Goal: Transaction & Acquisition: Purchase product/service

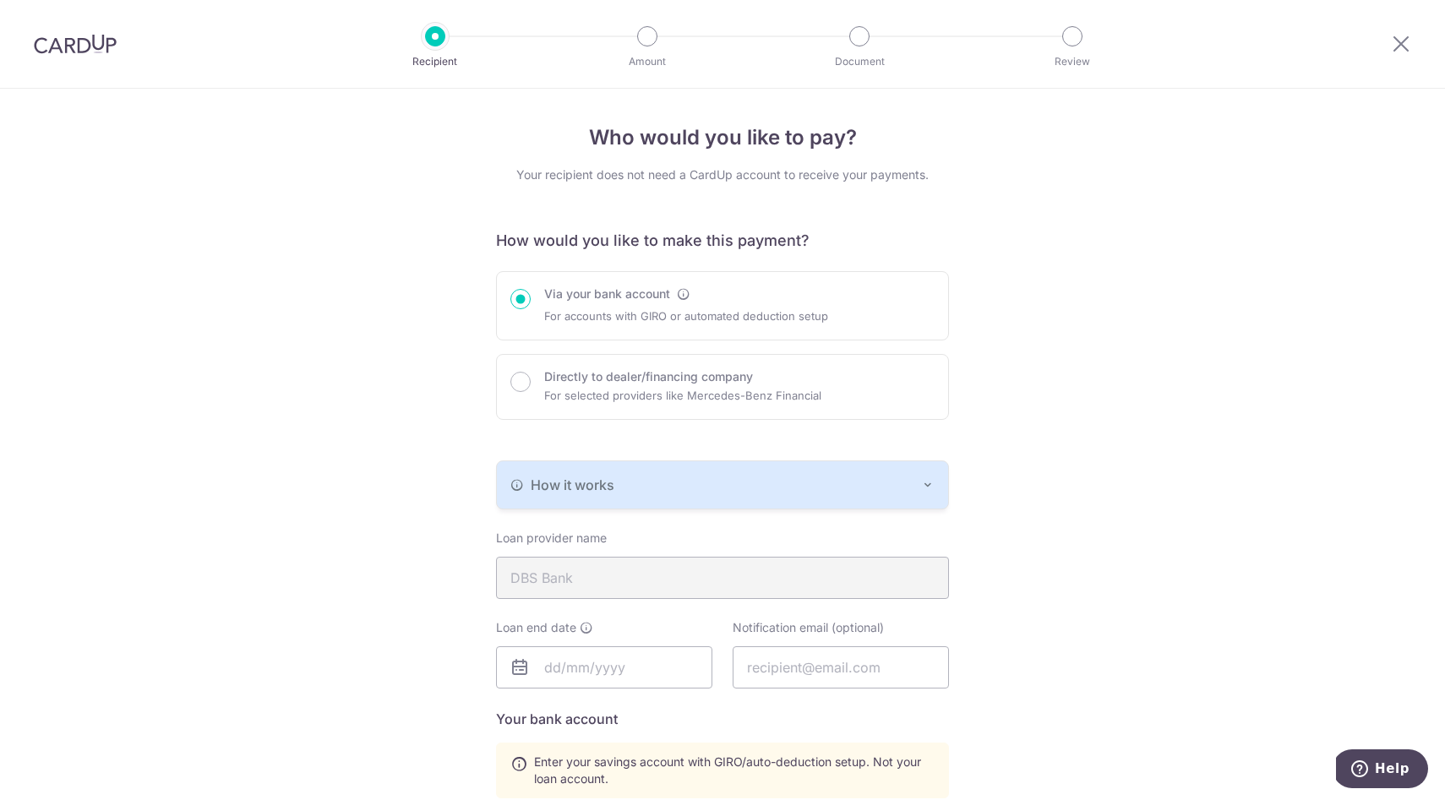
scroll to position [465, 0]
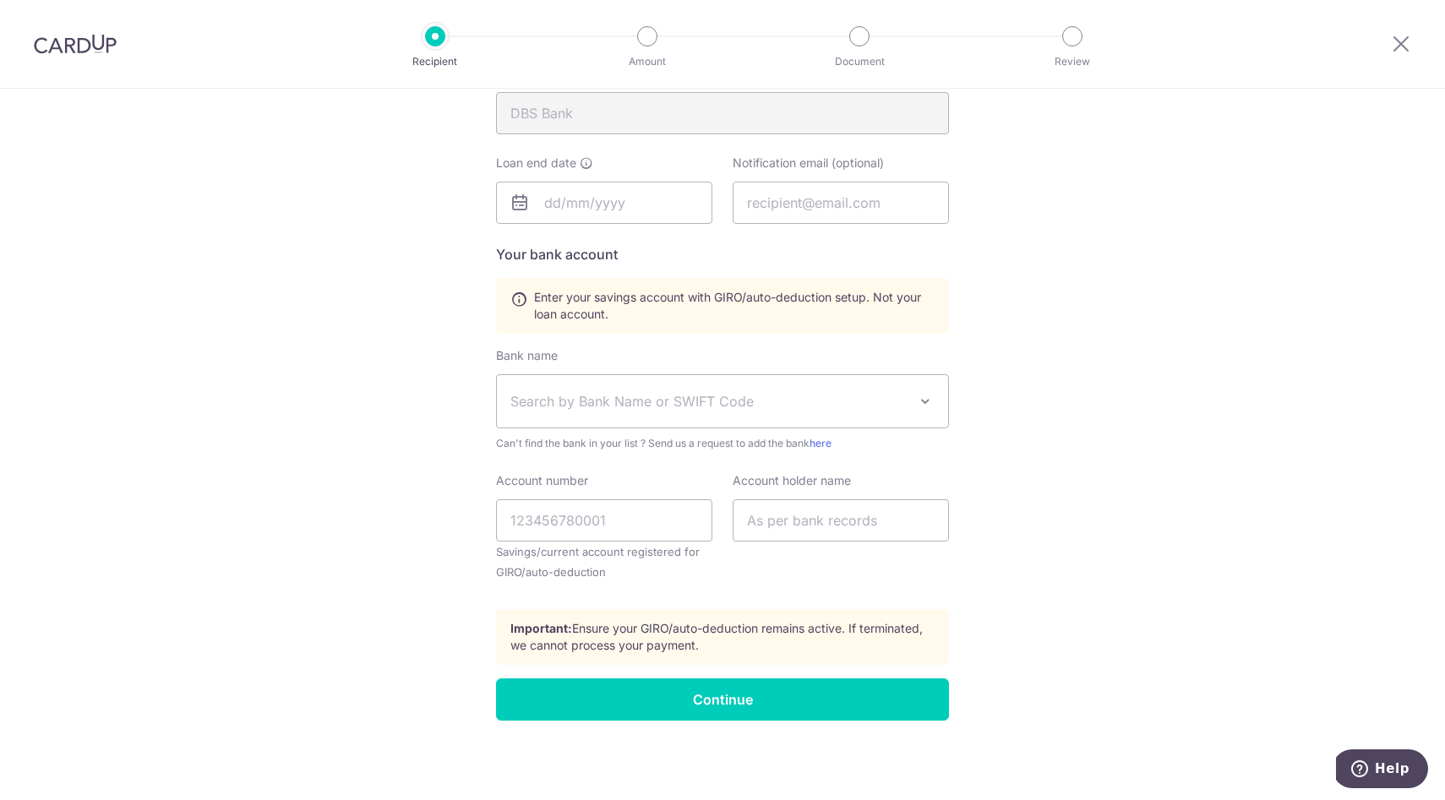
click at [1002, 268] on div "Who would you like to pay? Your recipient does not need a CardUp account to rec…" at bounding box center [722, 212] width 1445 height 1176
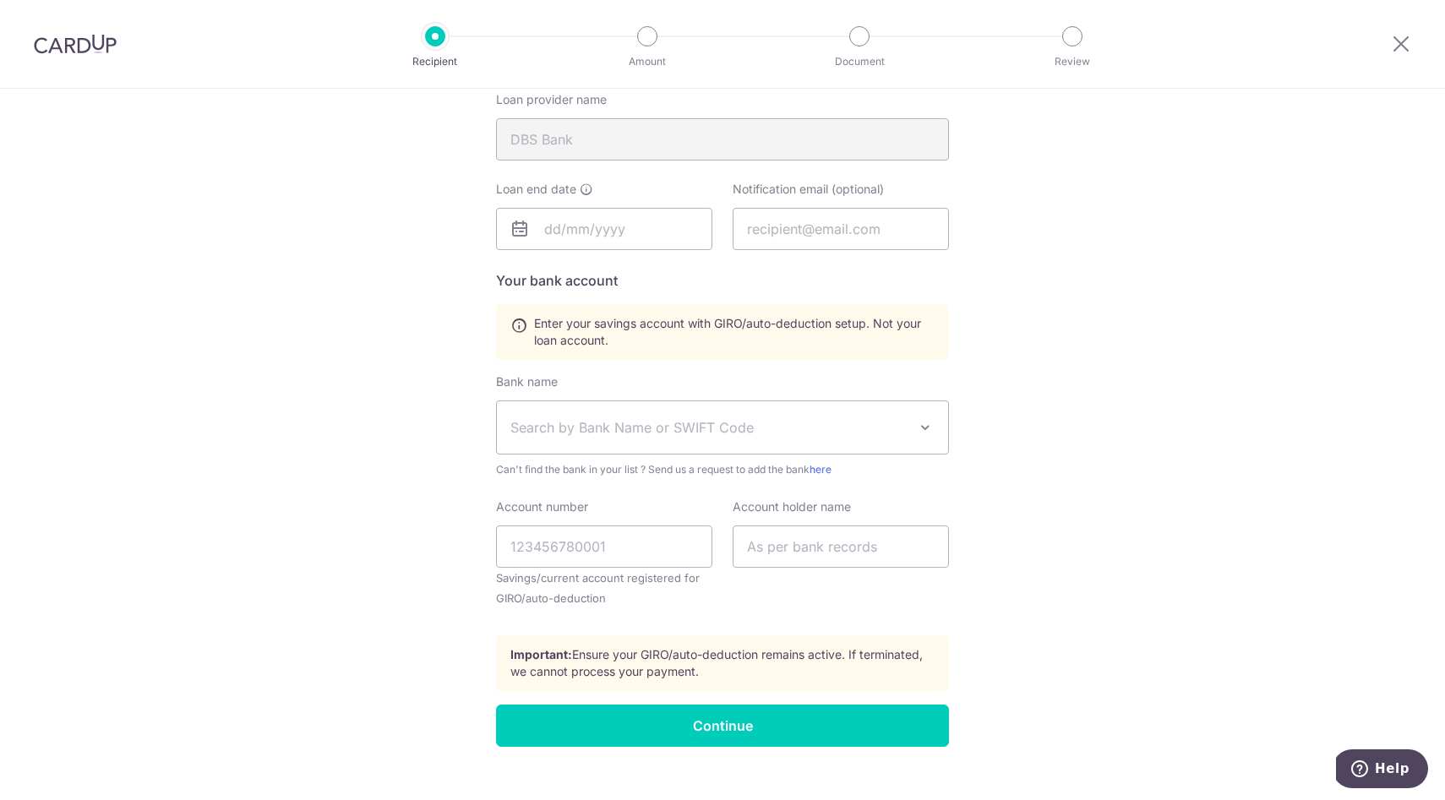
scroll to position [439, 0]
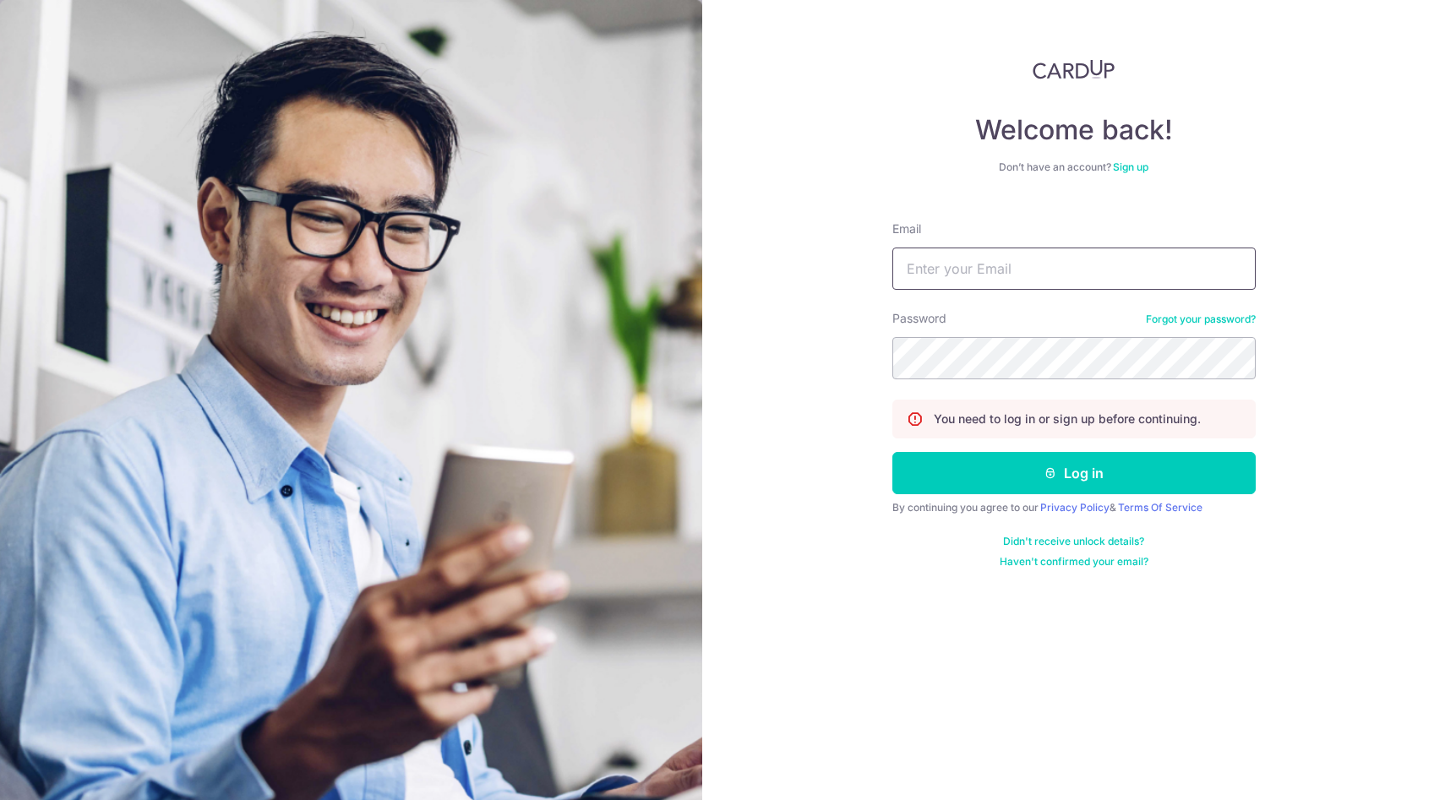
click at [972, 264] on input "Email" at bounding box center [1073, 269] width 363 height 42
click at [978, 277] on input "Email" at bounding box center [1073, 269] width 363 height 42
type input "[EMAIL_ADDRESS][DOMAIN_NAME]"
click at [892, 452] on button "Log in" at bounding box center [1073, 473] width 363 height 42
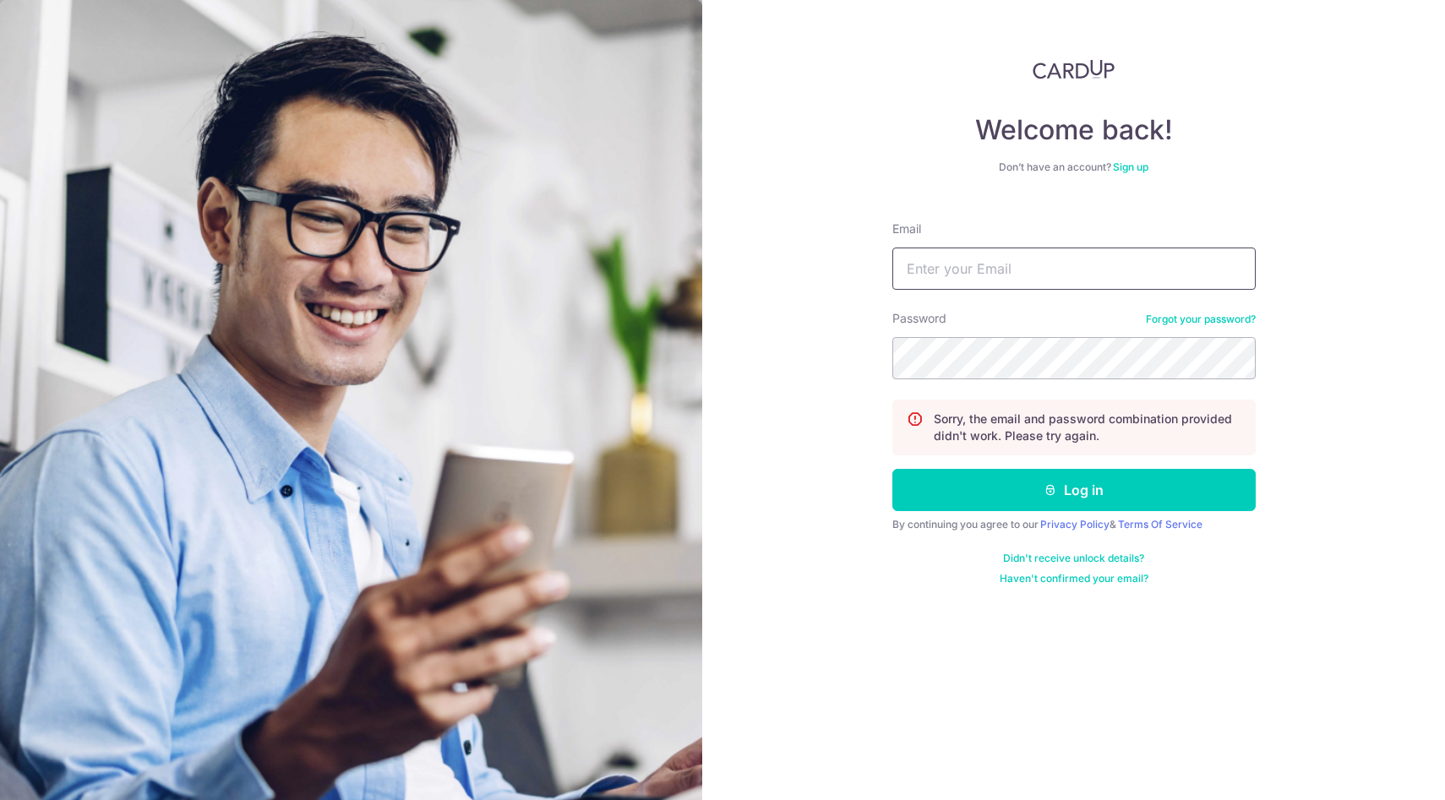
click at [997, 270] on input "Email" at bounding box center [1073, 269] width 363 height 42
type input "D"
type input "A"
type input "[EMAIL_ADDRESS][DOMAIN_NAME]"
click at [892, 469] on button "Log in" at bounding box center [1073, 490] width 363 height 42
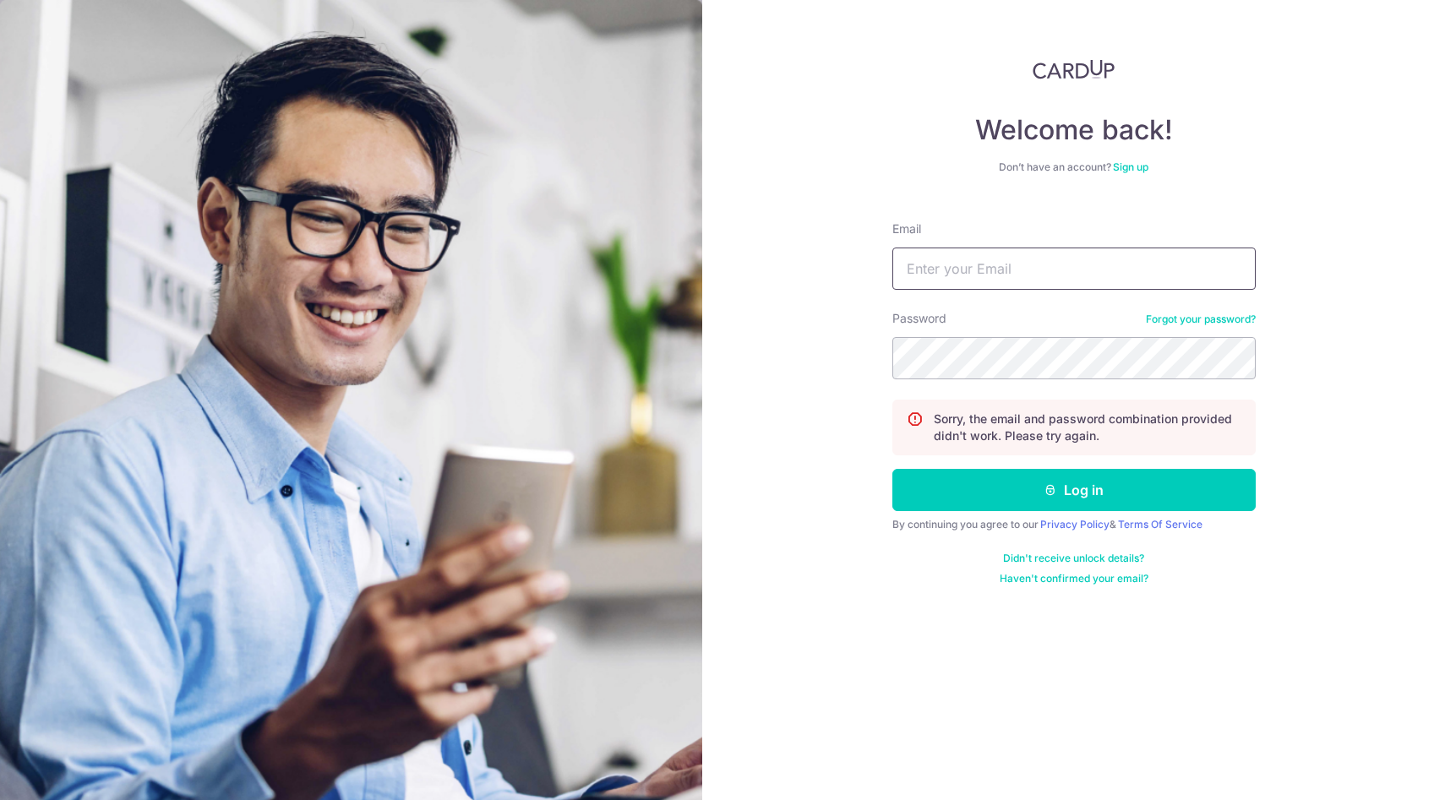
click at [985, 263] on input "Email" at bounding box center [1073, 269] width 363 height 42
type input "[EMAIL_ADDRESS][DOMAIN_NAME]"
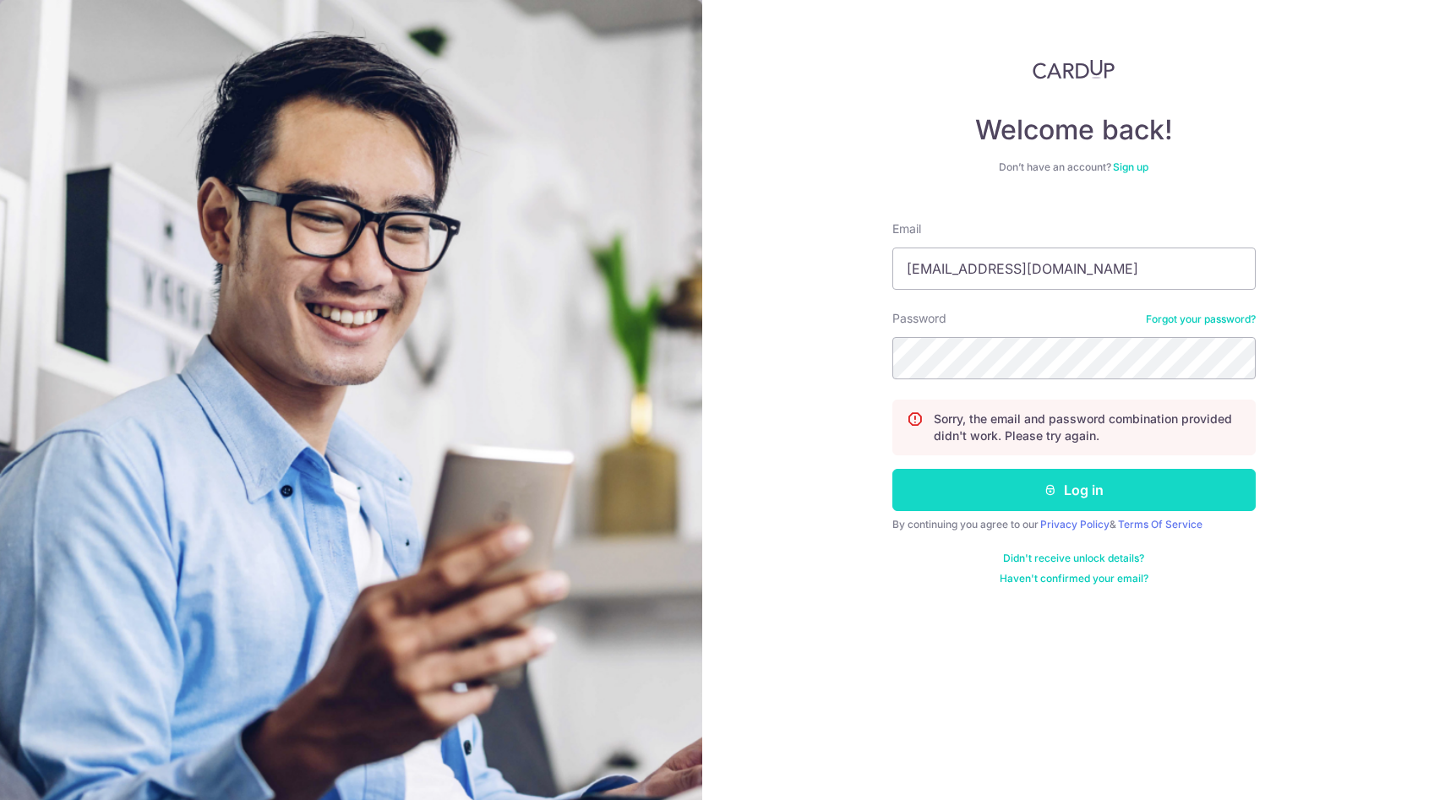
click at [1158, 488] on button "Log in" at bounding box center [1073, 490] width 363 height 42
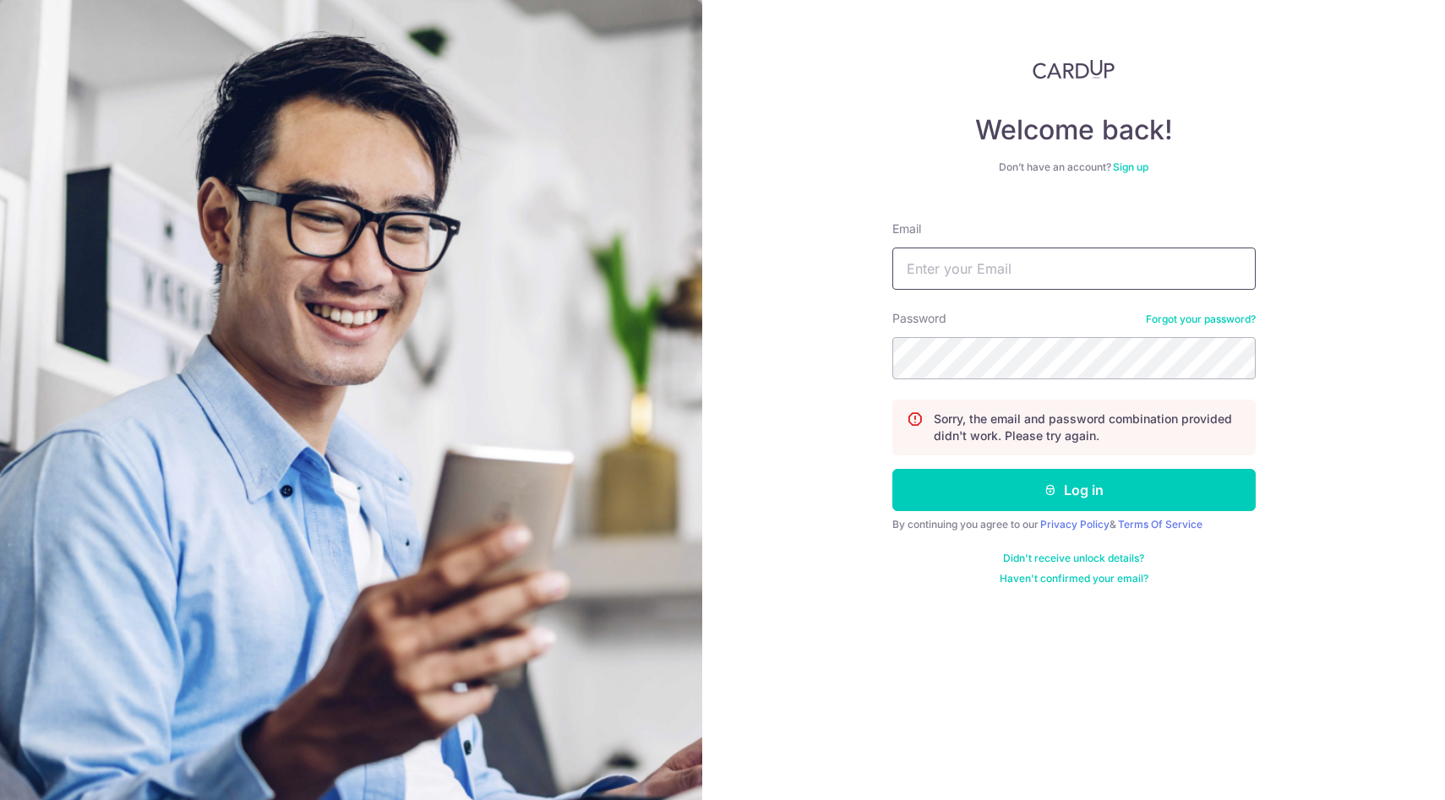
click at [993, 276] on input "Email" at bounding box center [1073, 269] width 363 height 42
type input "[EMAIL_ADDRESS][DOMAIN_NAME]"
click at [892, 469] on button "Log in" at bounding box center [1073, 490] width 363 height 42
click at [965, 278] on input "Email" at bounding box center [1073, 269] width 363 height 42
click at [1051, 275] on input "Fuudge@hotmail.com" at bounding box center [1073, 269] width 363 height 42
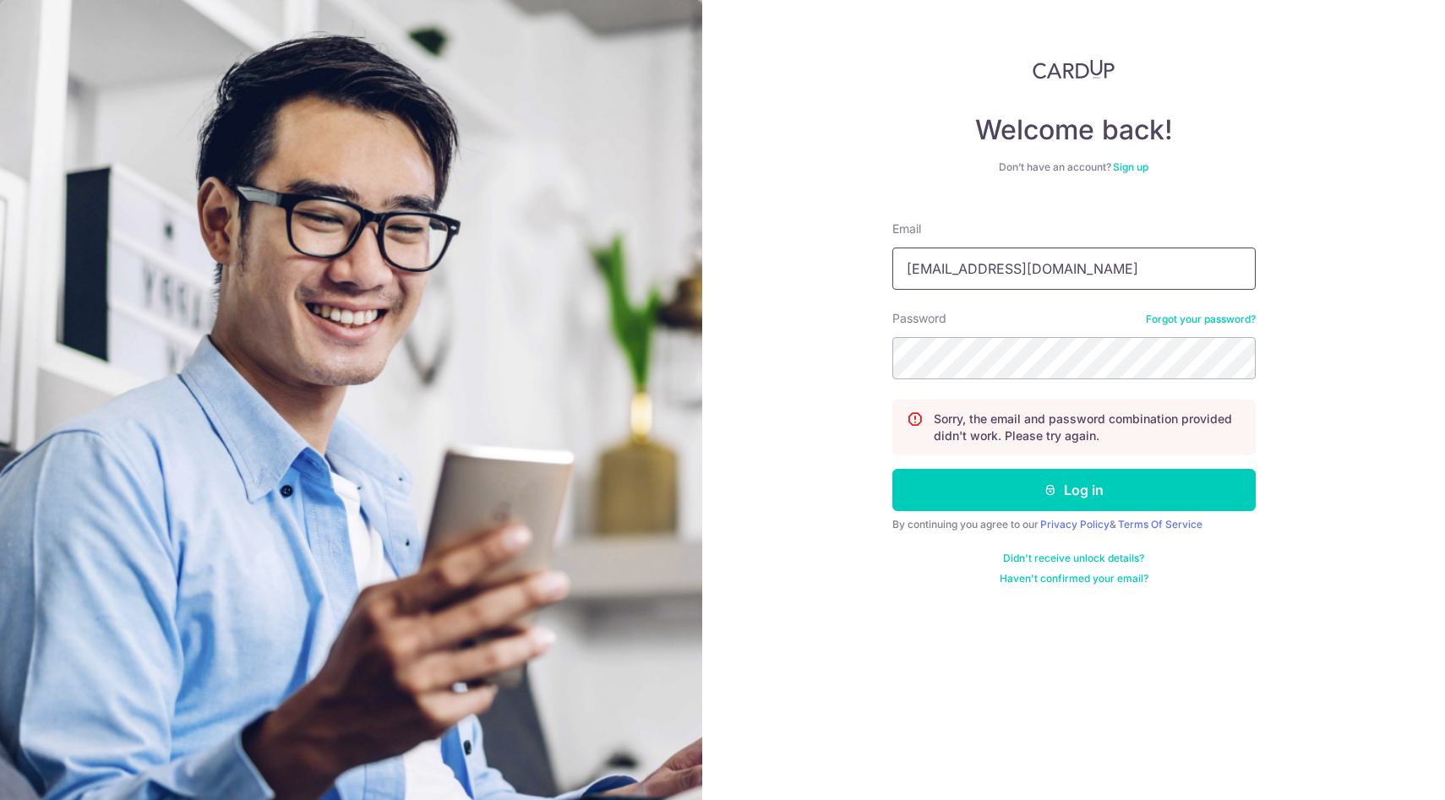
drag, startPoint x: 1051, startPoint y: 275, endPoint x: 855, endPoint y: 269, distance: 196.1
click at [855, 270] on div "Welcome back! Don’t have an account? Sign up Email Fuudge@hotmail.com Password …" at bounding box center [1073, 400] width 743 height 800
type input "d"
type input "A"
type input "aalfredtang@gmail.com"
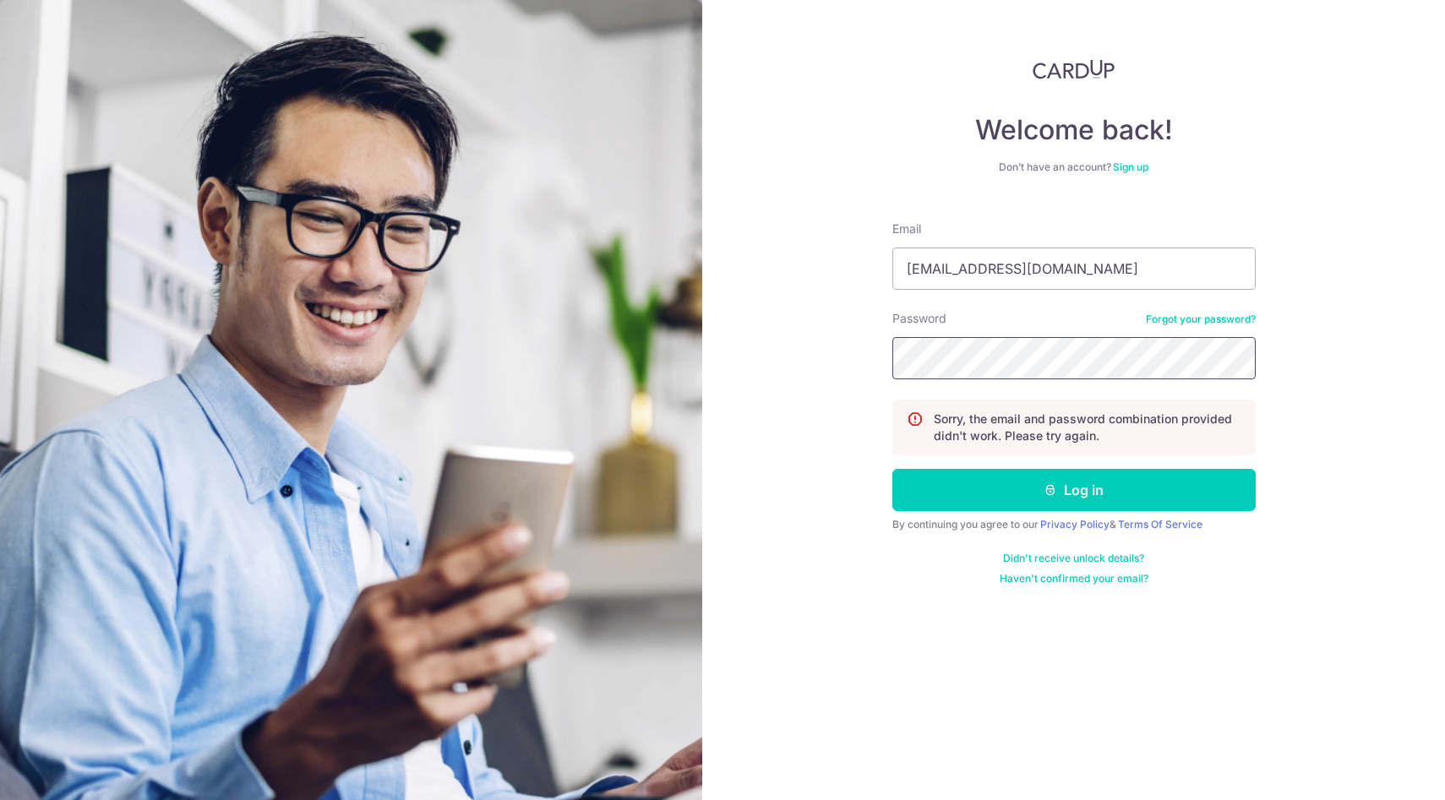
click at [892, 469] on button "Log in" at bounding box center [1073, 490] width 363 height 42
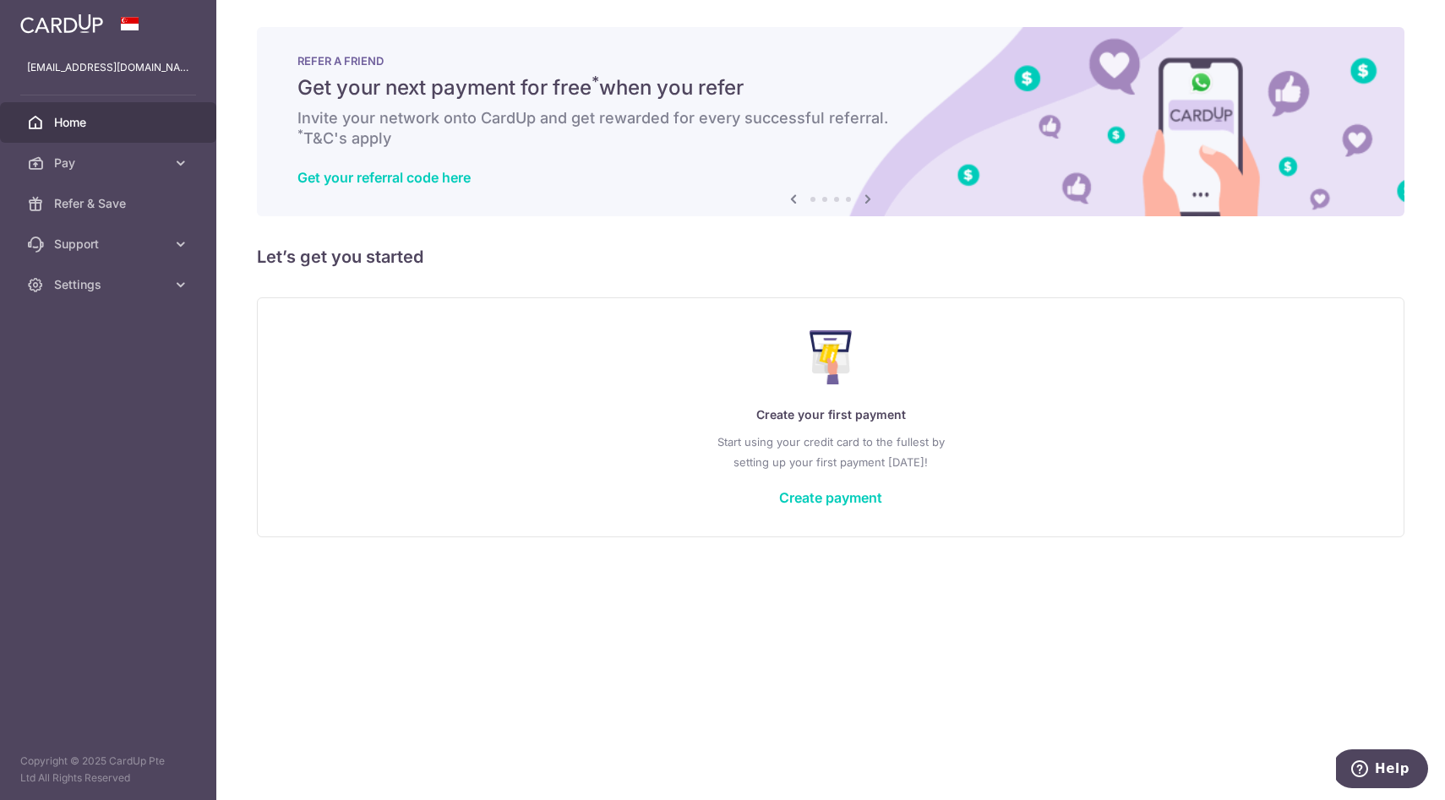
click at [84, 128] on span "Home" at bounding box center [110, 122] width 112 height 17
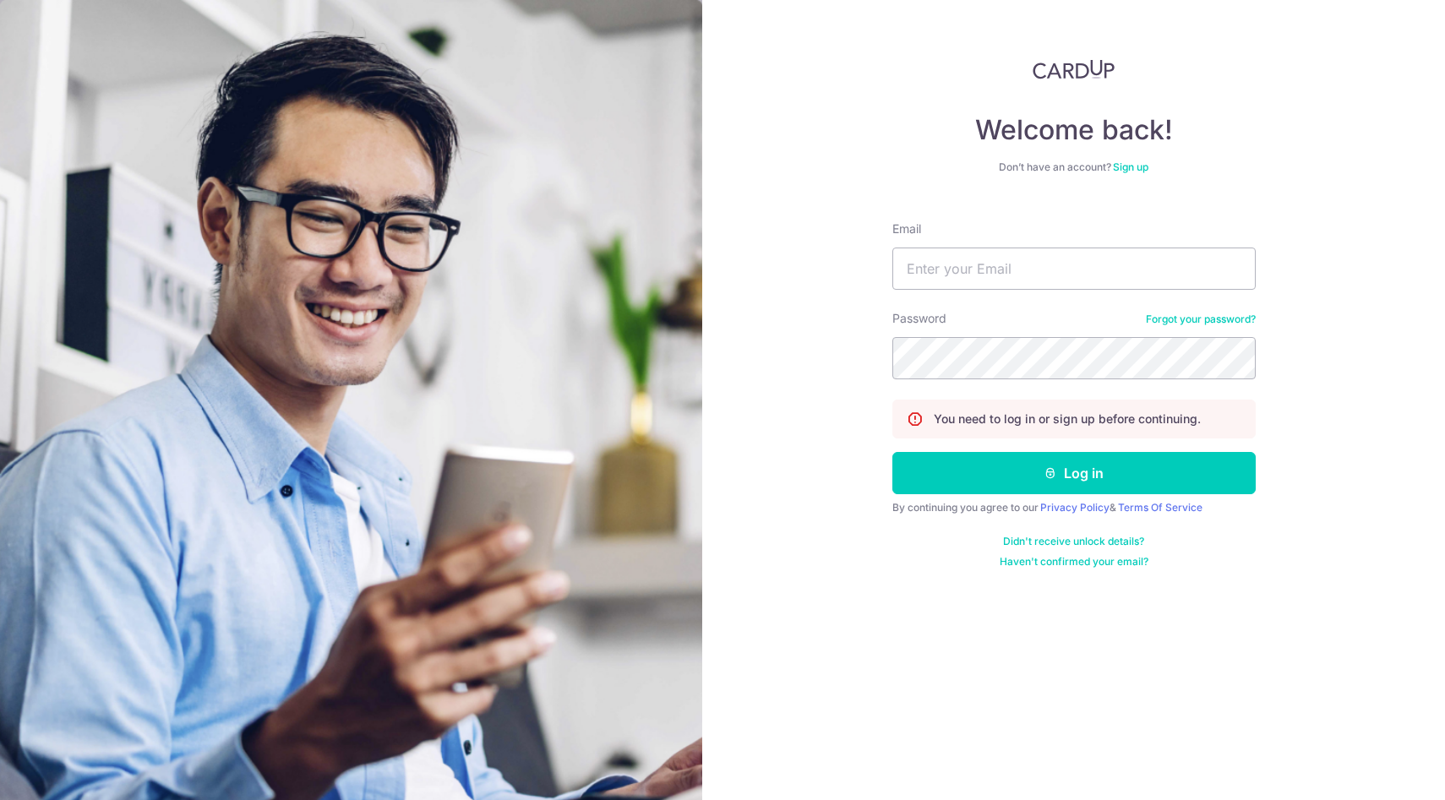
click at [1180, 315] on link "Forgot your password?" at bounding box center [1201, 320] width 110 height 14
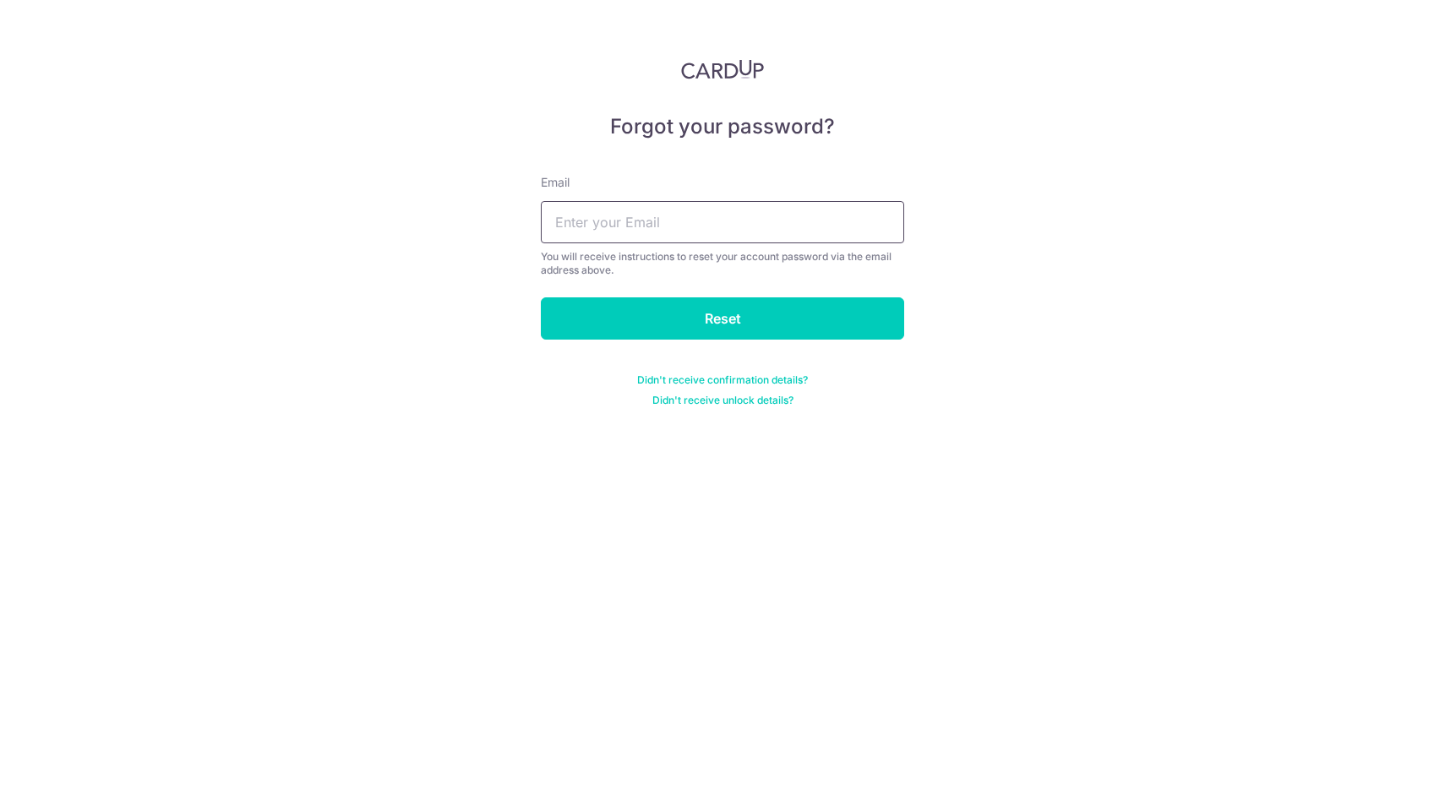
click at [675, 228] on input "text" at bounding box center [722, 222] width 363 height 42
type input "[EMAIL_ADDRESS][DOMAIN_NAME]"
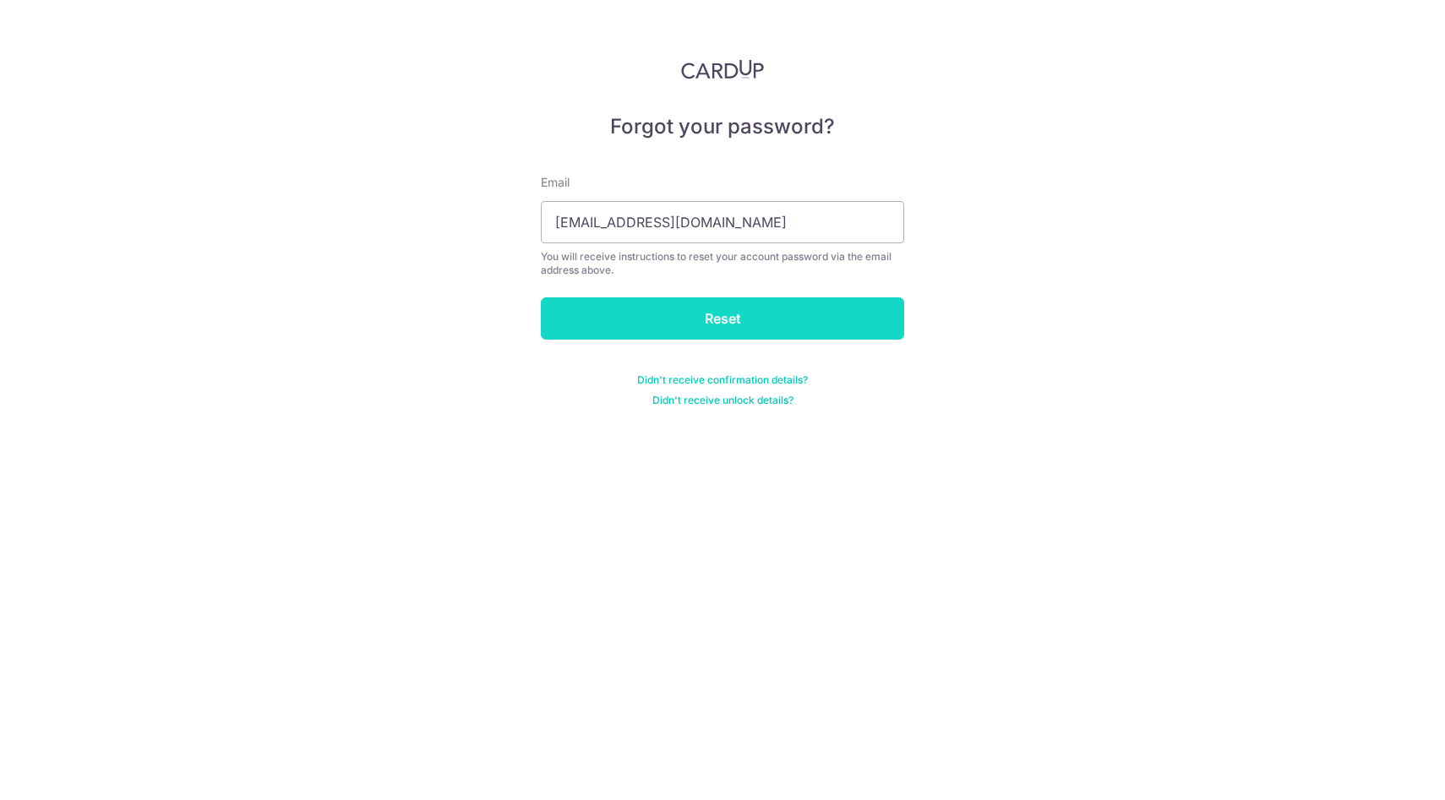
click at [706, 326] on input "Reset" at bounding box center [722, 318] width 363 height 42
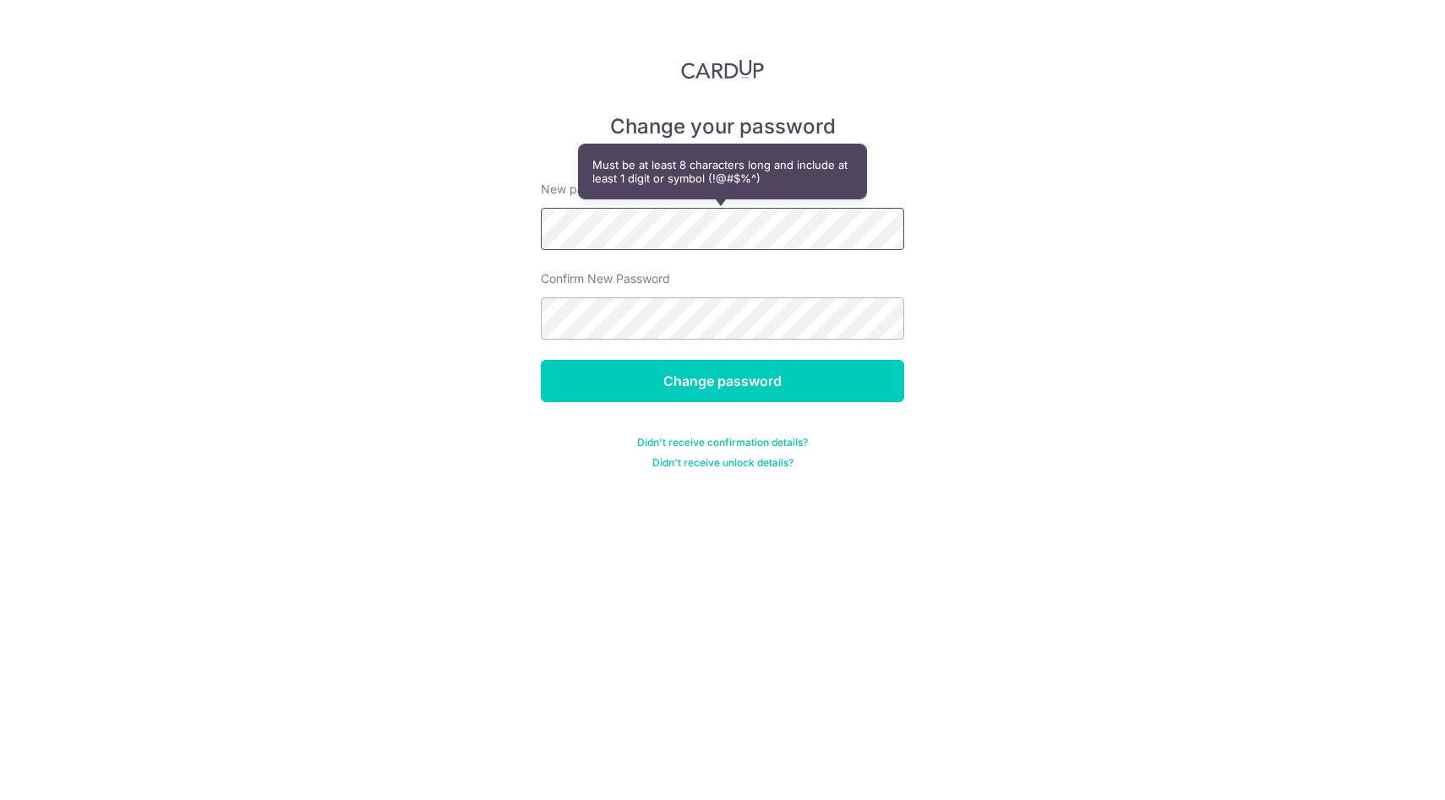
click at [466, 221] on div "Change your password New password Confirm New Password Change password Didn't r…" at bounding box center [722, 400] width 1445 height 800
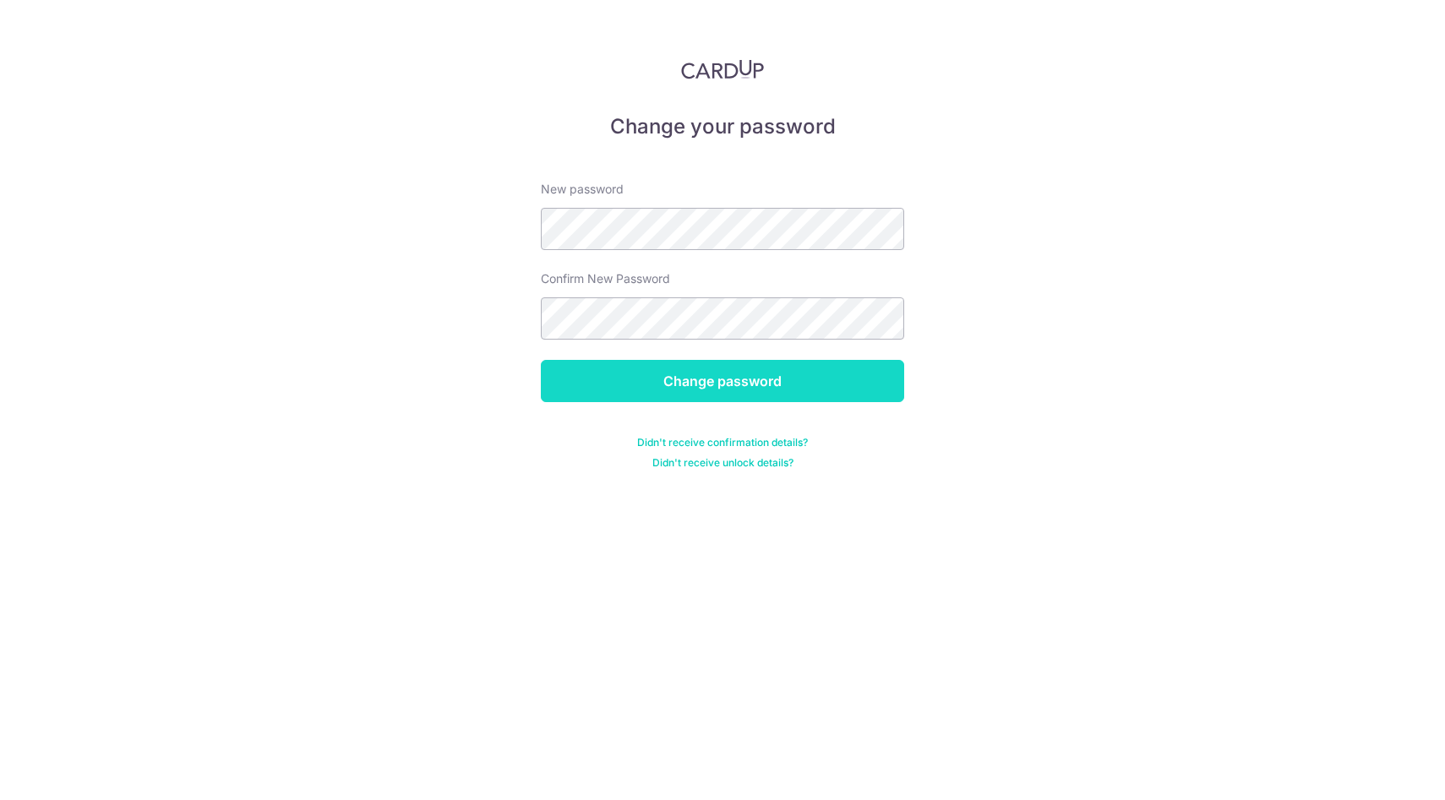
click at [705, 392] on input "Change password" at bounding box center [722, 381] width 363 height 42
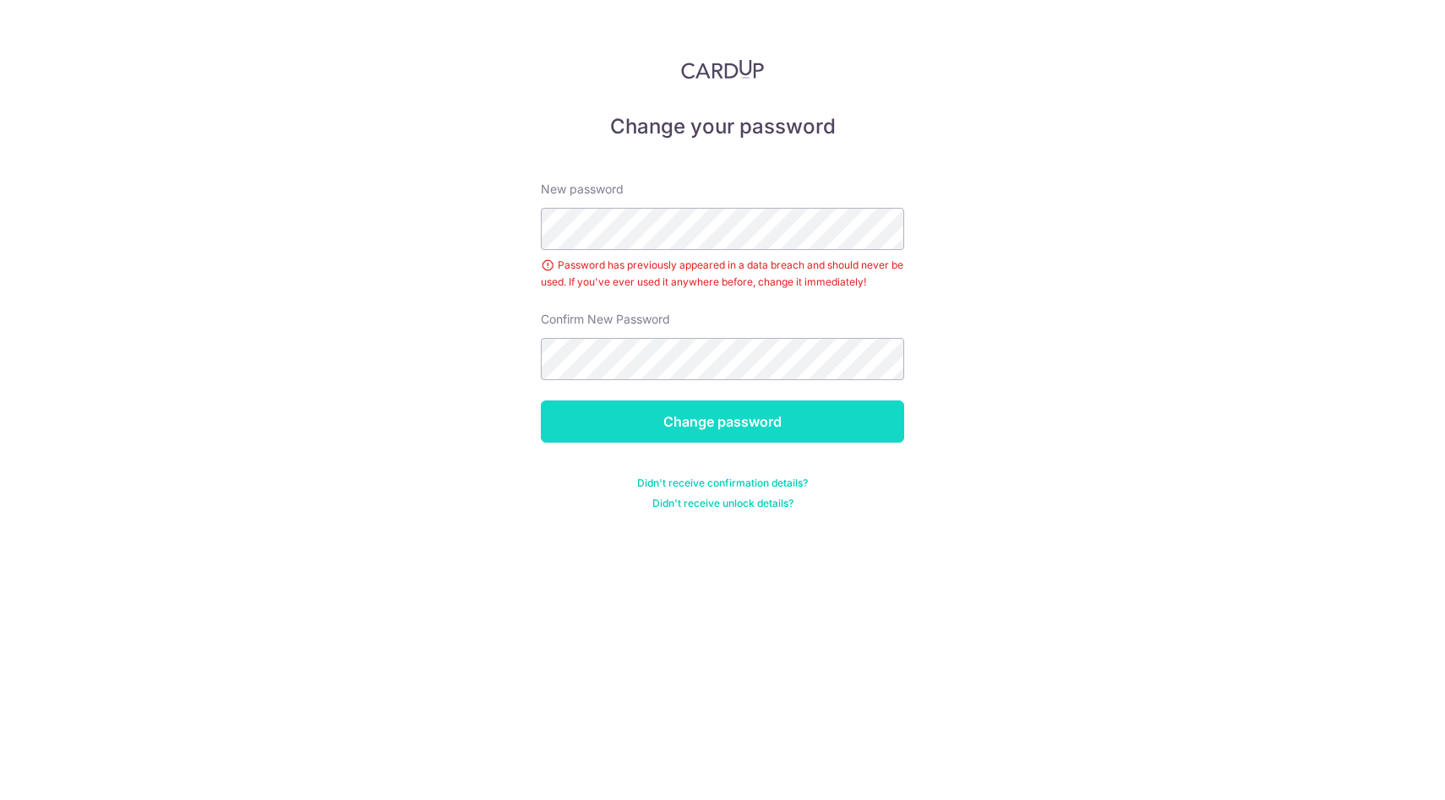
click at [731, 424] on input "Change password" at bounding box center [722, 422] width 363 height 42
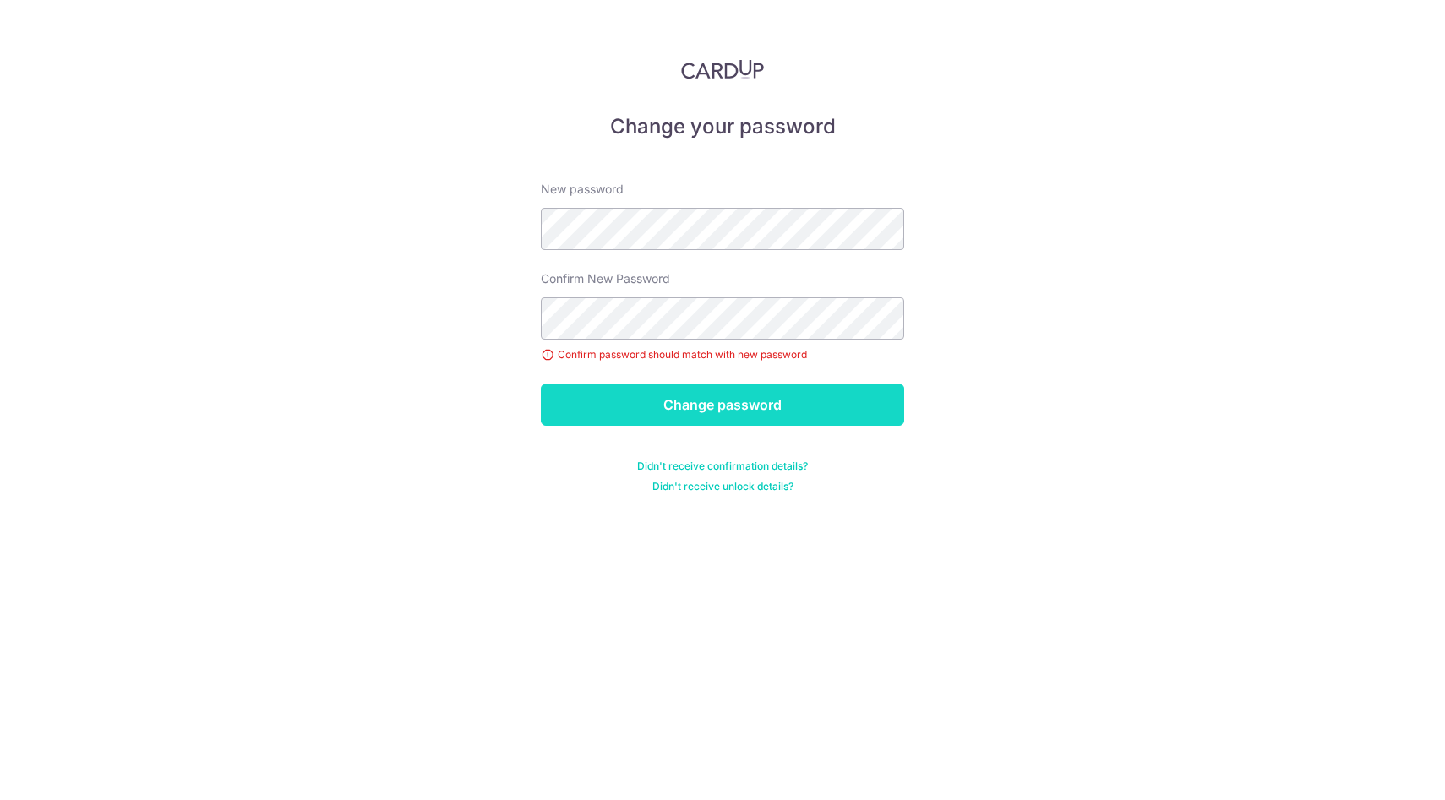
click at [719, 406] on input "Change password" at bounding box center [722, 405] width 363 height 42
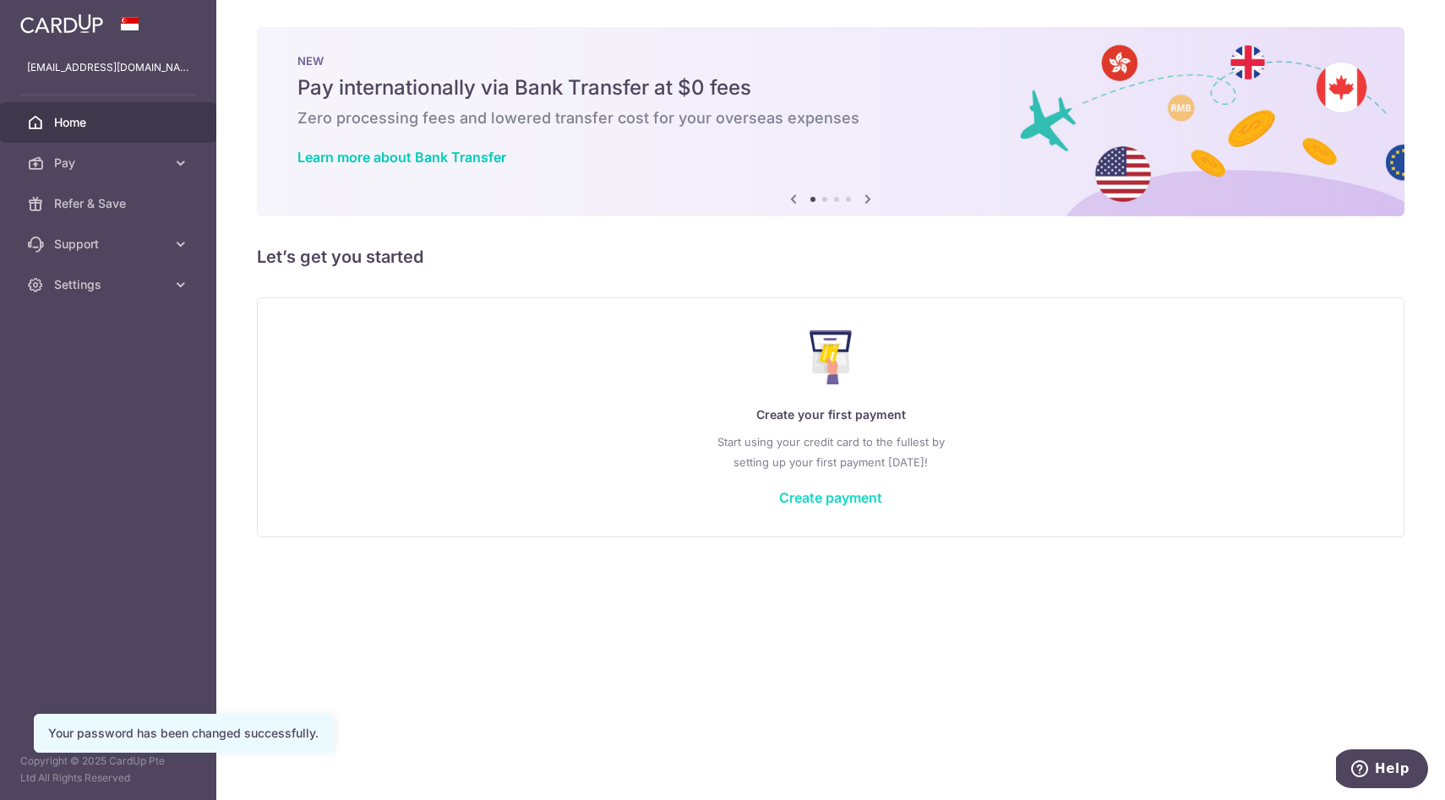
click at [805, 493] on link "Create payment" at bounding box center [830, 497] width 103 height 17
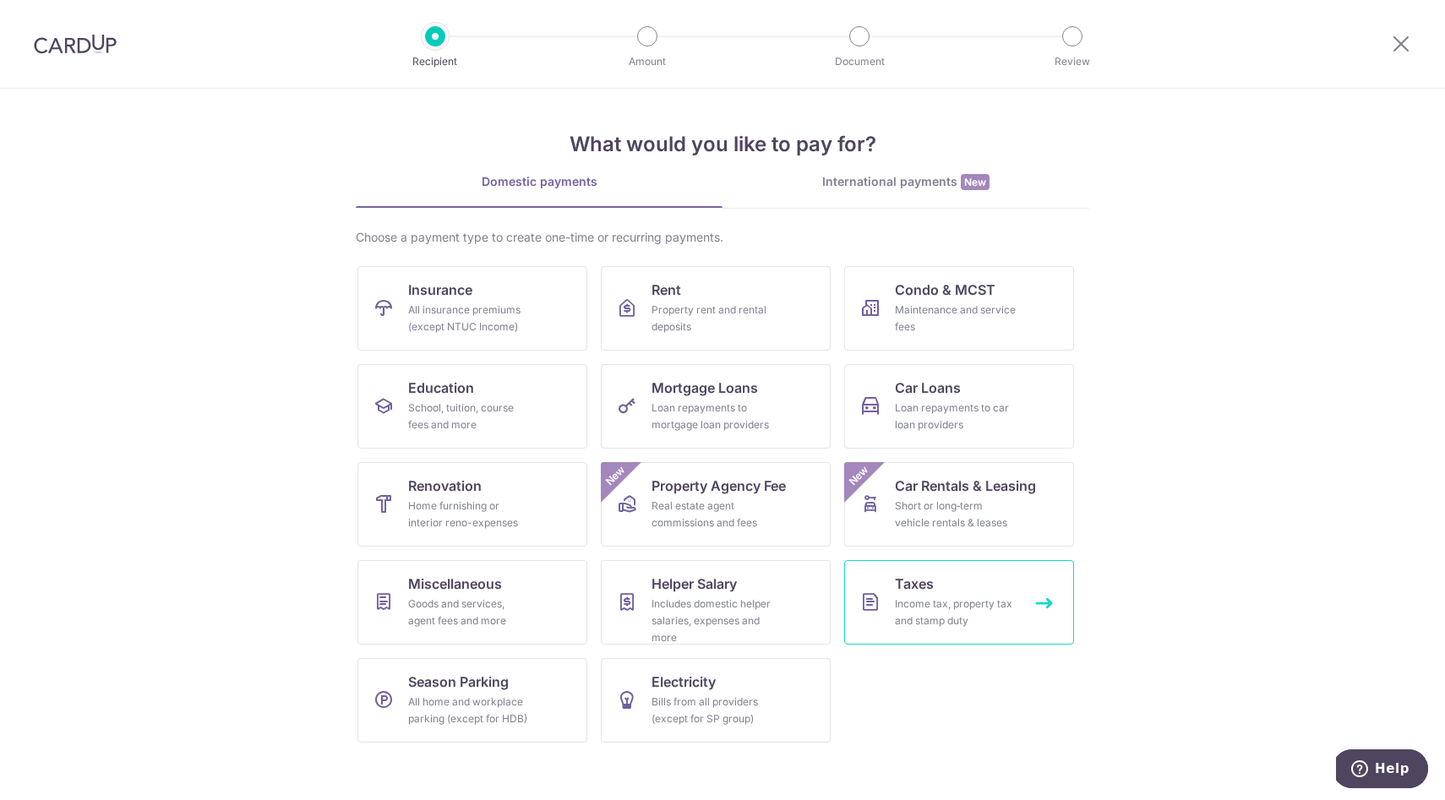
click at [926, 602] on div "Income tax, property tax and stamp duty" at bounding box center [956, 613] width 122 height 34
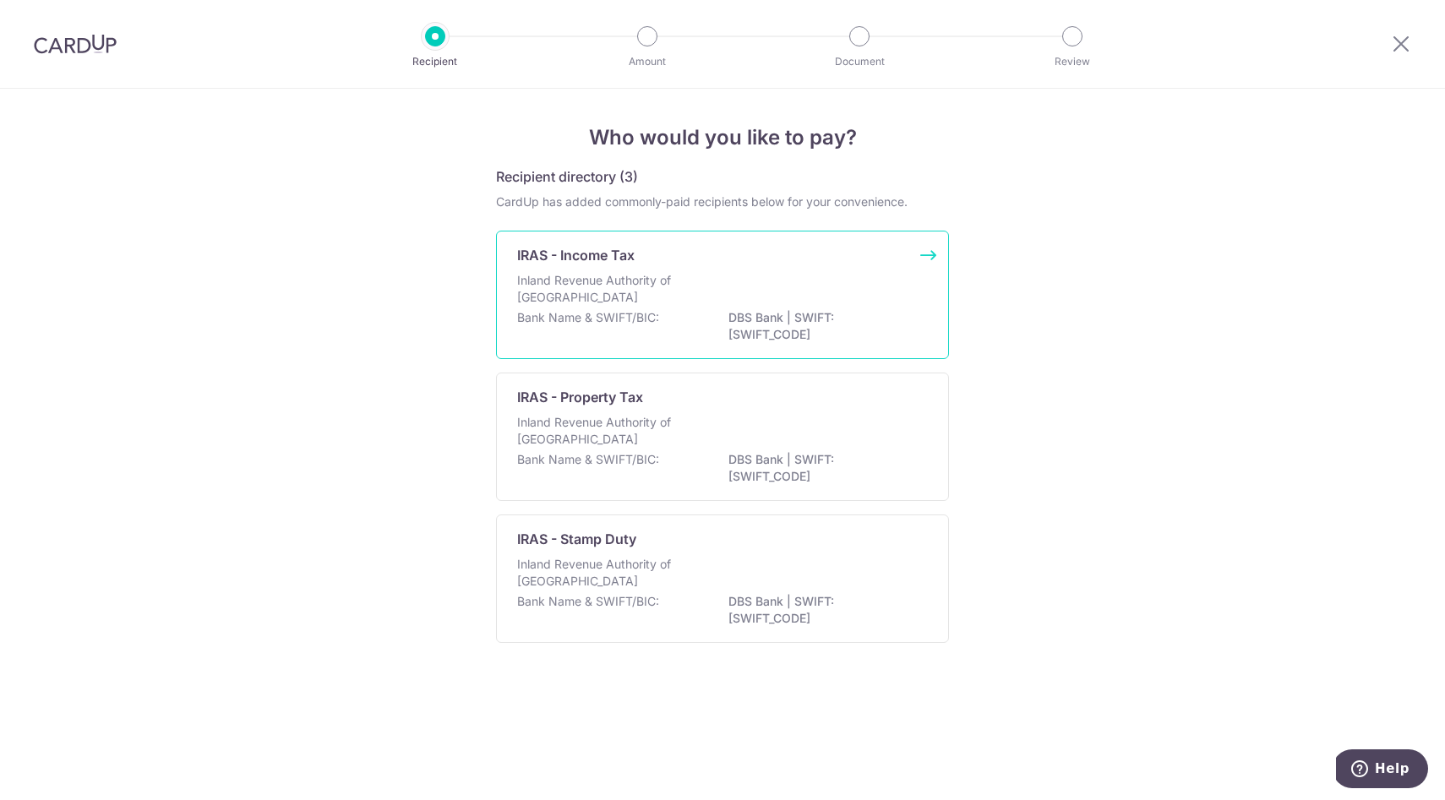
click at [751, 302] on div "Inland Revenue Authority of Singapore" at bounding box center [722, 290] width 411 height 37
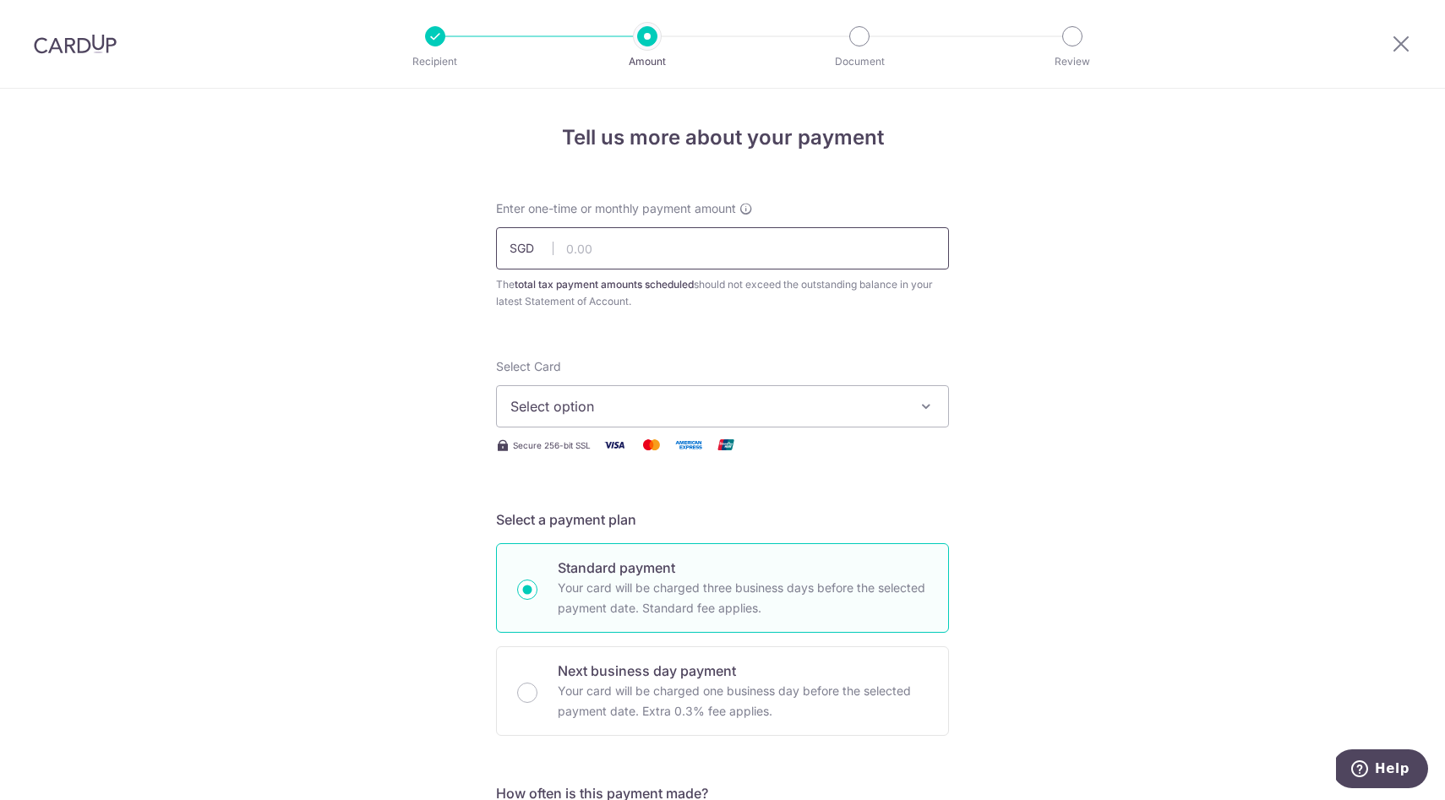
click at [647, 253] on input "text" at bounding box center [722, 248] width 453 height 42
type input "891.46"
click at [605, 408] on span "Select option" at bounding box center [707, 406] width 394 height 20
click at [582, 452] on span "Add credit card" at bounding box center [738, 453] width 394 height 17
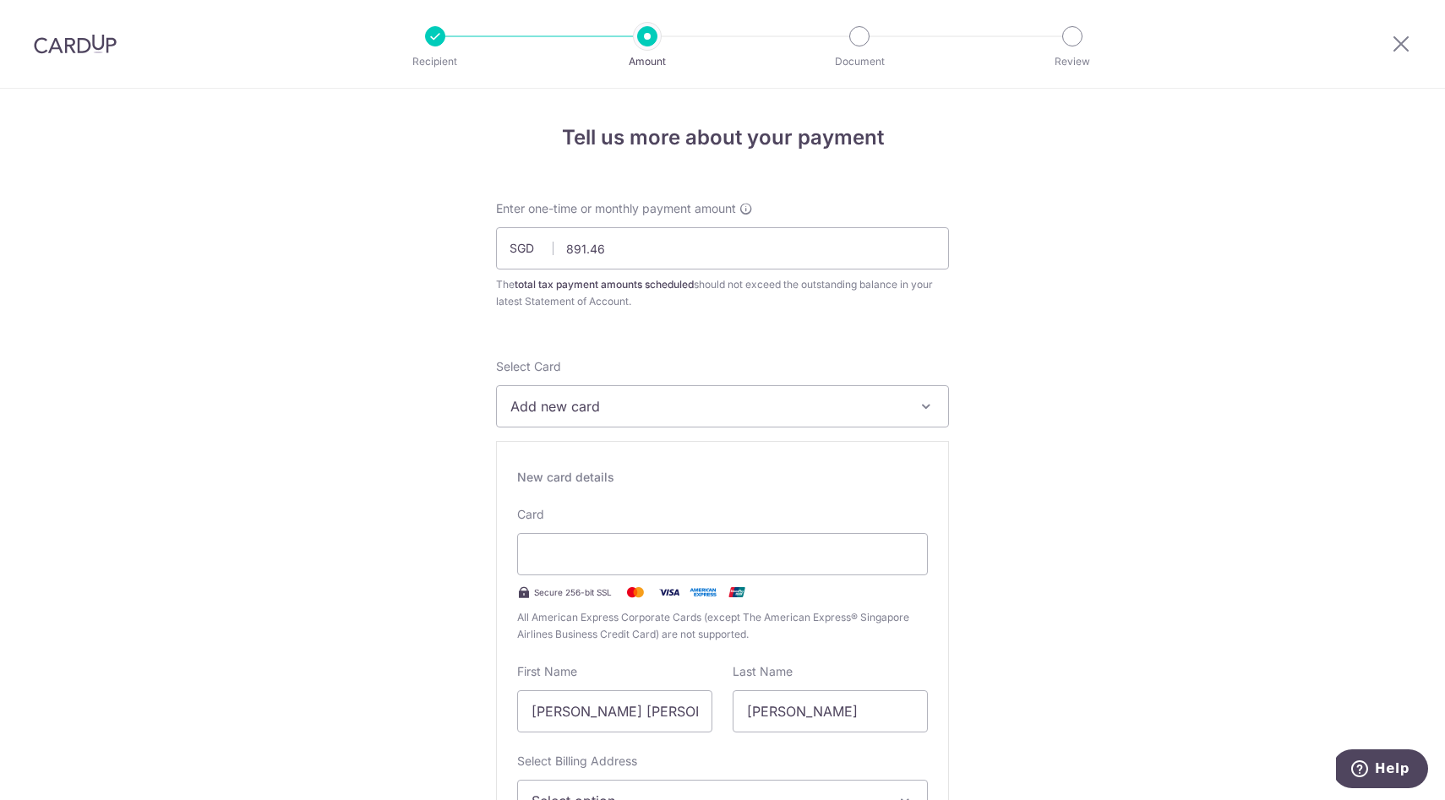
click at [591, 408] on span "Add new card" at bounding box center [707, 406] width 394 height 20
click at [926, 406] on icon "button" at bounding box center [926, 406] width 17 height 17
click at [553, 459] on span "Add credit card" at bounding box center [738, 453] width 394 height 17
type input "12 / 2026"
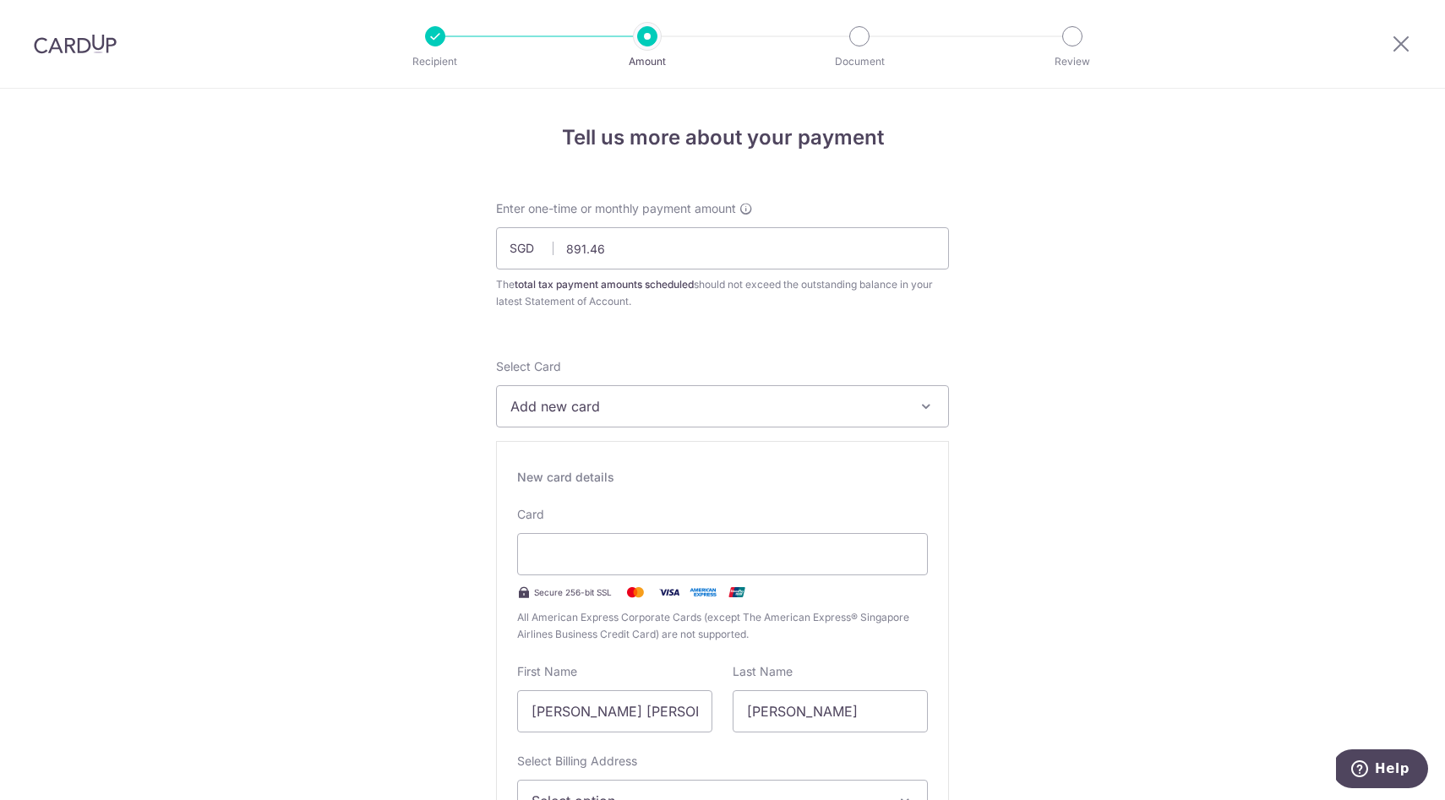
scroll to position [110, 0]
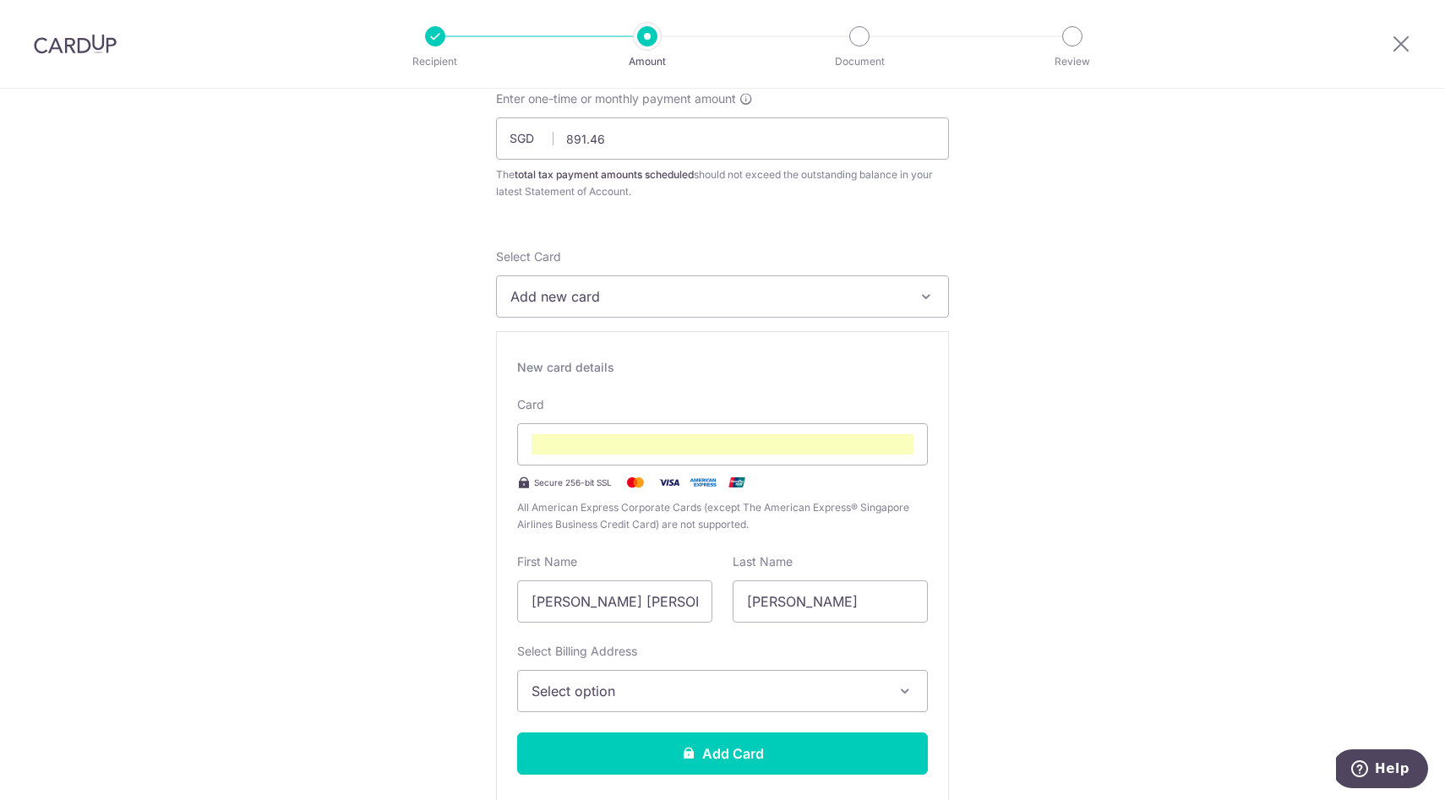
click at [906, 699] on icon "button" at bounding box center [905, 691] width 17 height 17
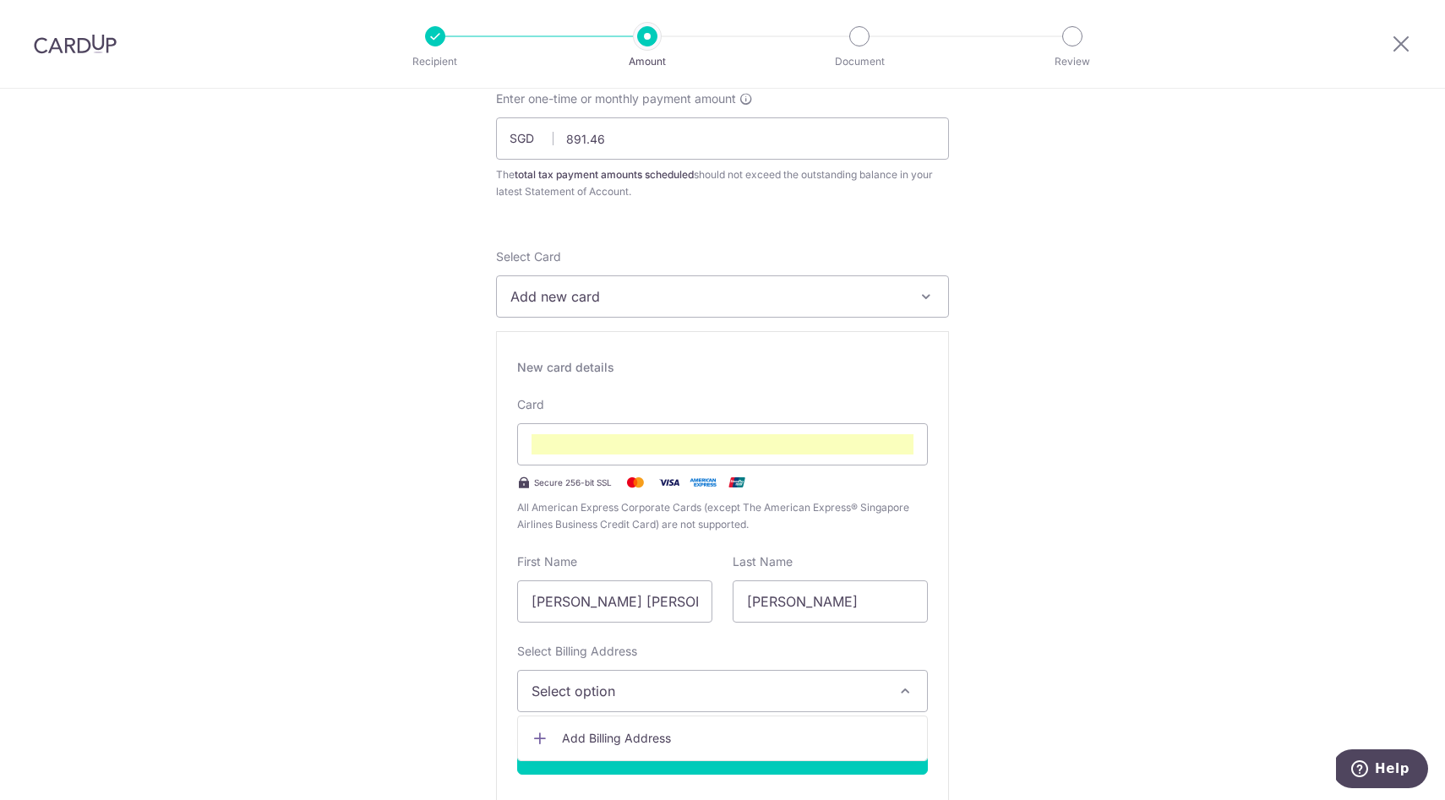
click at [906, 699] on icon "button" at bounding box center [905, 691] width 17 height 17
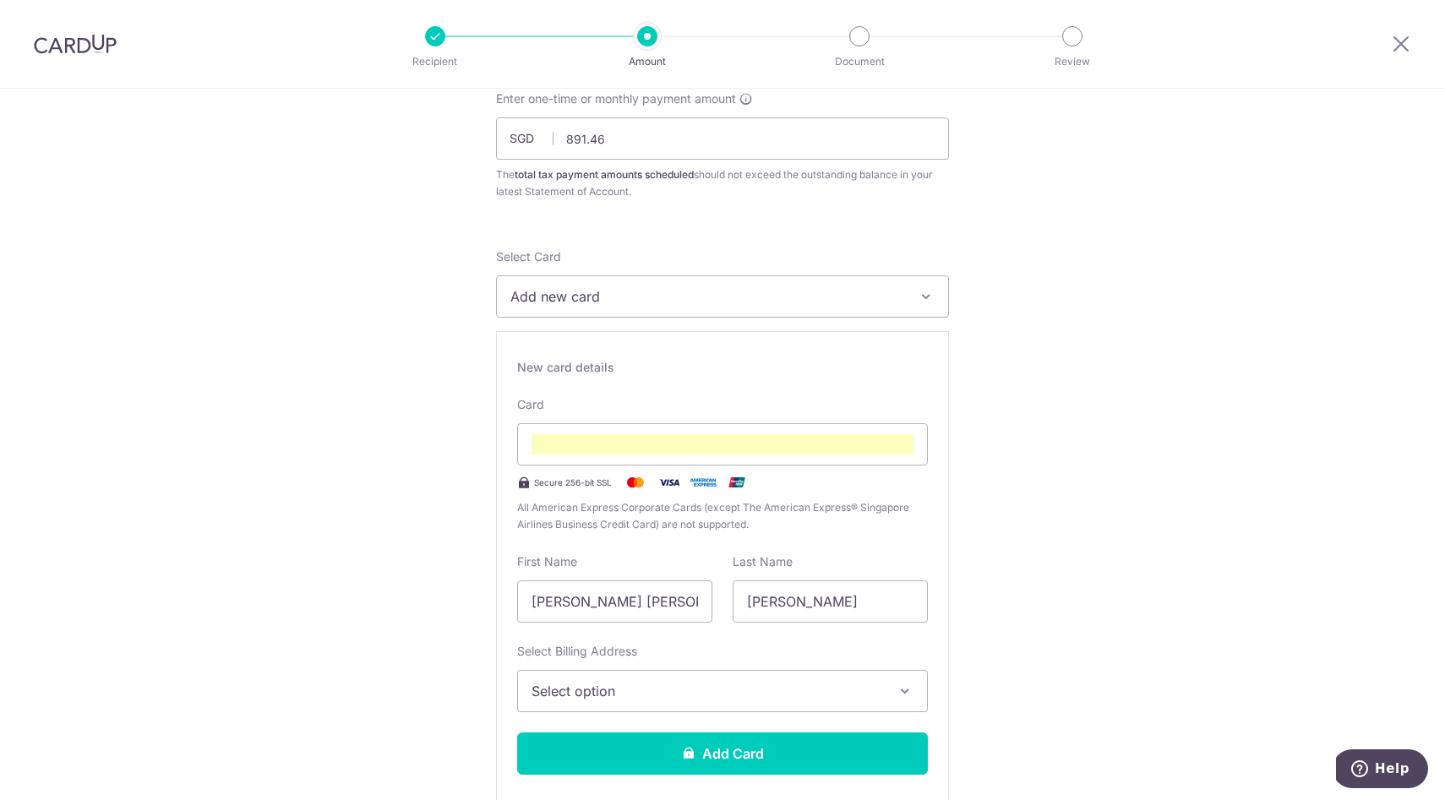
click at [906, 699] on icon "button" at bounding box center [905, 691] width 17 height 17
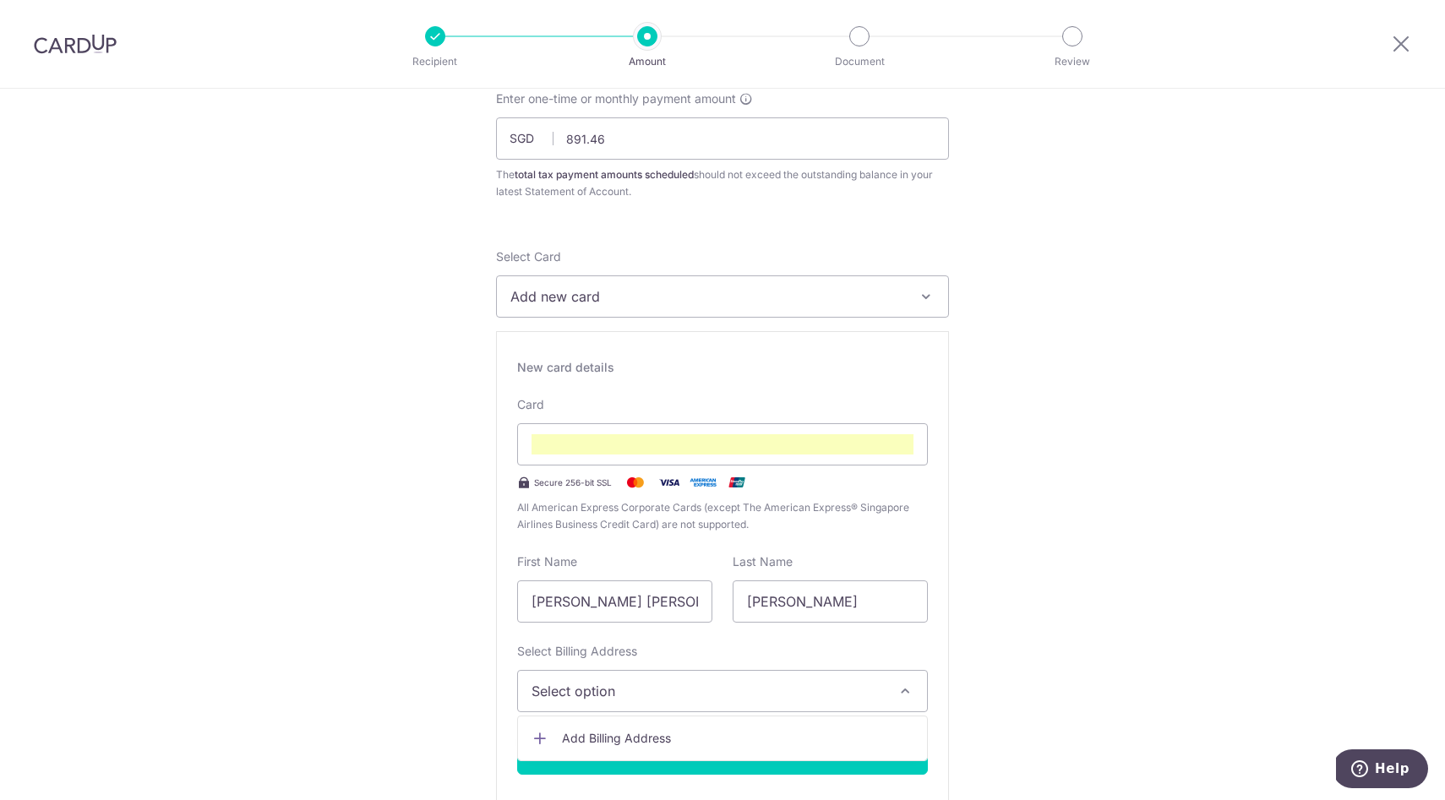
click at [862, 703] on button "Select option" at bounding box center [722, 691] width 411 height 42
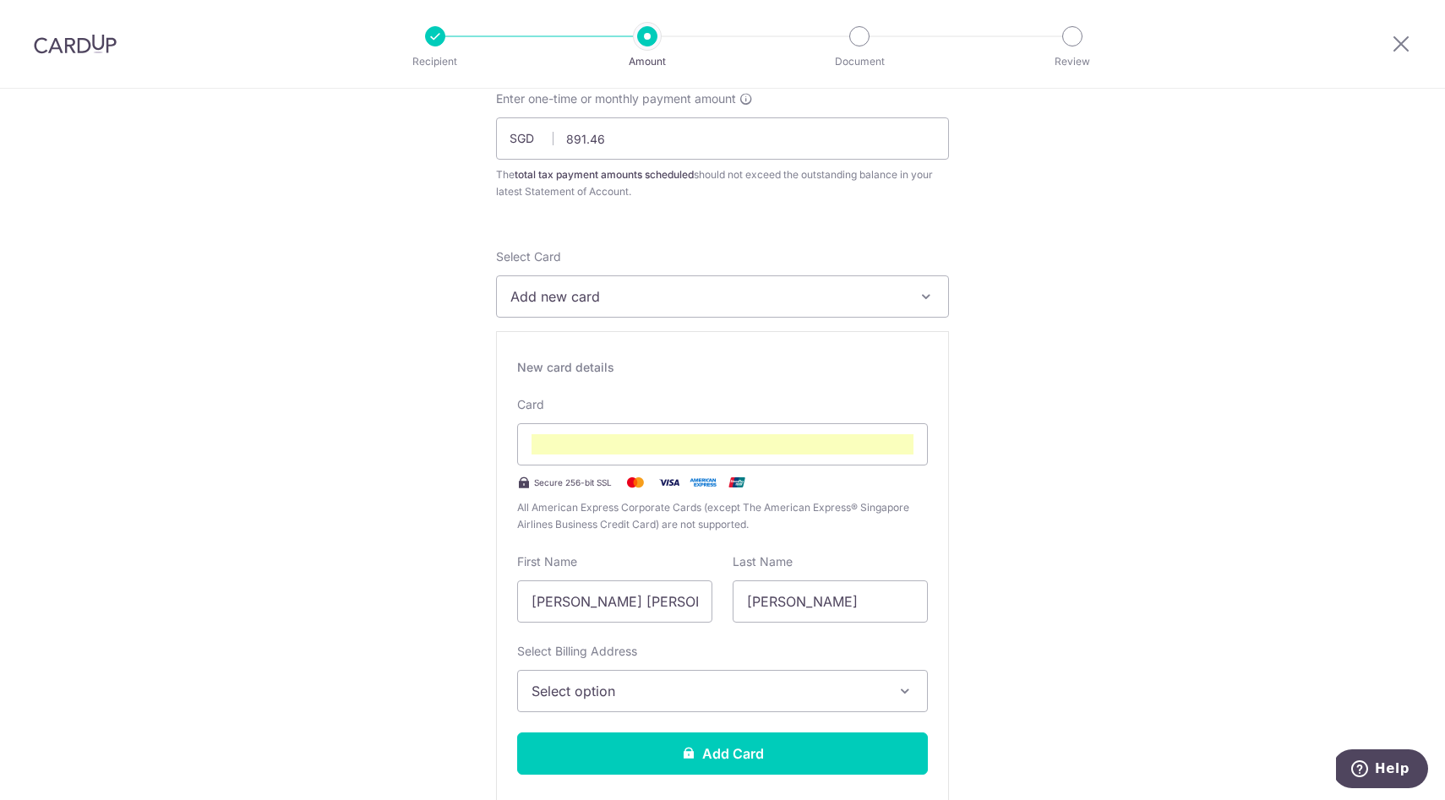
click at [687, 689] on span "Select option" at bounding box center [707, 691] width 352 height 20
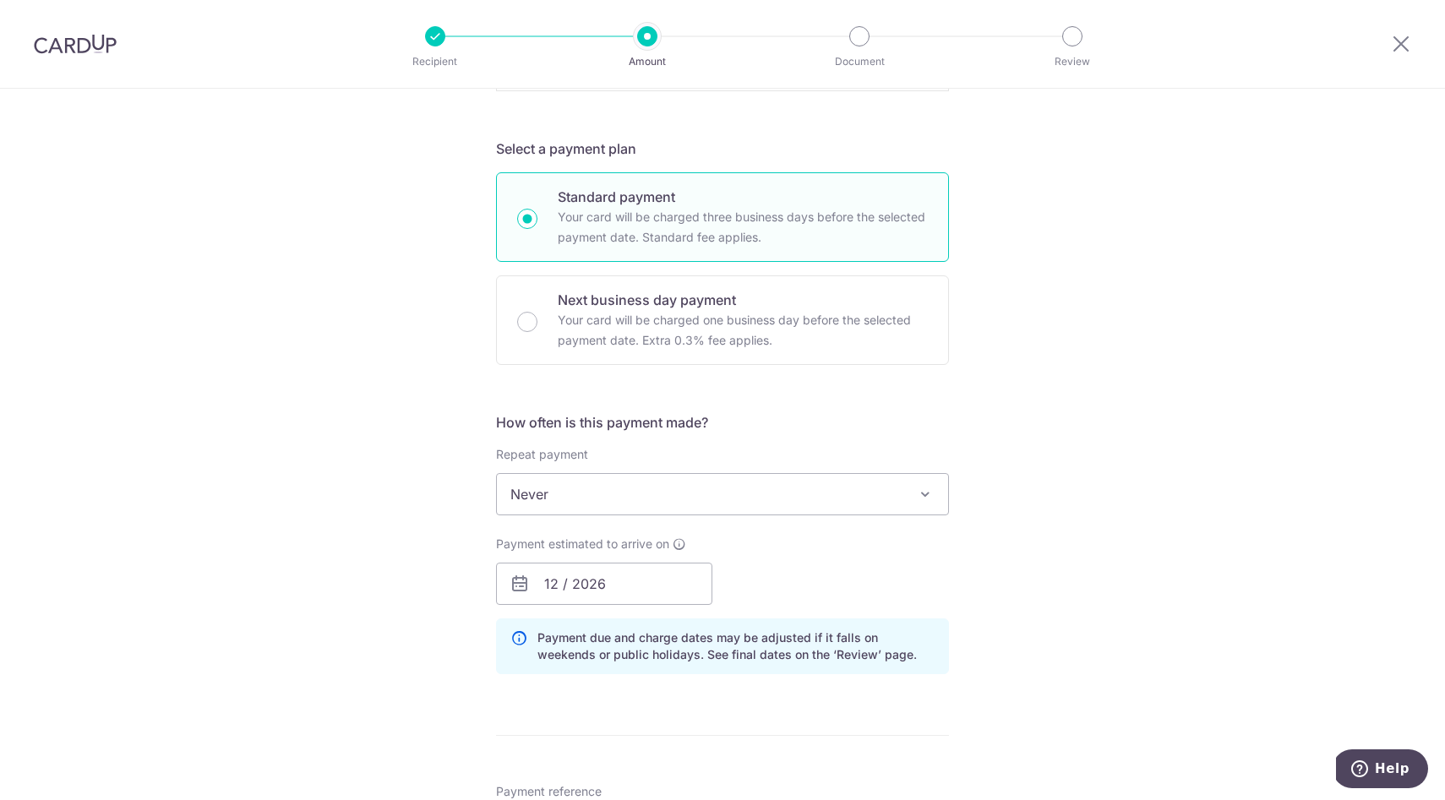
scroll to position [853, 0]
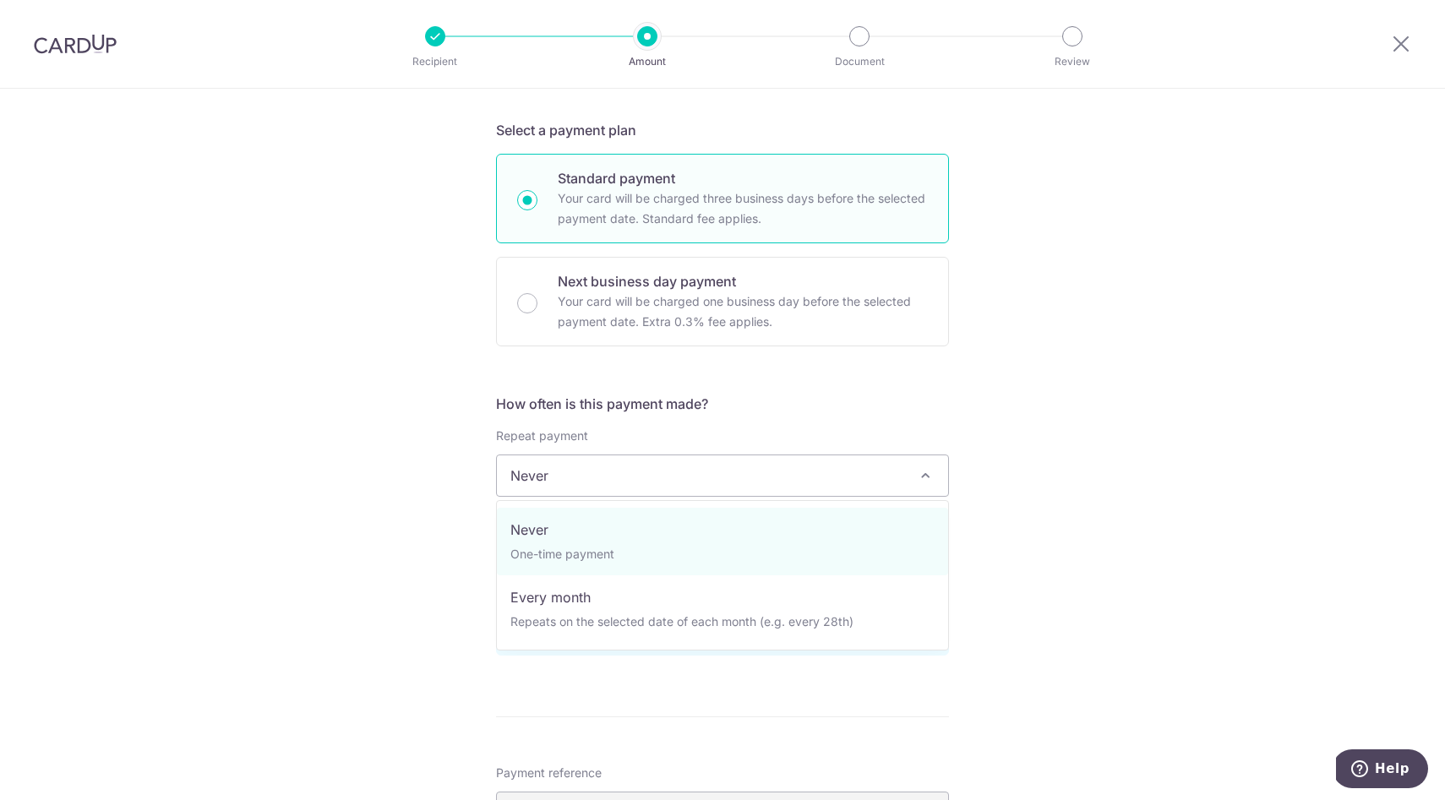
click at [928, 473] on span at bounding box center [925, 476] width 20 height 20
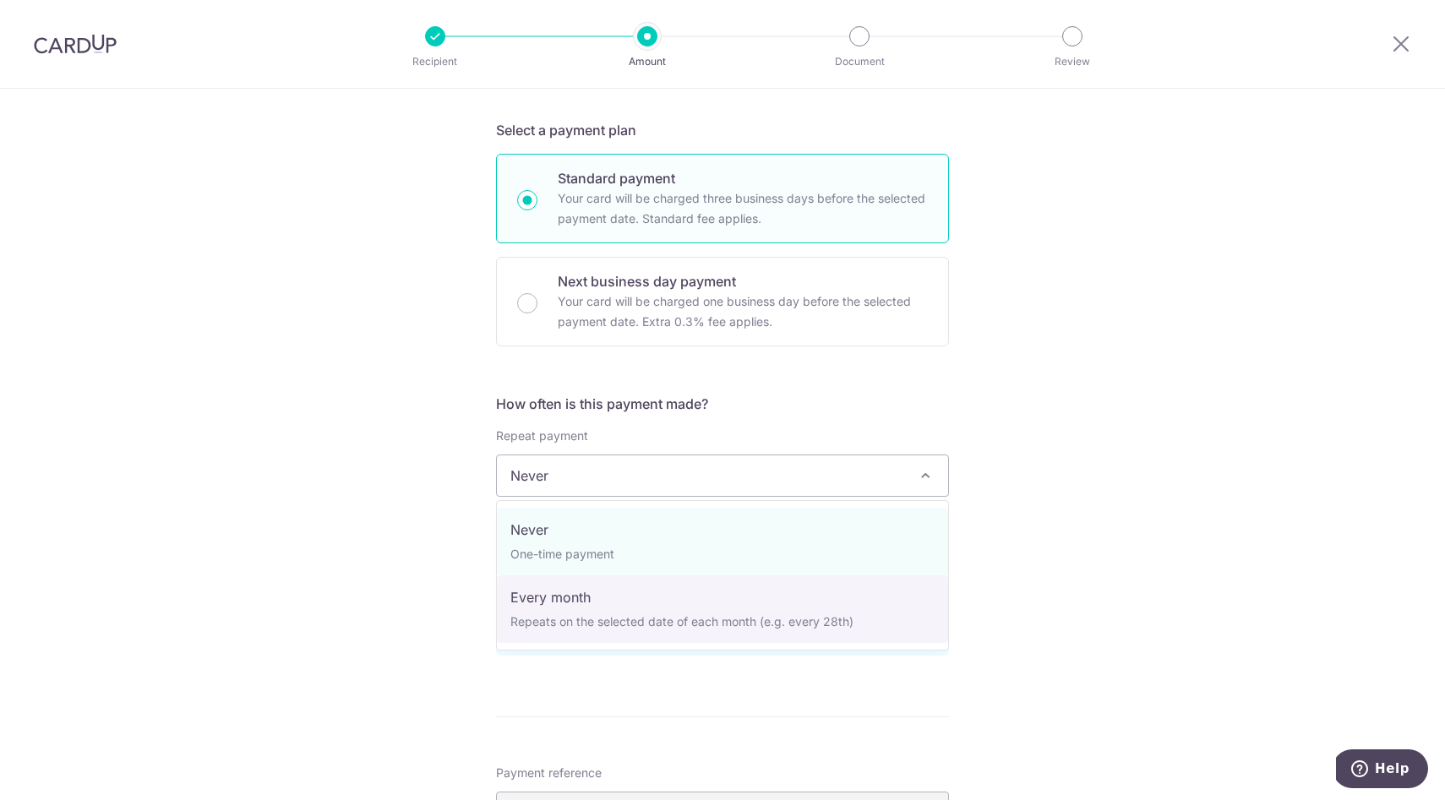
select select "3"
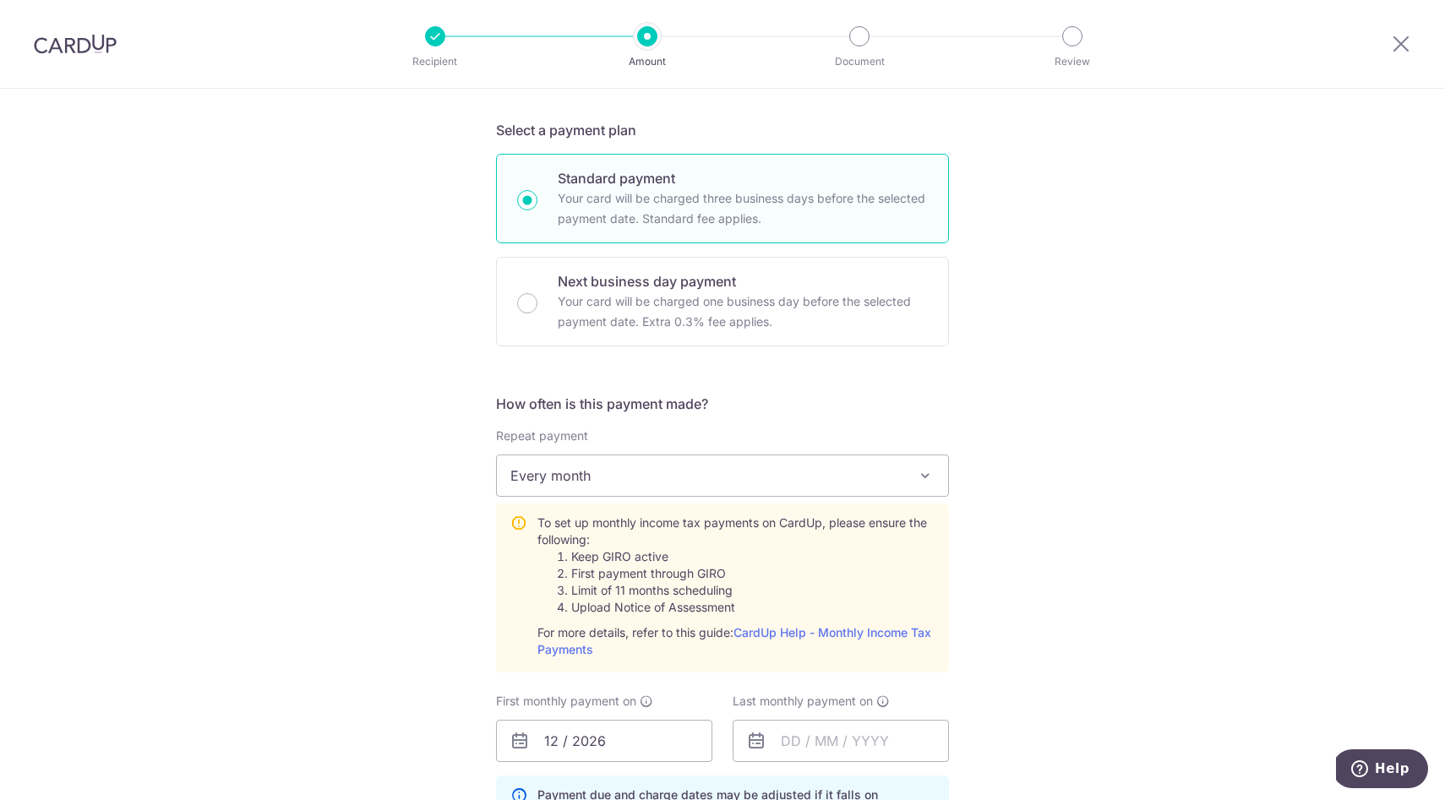
click at [1058, 632] on div "Tell us more about your payment Enter one-time or monthly payment amount SGD 89…" at bounding box center [722, 362] width 1445 height 2254
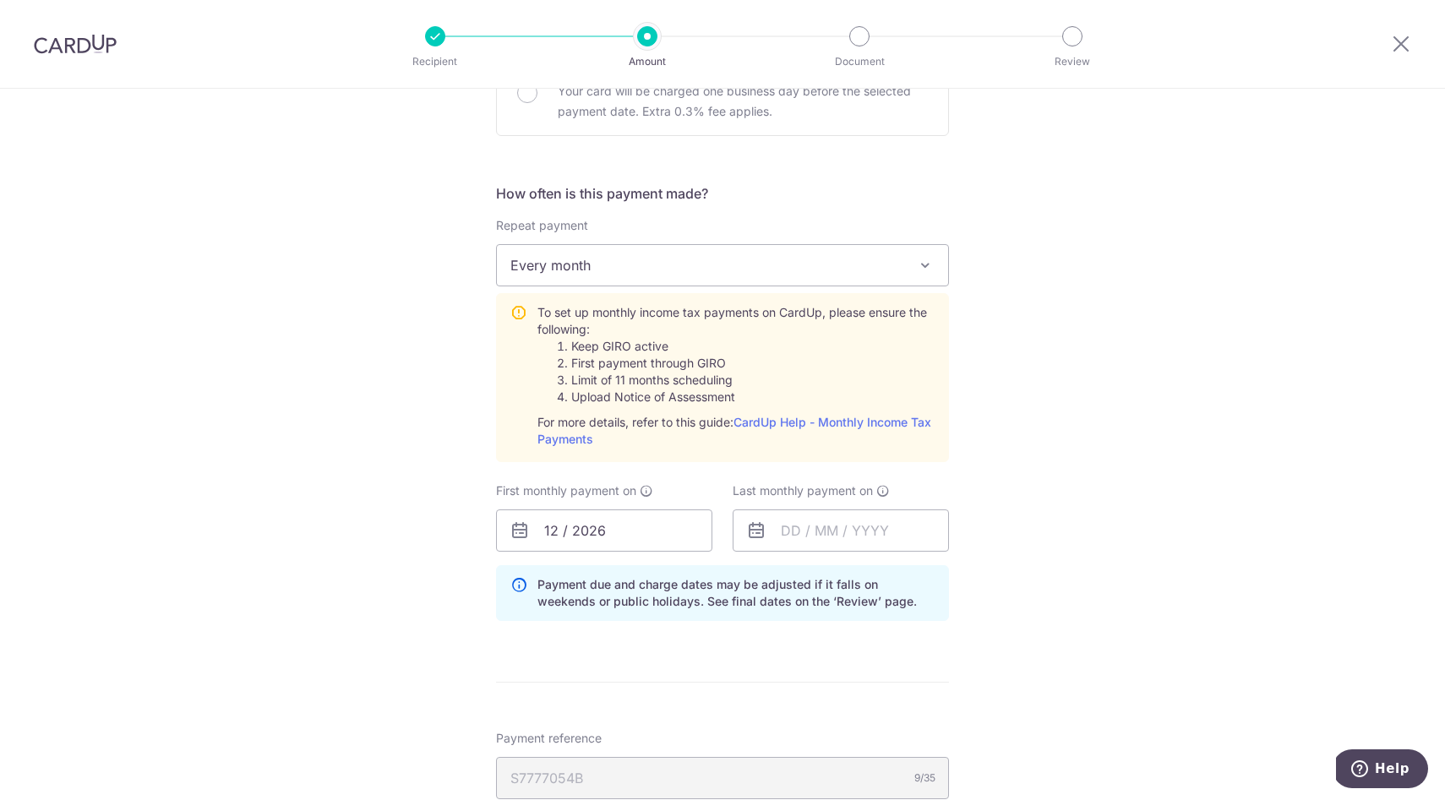
scroll to position [1124, 0]
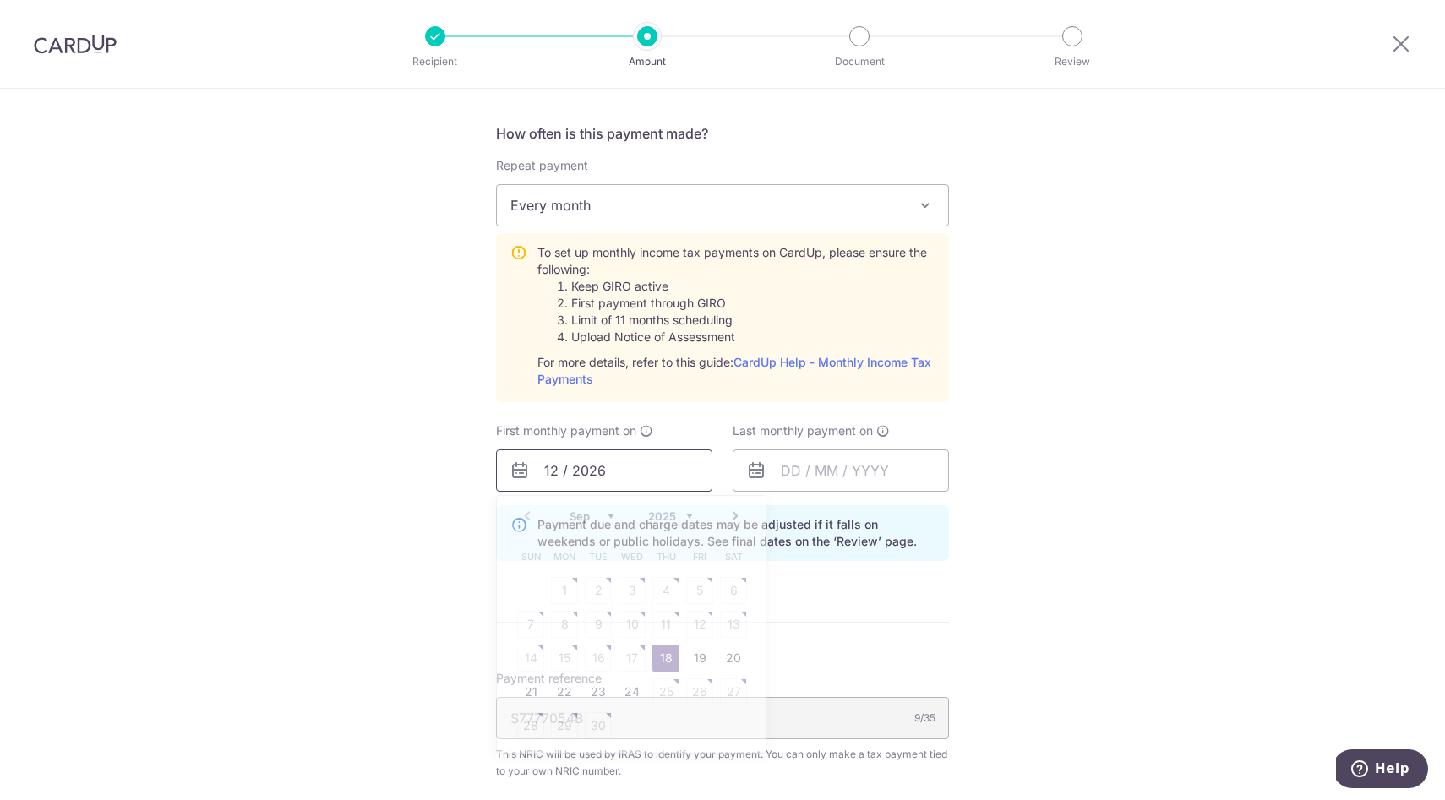
click at [560, 476] on input "12 / 2026" at bounding box center [604, 471] width 216 height 42
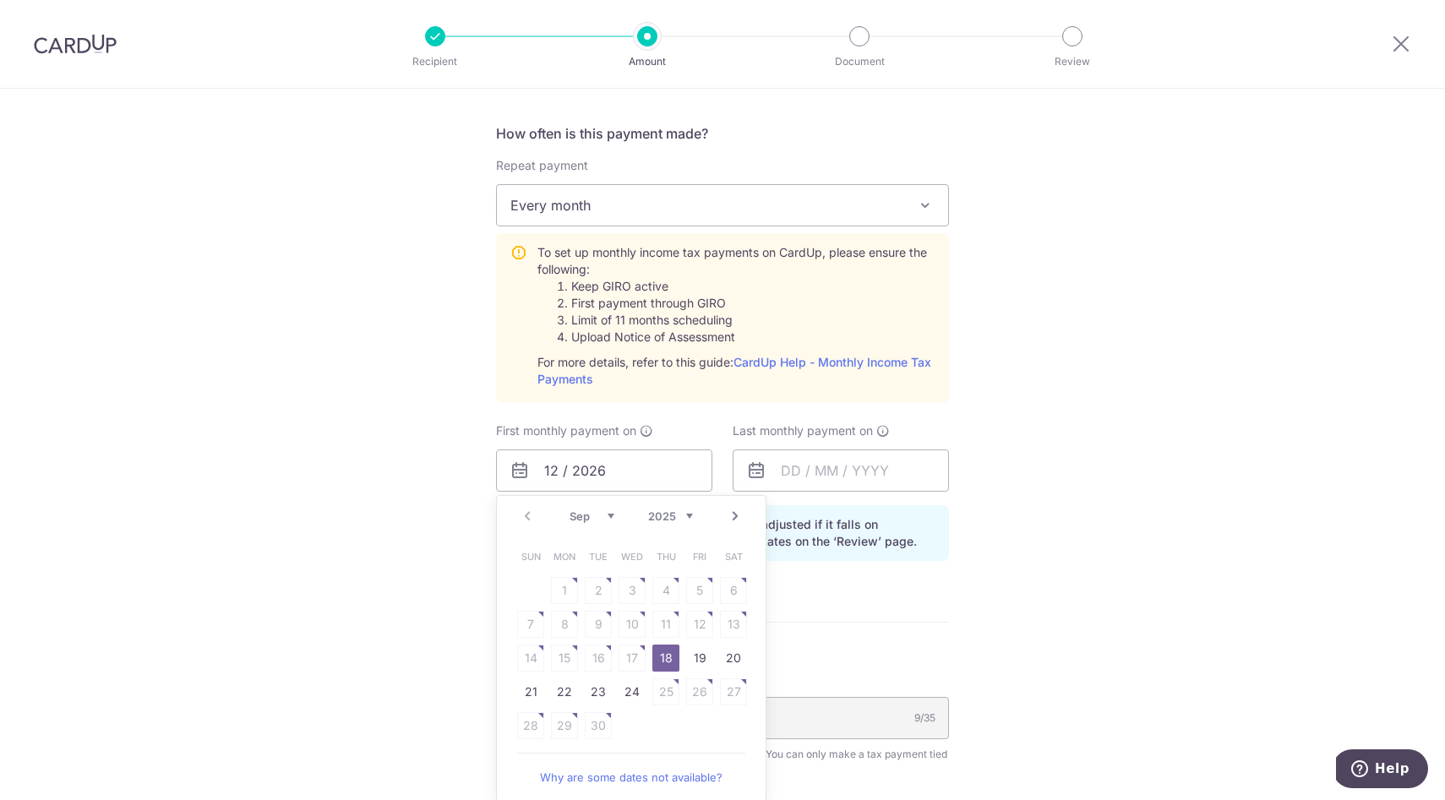
click at [609, 515] on select "Sep Oct Nov Dec" at bounding box center [592, 517] width 45 height 14
click at [604, 623] on link "7" at bounding box center [598, 624] width 27 height 27
type input "[DATE]"
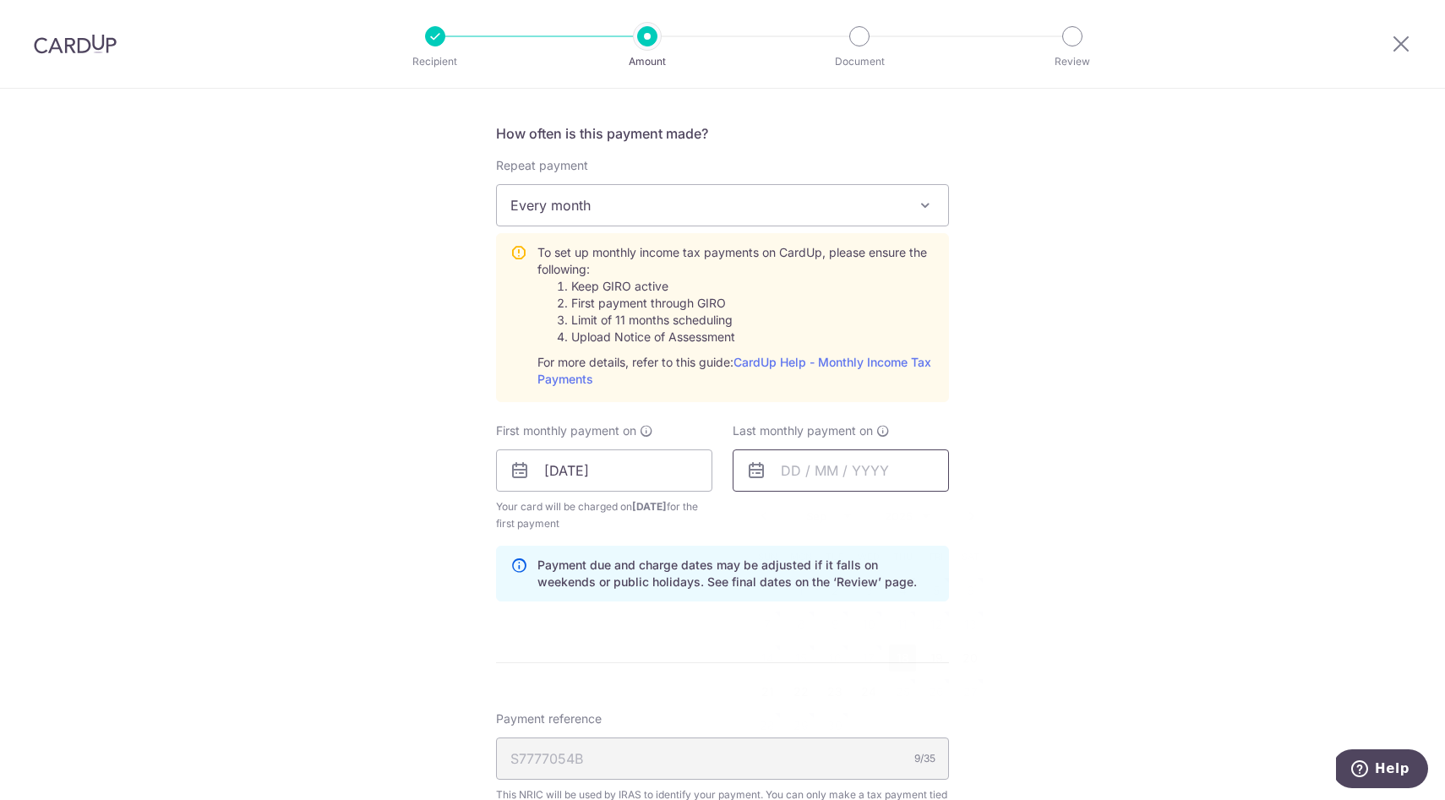
click at [836, 483] on input "text" at bounding box center [841, 471] width 216 height 42
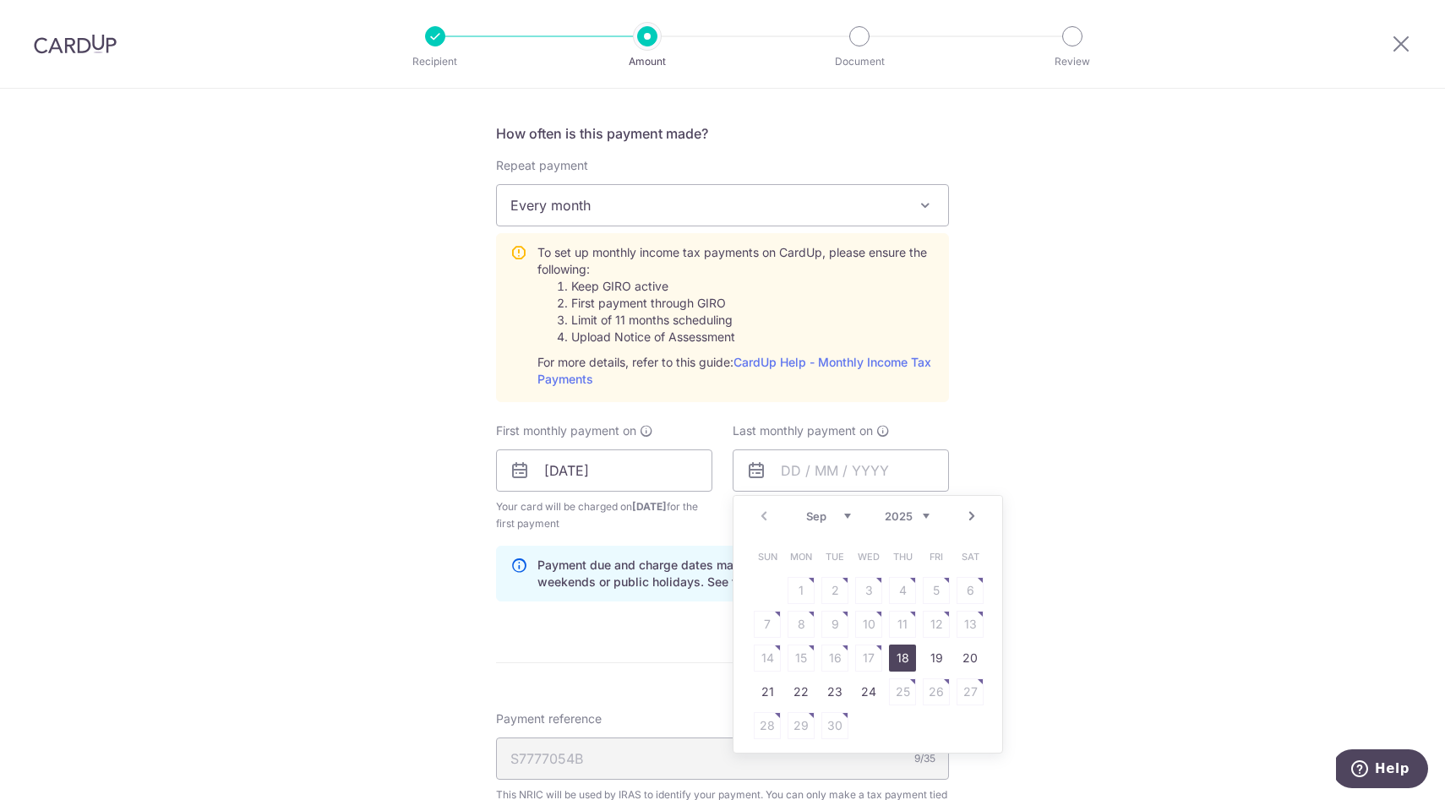
click at [924, 515] on select "2025 2026" at bounding box center [907, 517] width 45 height 14
click at [844, 512] on select "Jan Feb Mar Apr May Jun Jul Aug Sep Oct" at bounding box center [828, 517] width 45 height 14
click at [870, 621] on link "7" at bounding box center [868, 624] width 27 height 27
type input "07/10/2026"
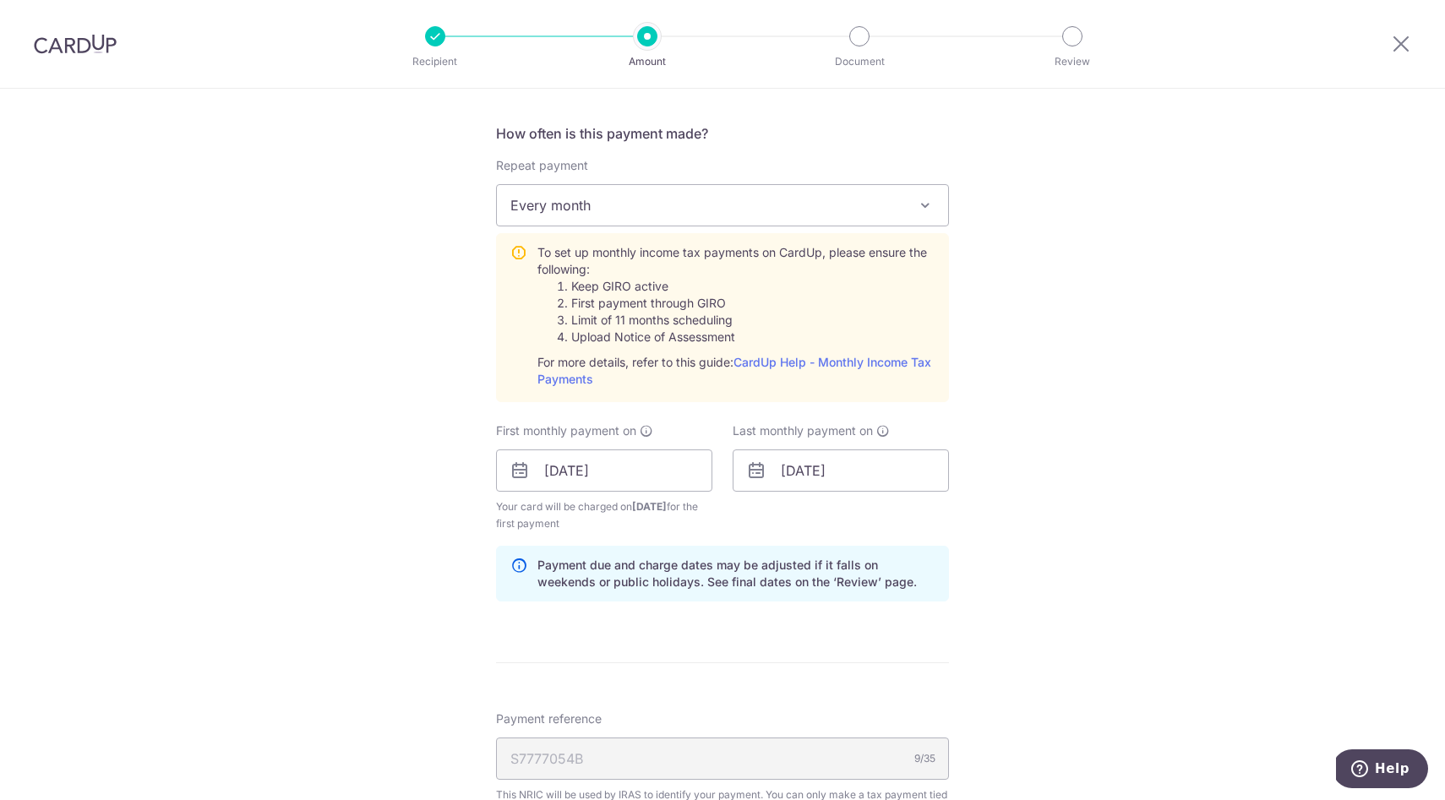
click at [987, 636] on div "Tell us more about your payment Enter one-time or monthly payment amount SGD 89…" at bounding box center [722, 112] width 1445 height 2295
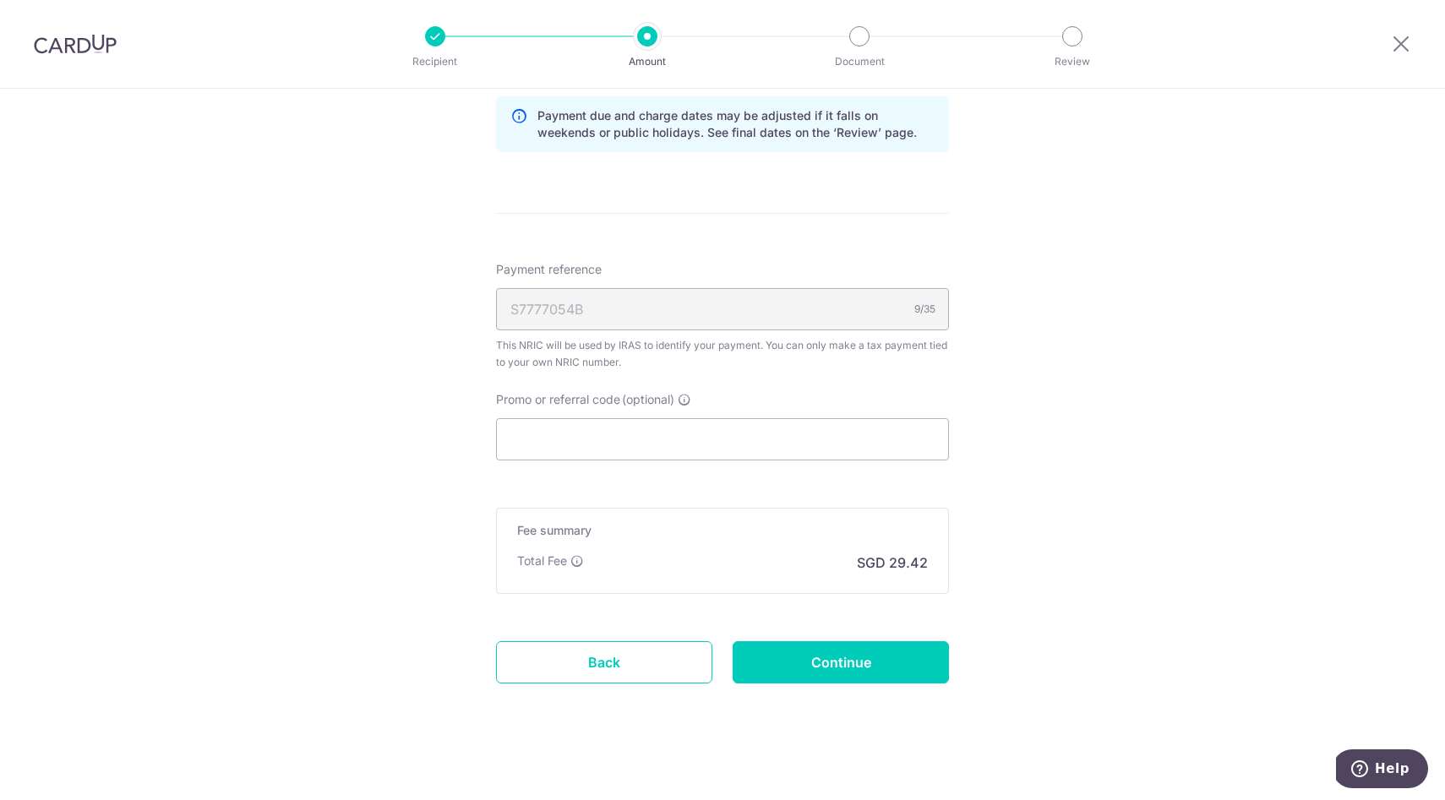
scroll to position [1583, 0]
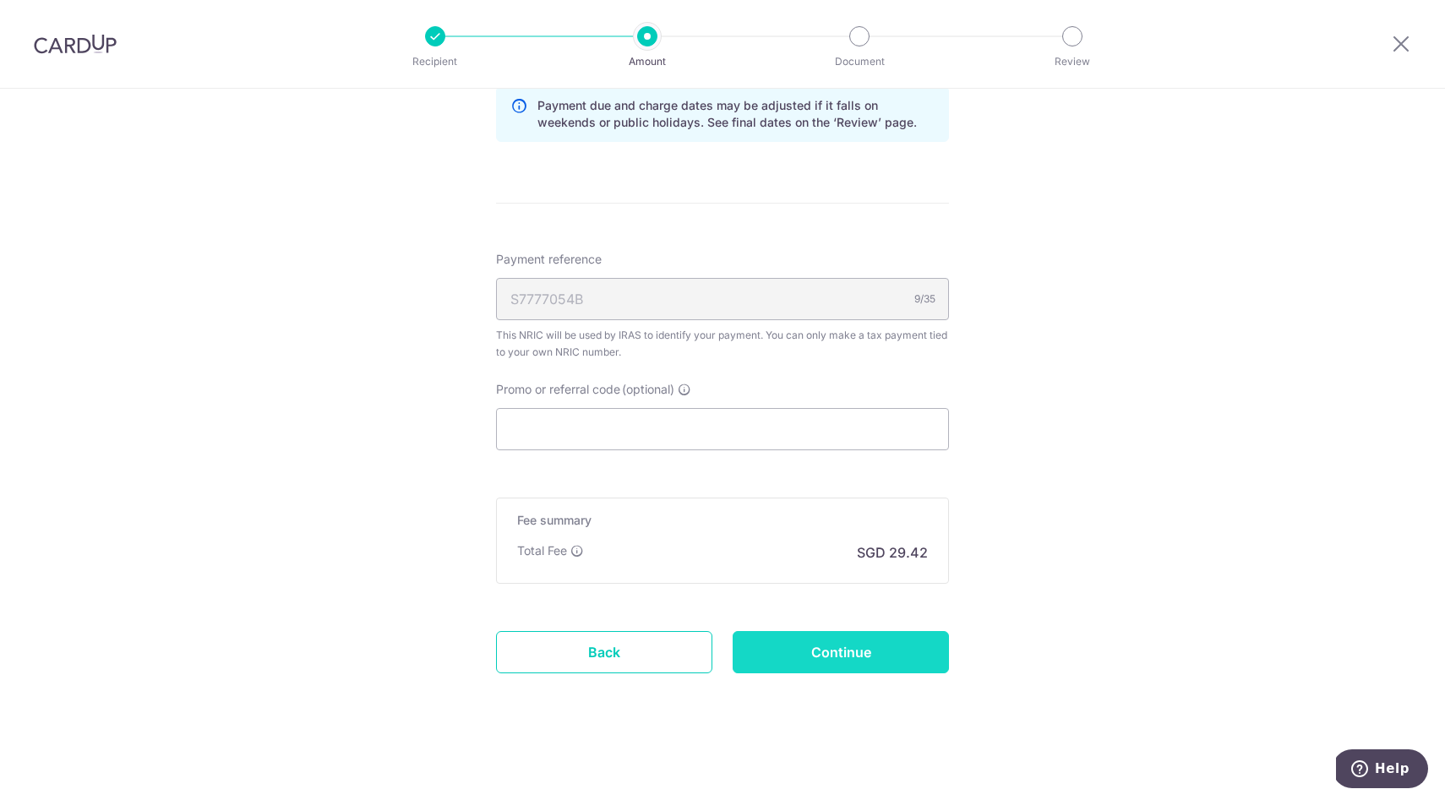
click at [870, 644] on input "Continue" at bounding box center [841, 652] width 216 height 42
type input "Create Schedule"
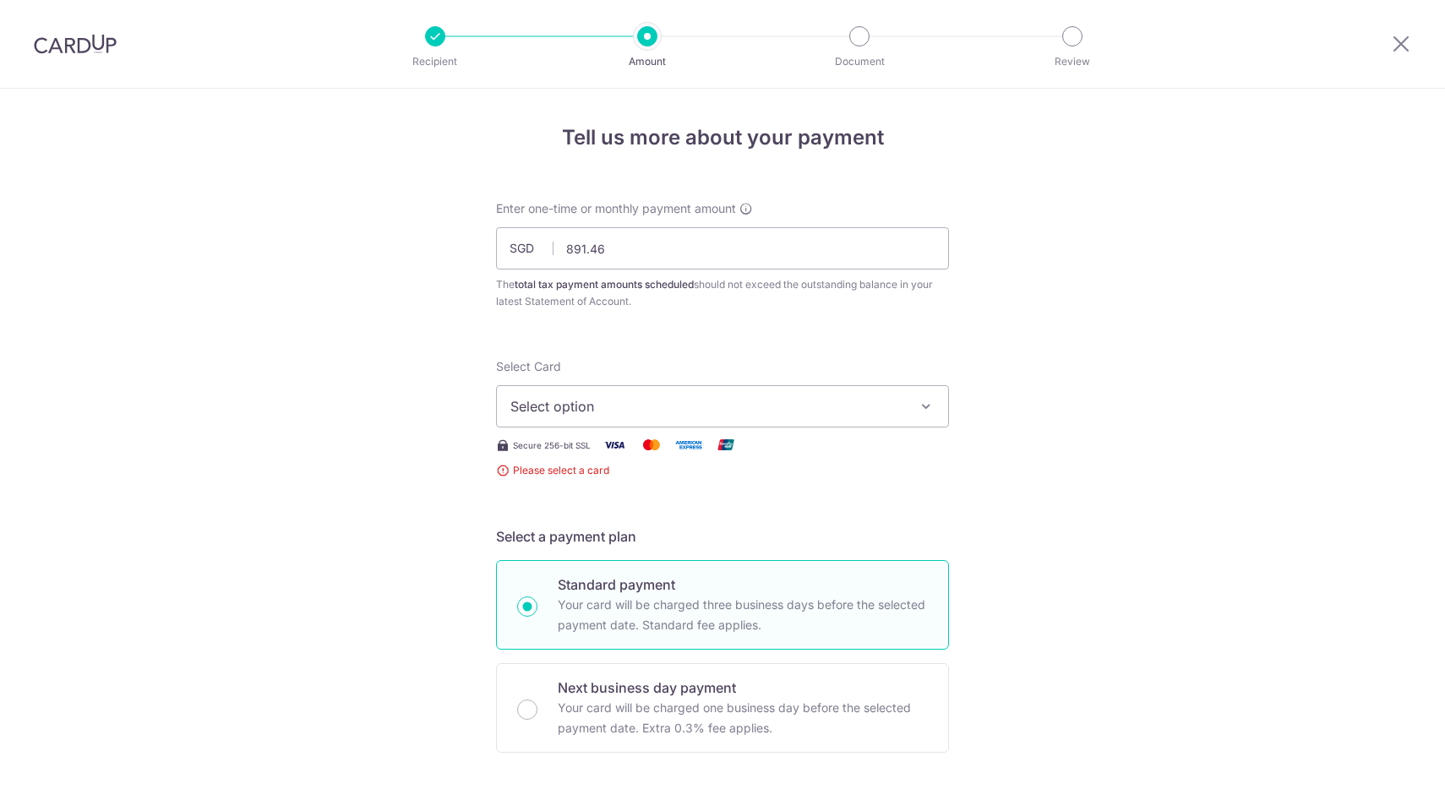
scroll to position [373, 0]
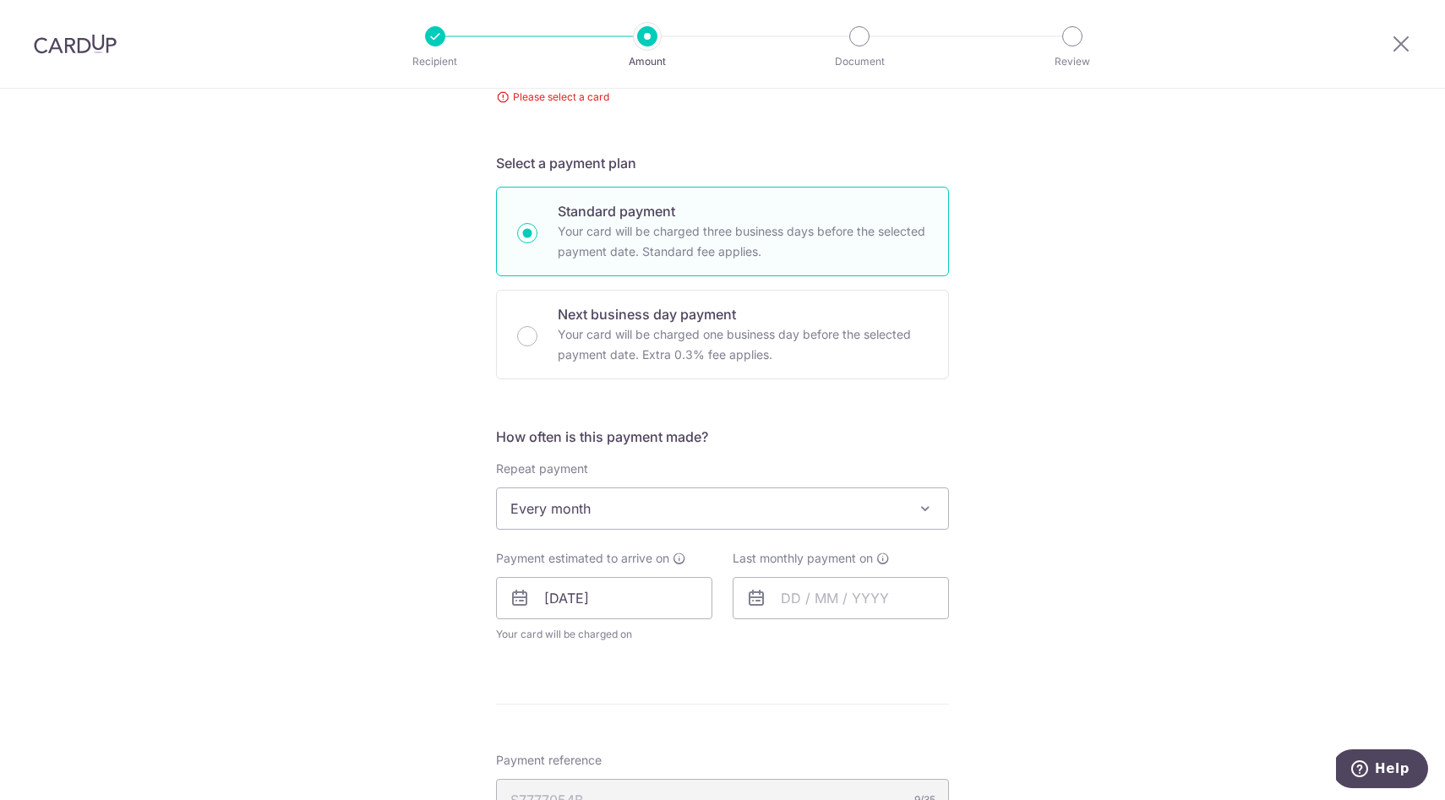
click at [1038, 491] on div "Tell us more about your payment Enter one-time or monthly payment amount SGD 89…" at bounding box center [722, 508] width 1445 height 1586
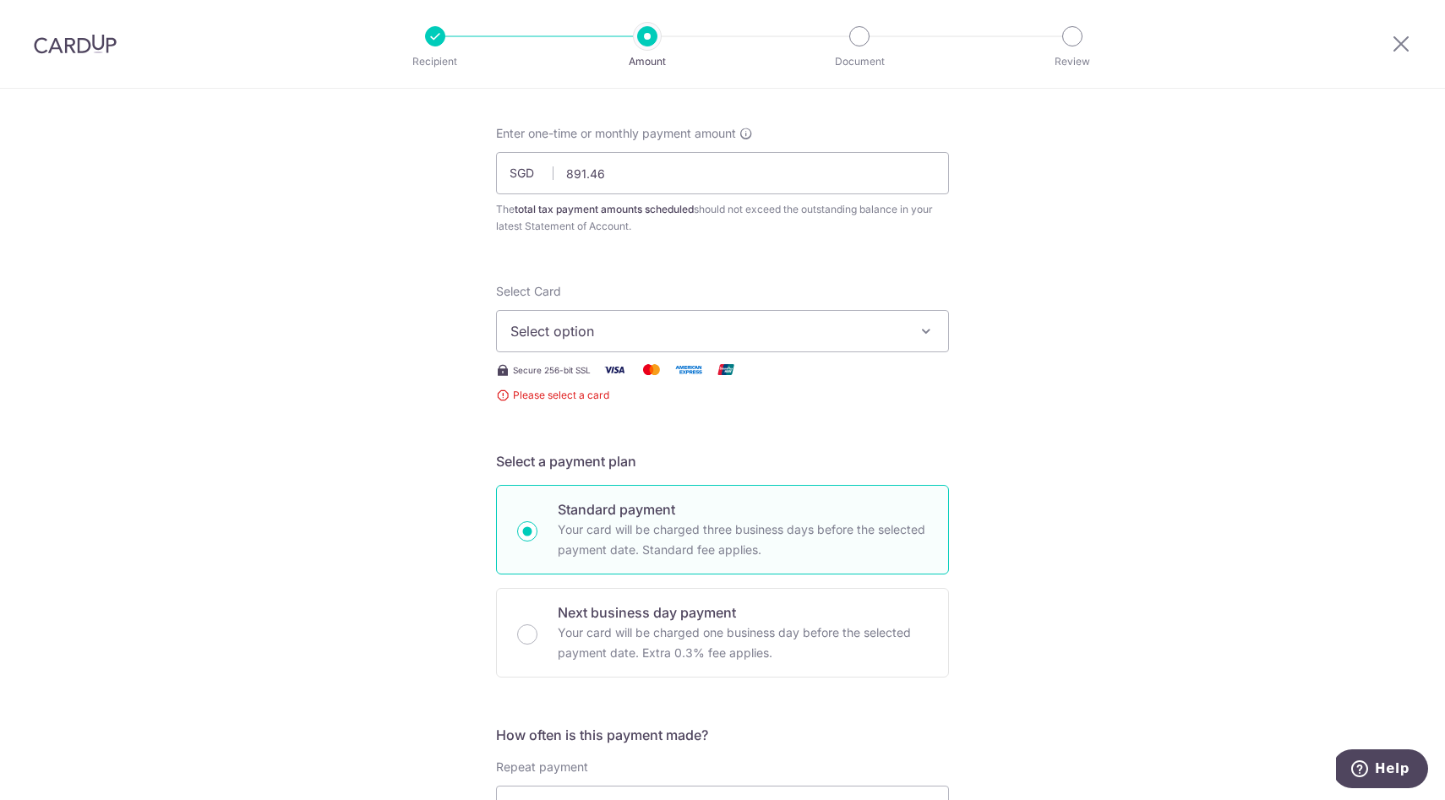
scroll to position [0, 0]
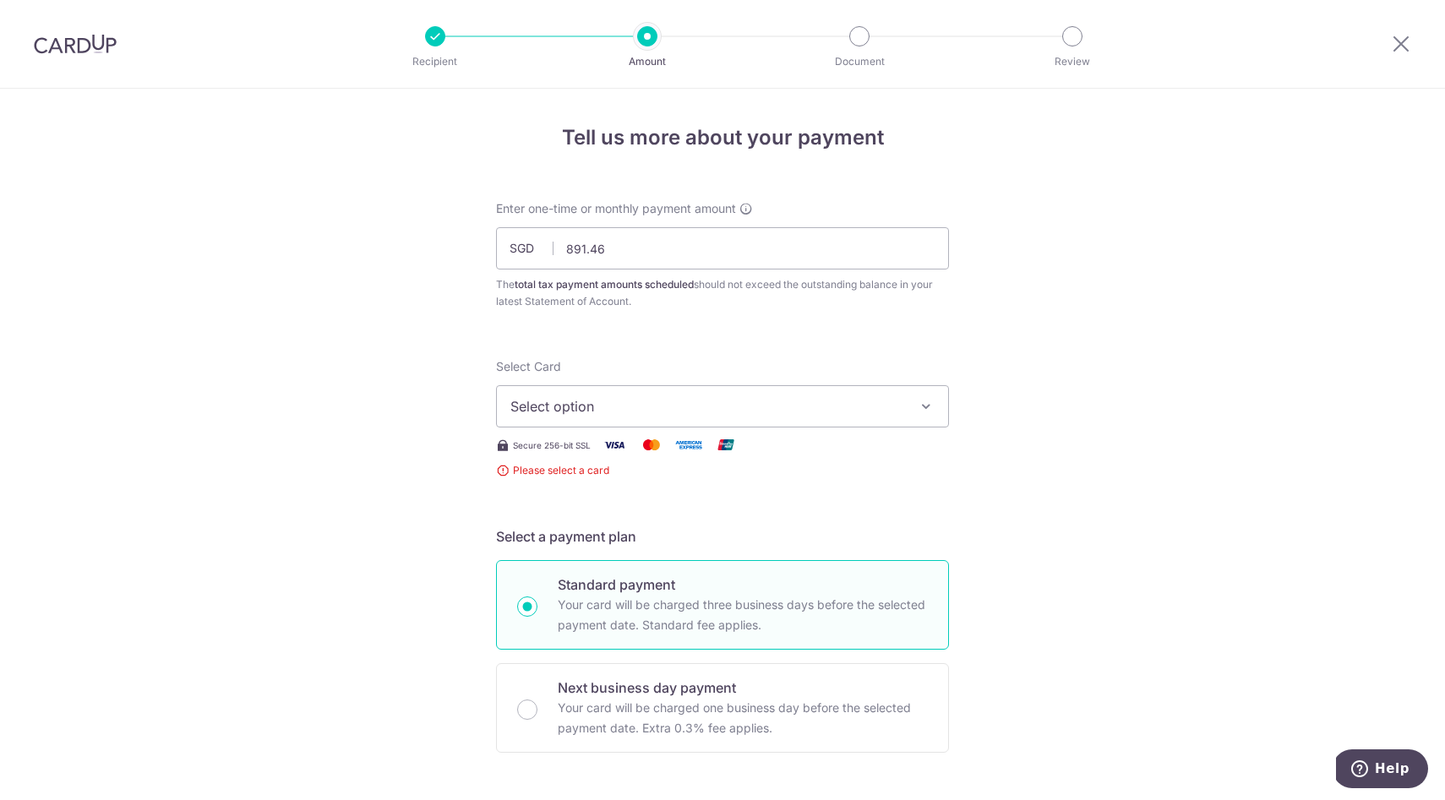
click at [924, 404] on icon "button" at bounding box center [926, 406] width 17 height 17
click at [837, 401] on span "Select option" at bounding box center [707, 406] width 394 height 20
click at [549, 465] on span "Please select a card" at bounding box center [722, 470] width 453 height 17
click at [613, 440] on img at bounding box center [614, 444] width 34 height 21
click at [554, 445] on span "Secure 256-bit SSL" at bounding box center [552, 446] width 78 height 14
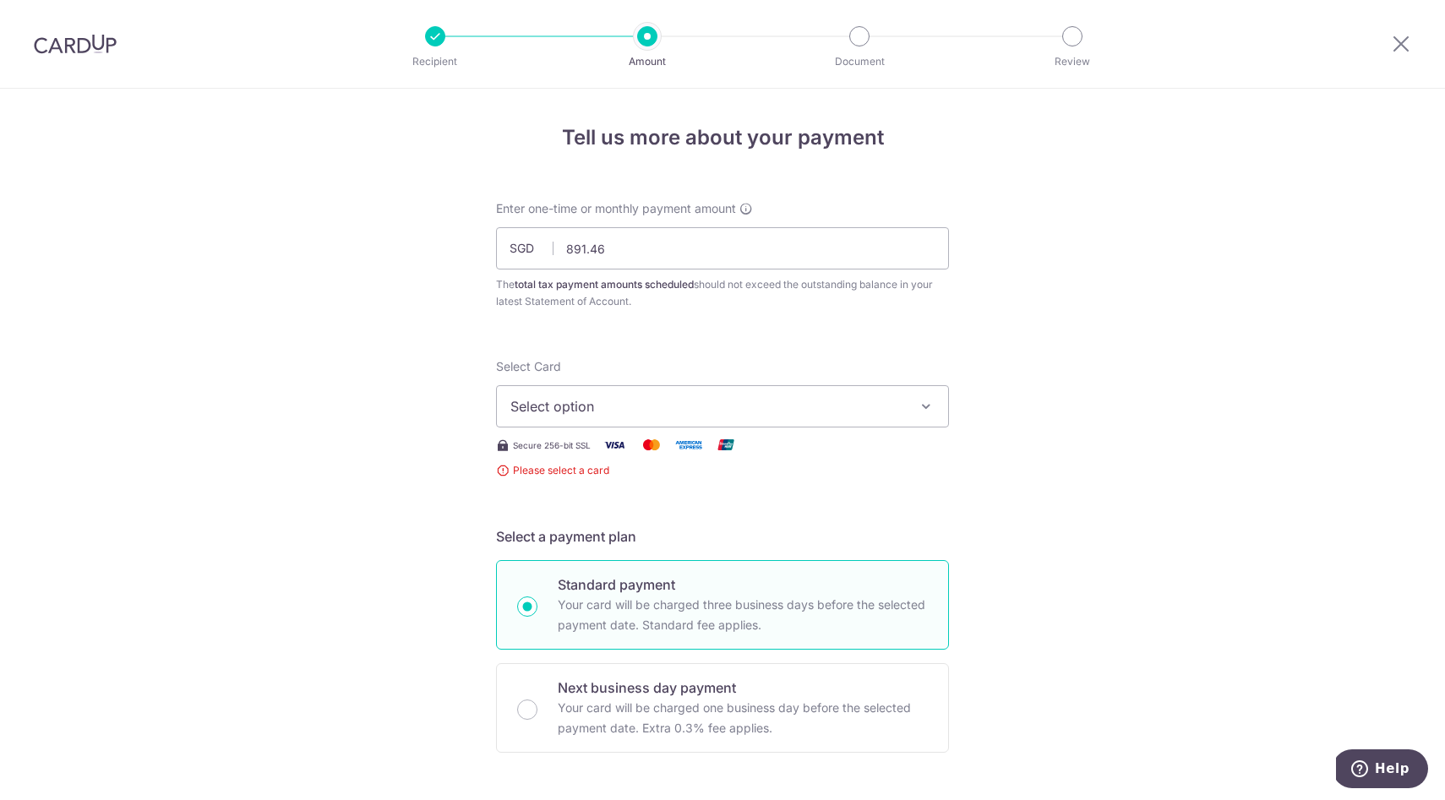
click at [548, 412] on span "Select option" at bounding box center [707, 406] width 394 height 20
click at [558, 453] on span "Add credit card" at bounding box center [738, 453] width 394 height 17
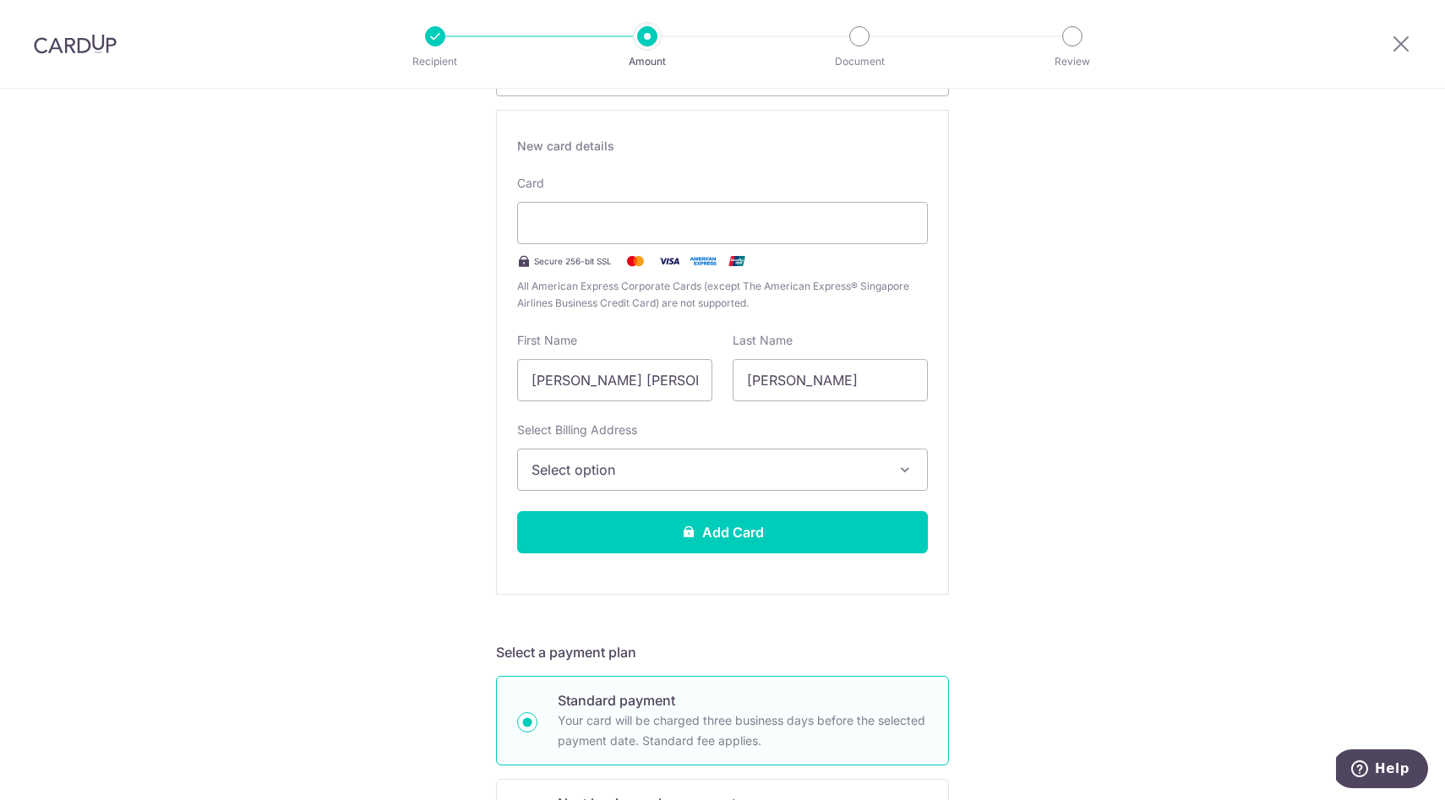
scroll to position [338, 0]
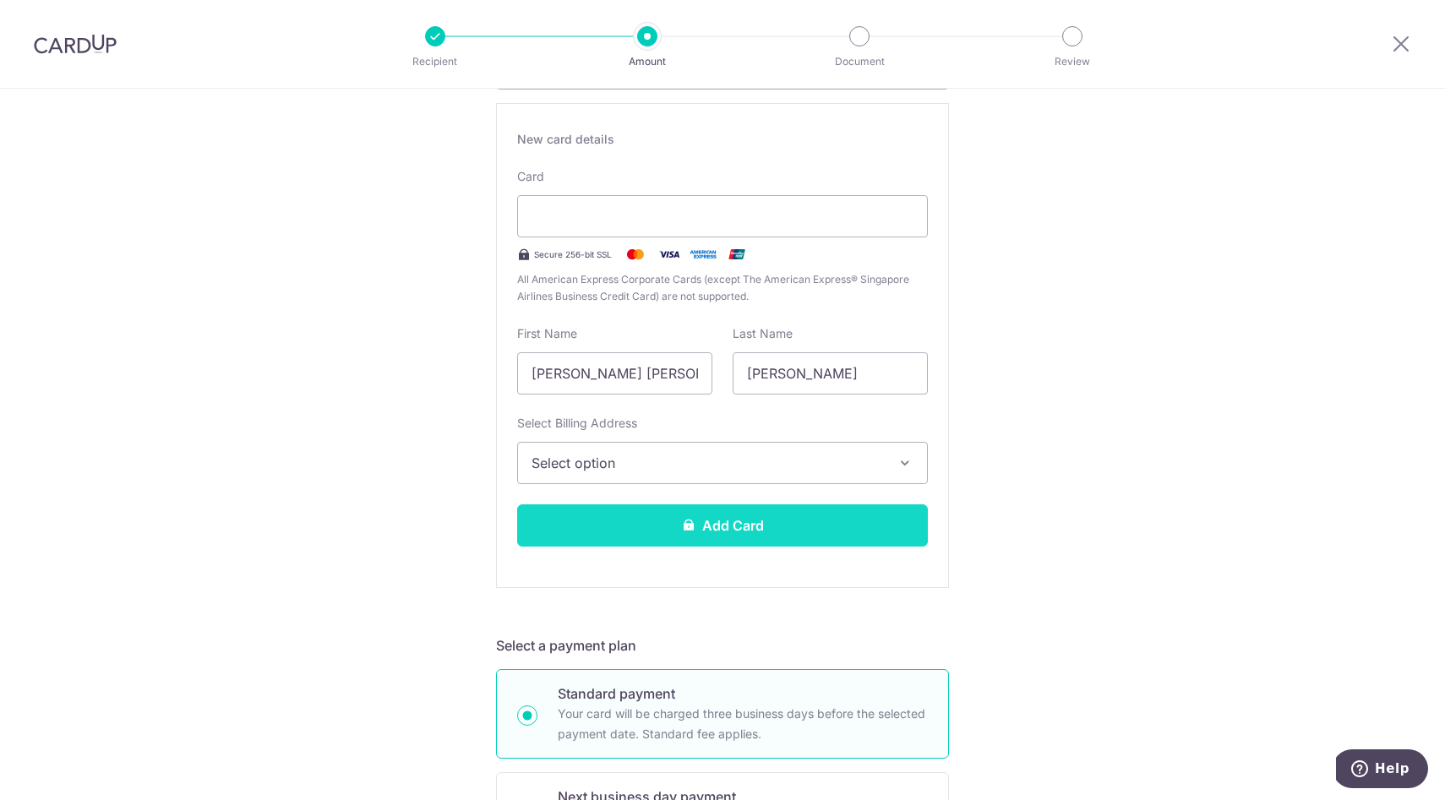
click at [730, 521] on button "Add Card" at bounding box center [722, 525] width 411 height 42
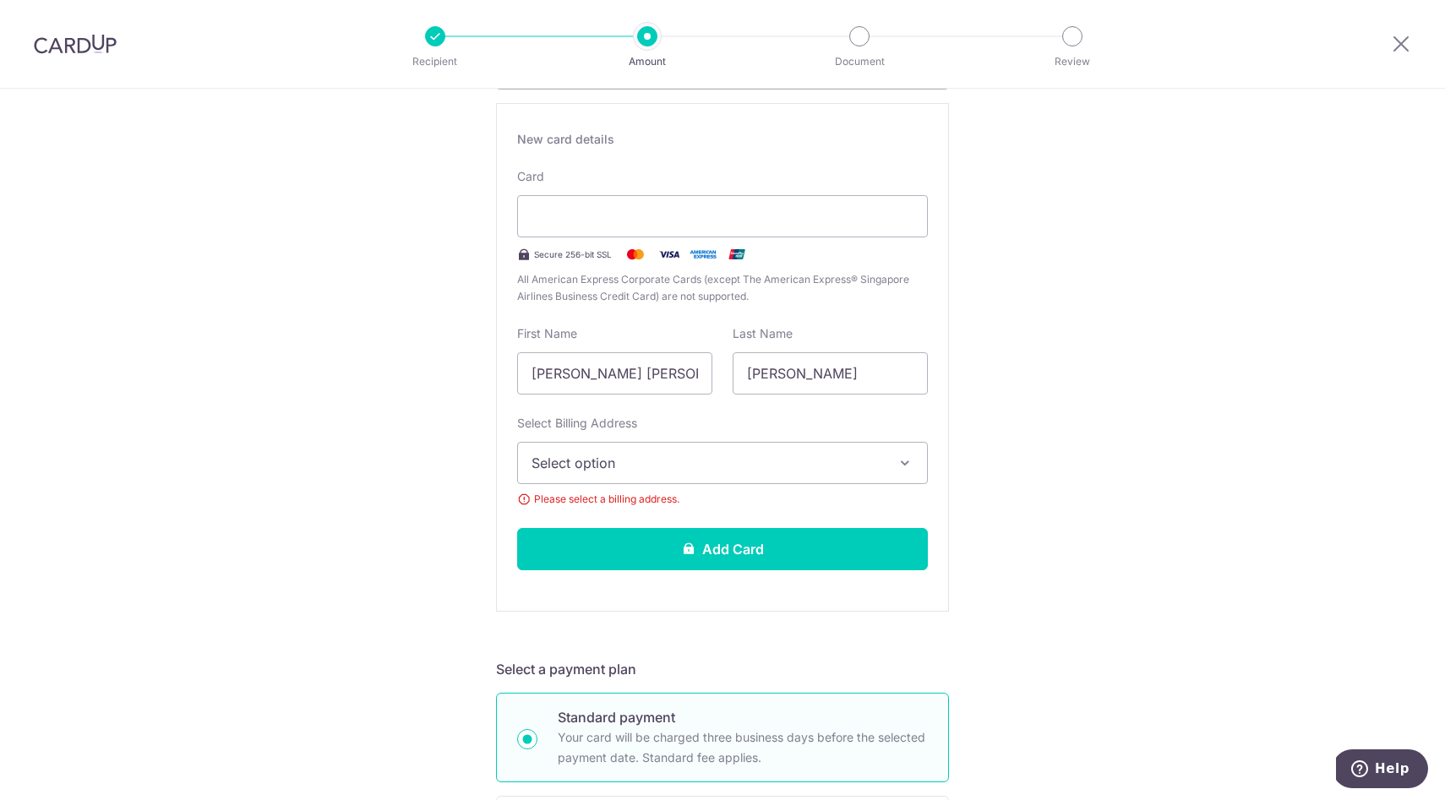
click at [911, 464] on icon "button" at bounding box center [905, 463] width 17 height 17
click at [595, 513] on span "Add Billing Address" at bounding box center [738, 510] width 352 height 17
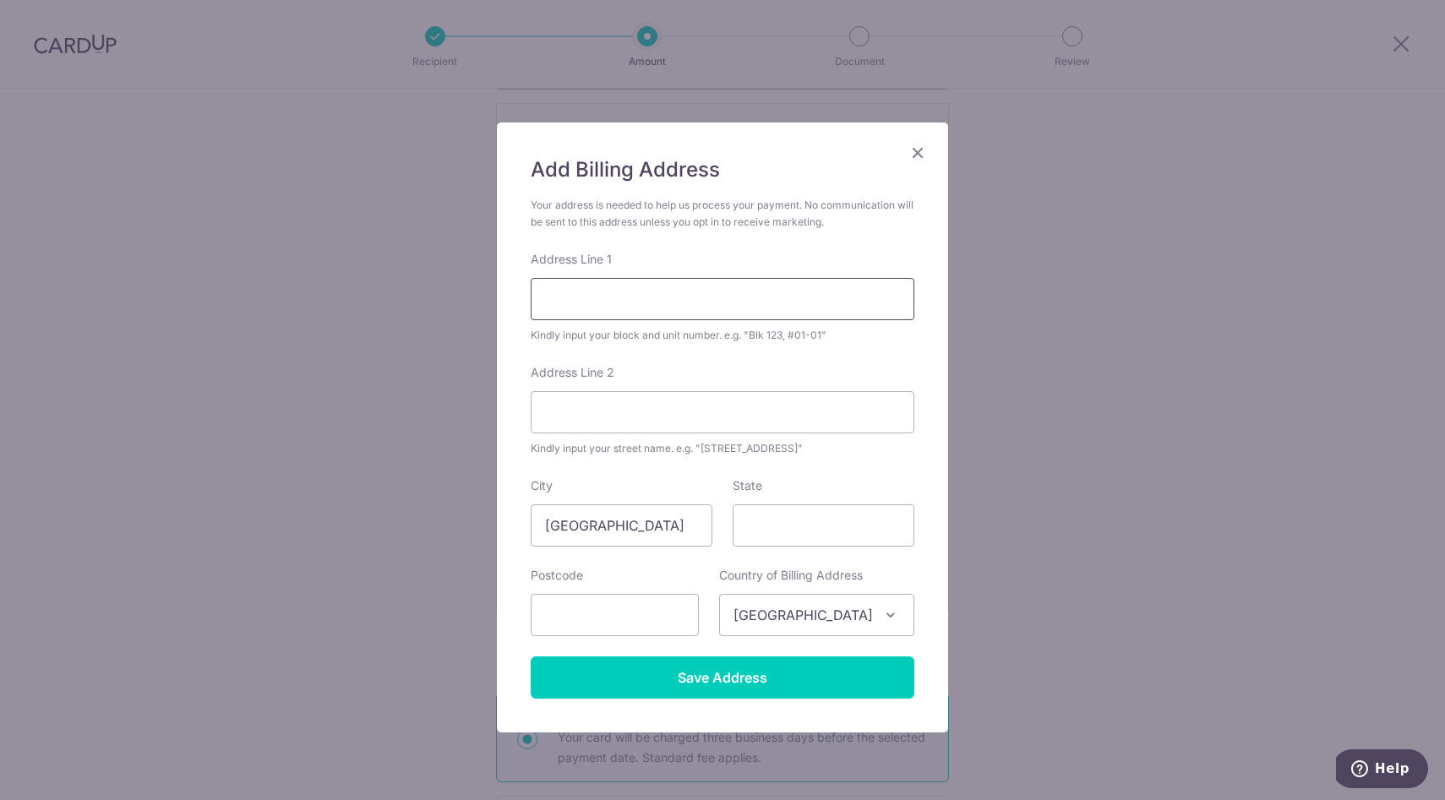
click at [610, 300] on input "Address Line 1" at bounding box center [723, 299] width 384 height 42
type input "95 bukit drive"
type input "#04-31"
type input "587843"
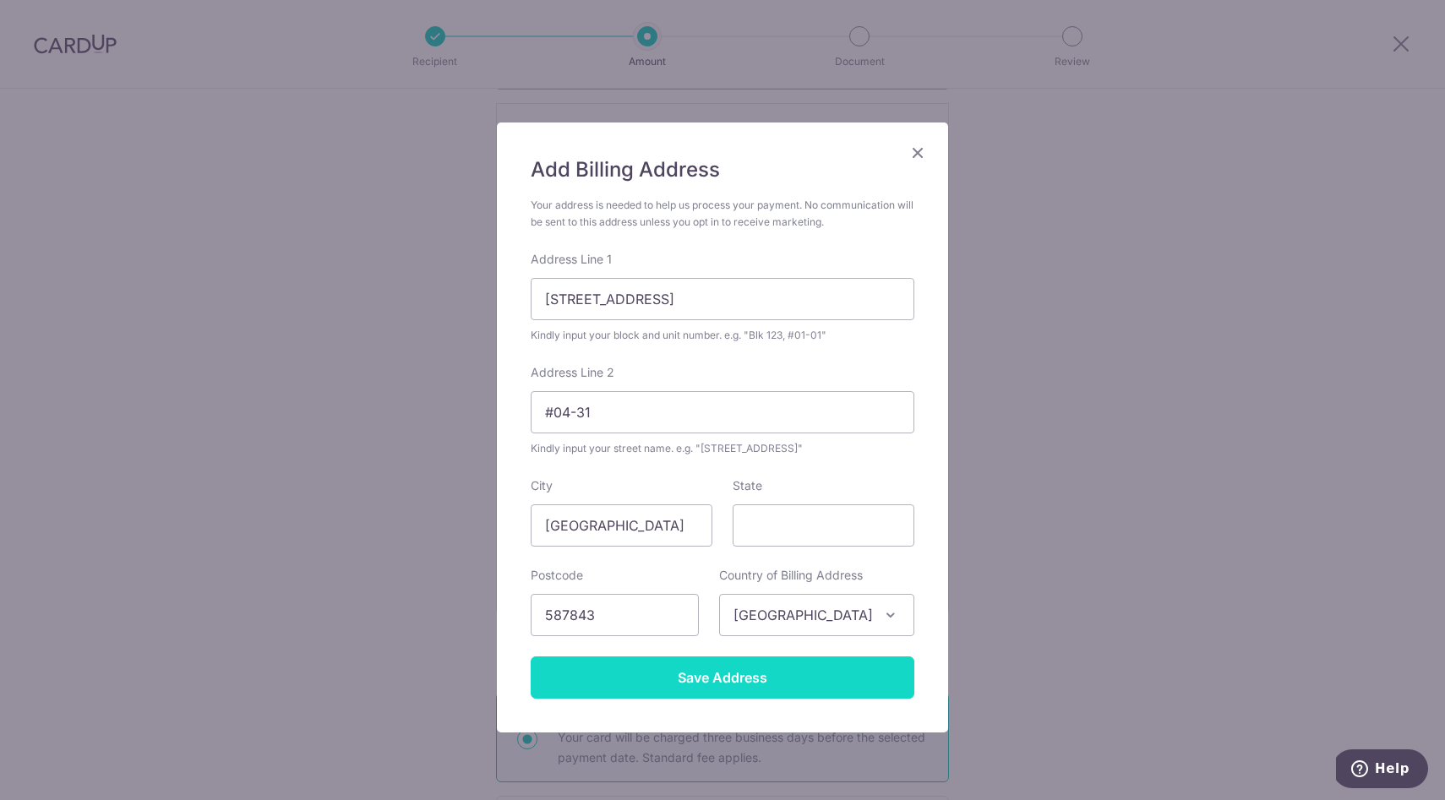
click at [818, 674] on input "Save Address" at bounding box center [723, 678] width 384 height 42
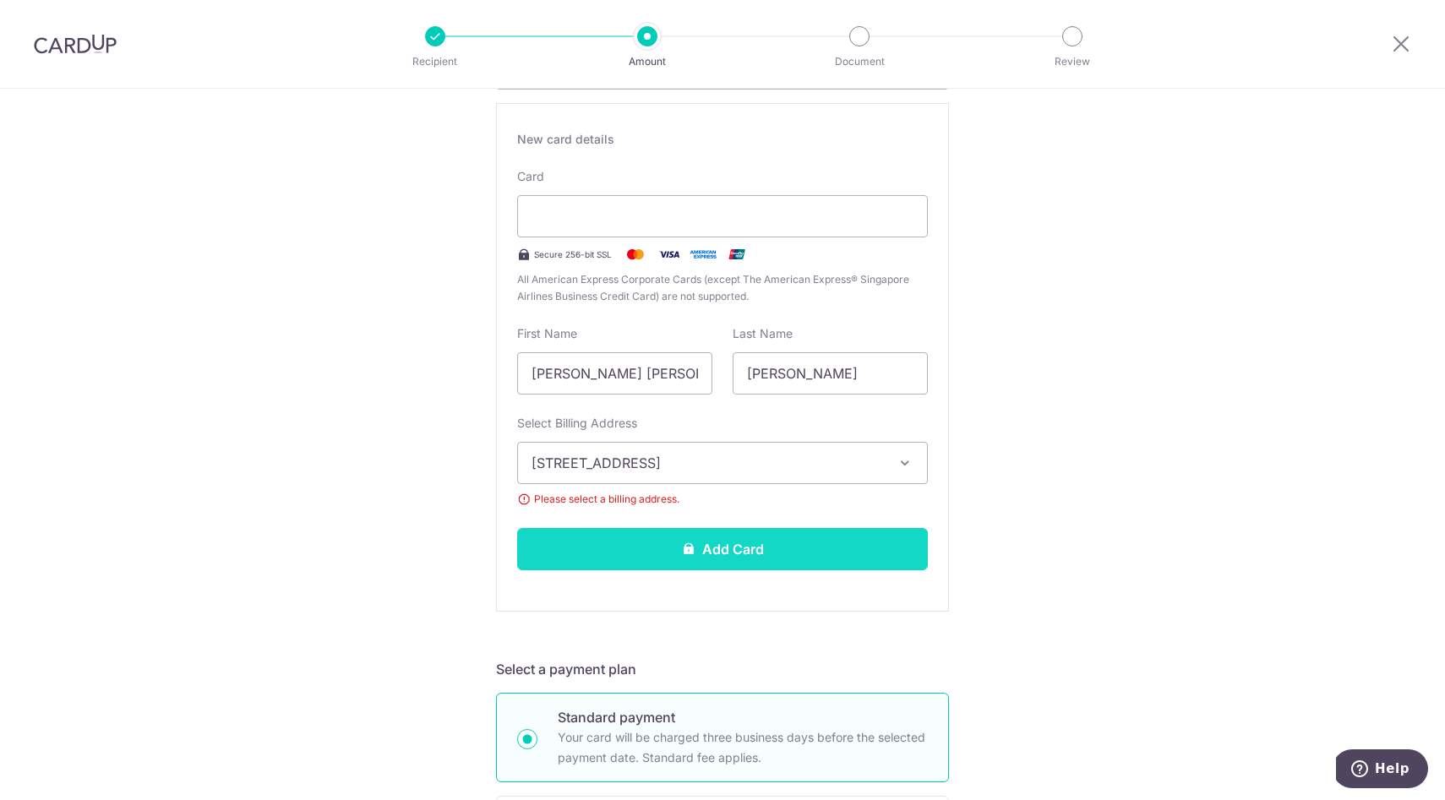
click at [744, 553] on button "Add Card" at bounding box center [722, 549] width 411 height 42
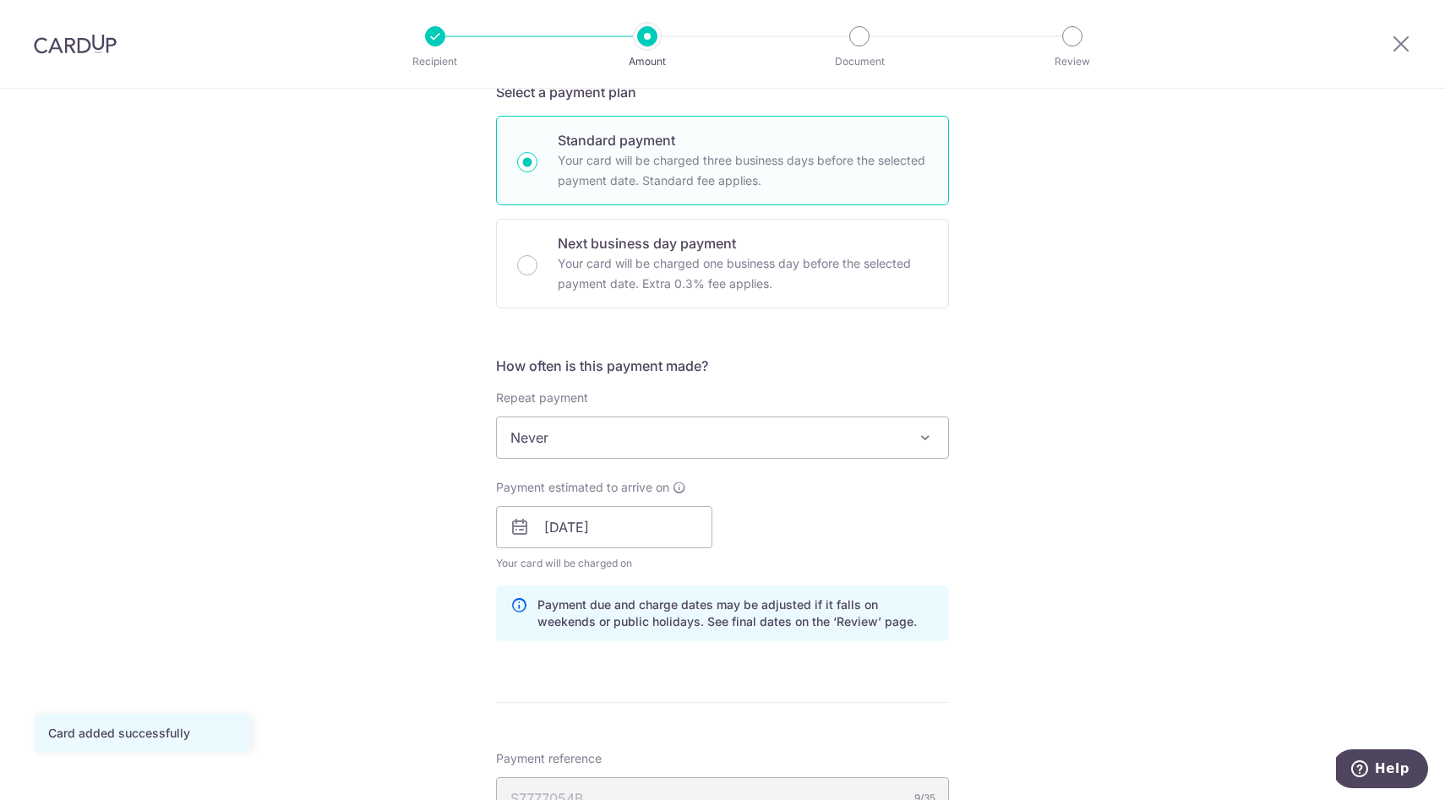
scroll to position [507, 0]
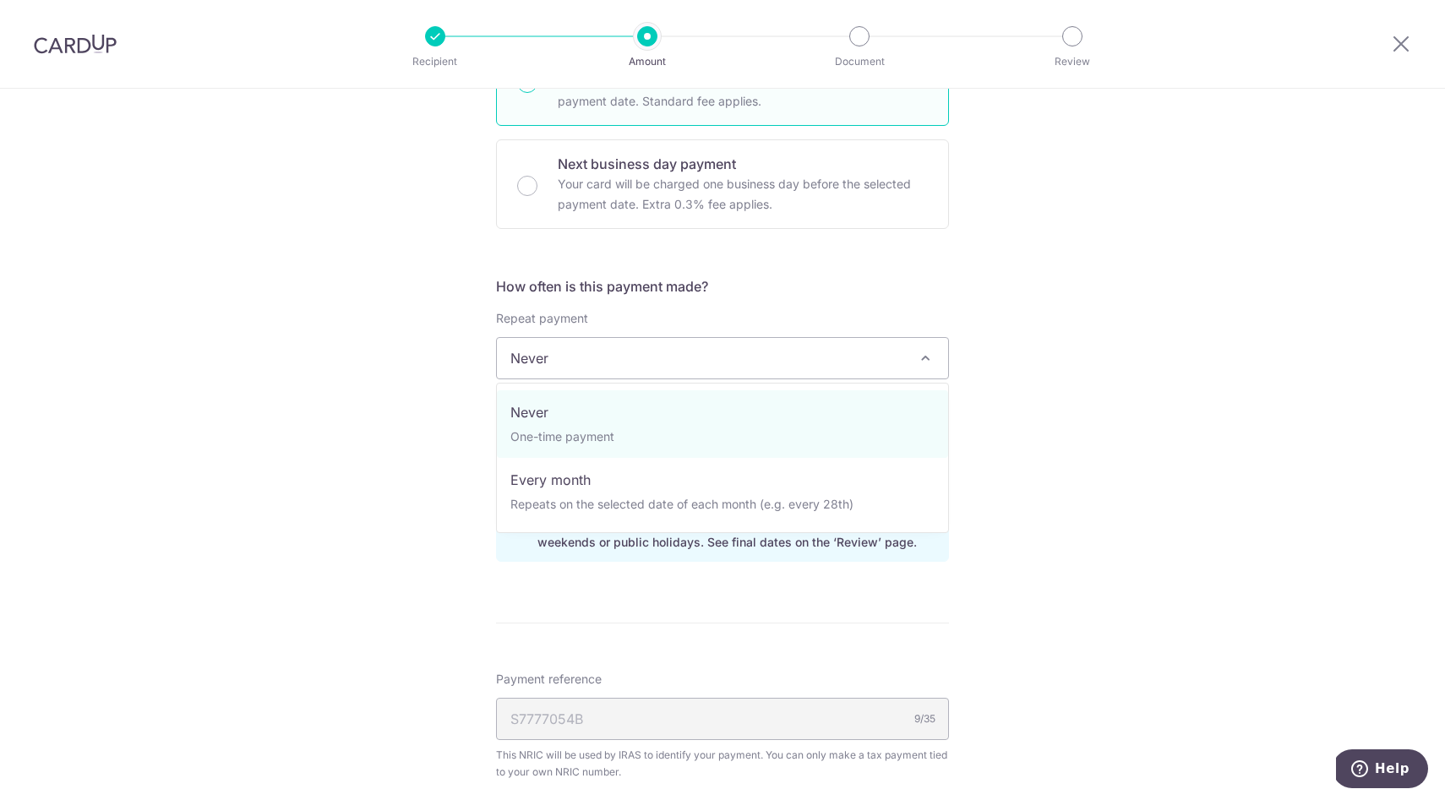
click at [929, 357] on span at bounding box center [925, 358] width 20 height 20
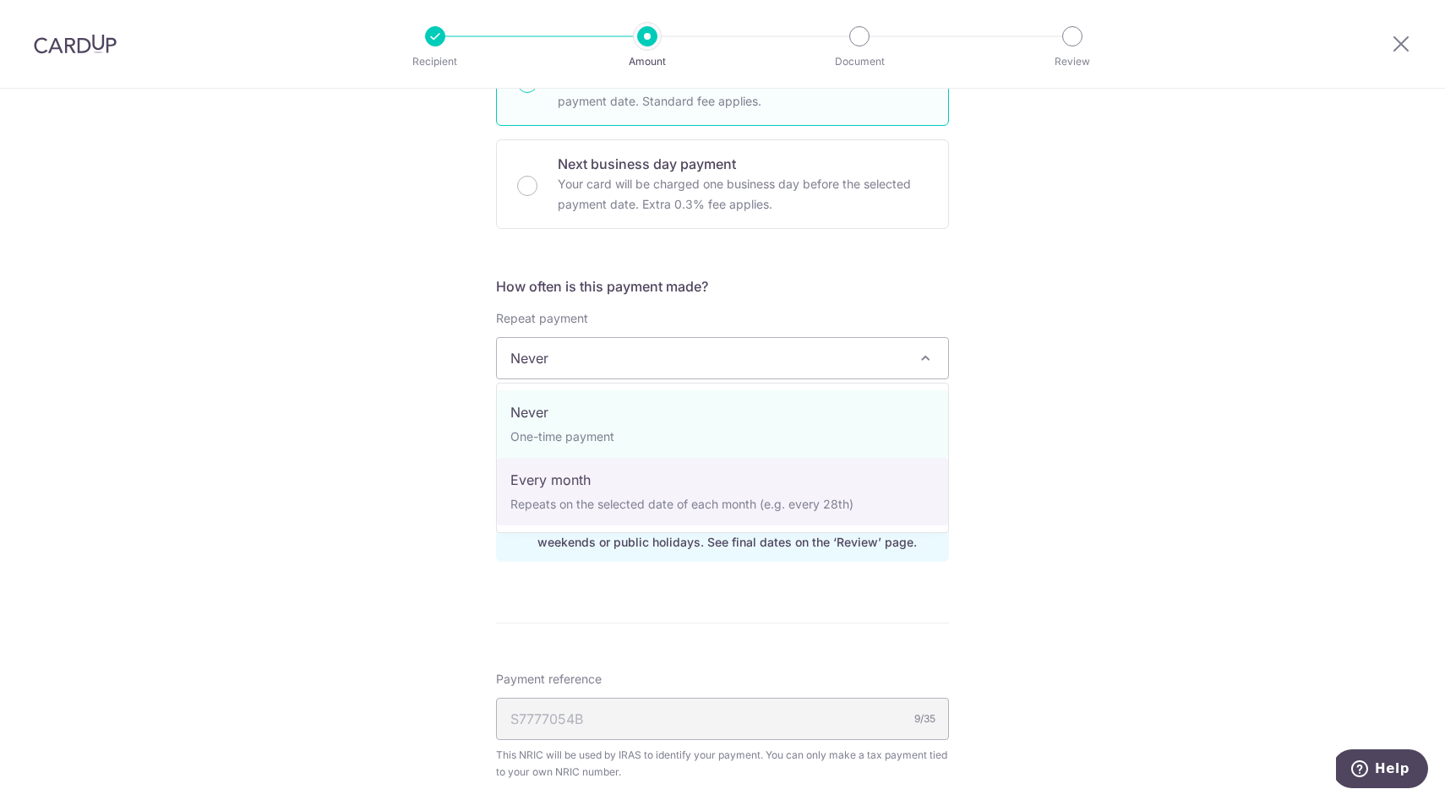
select select "3"
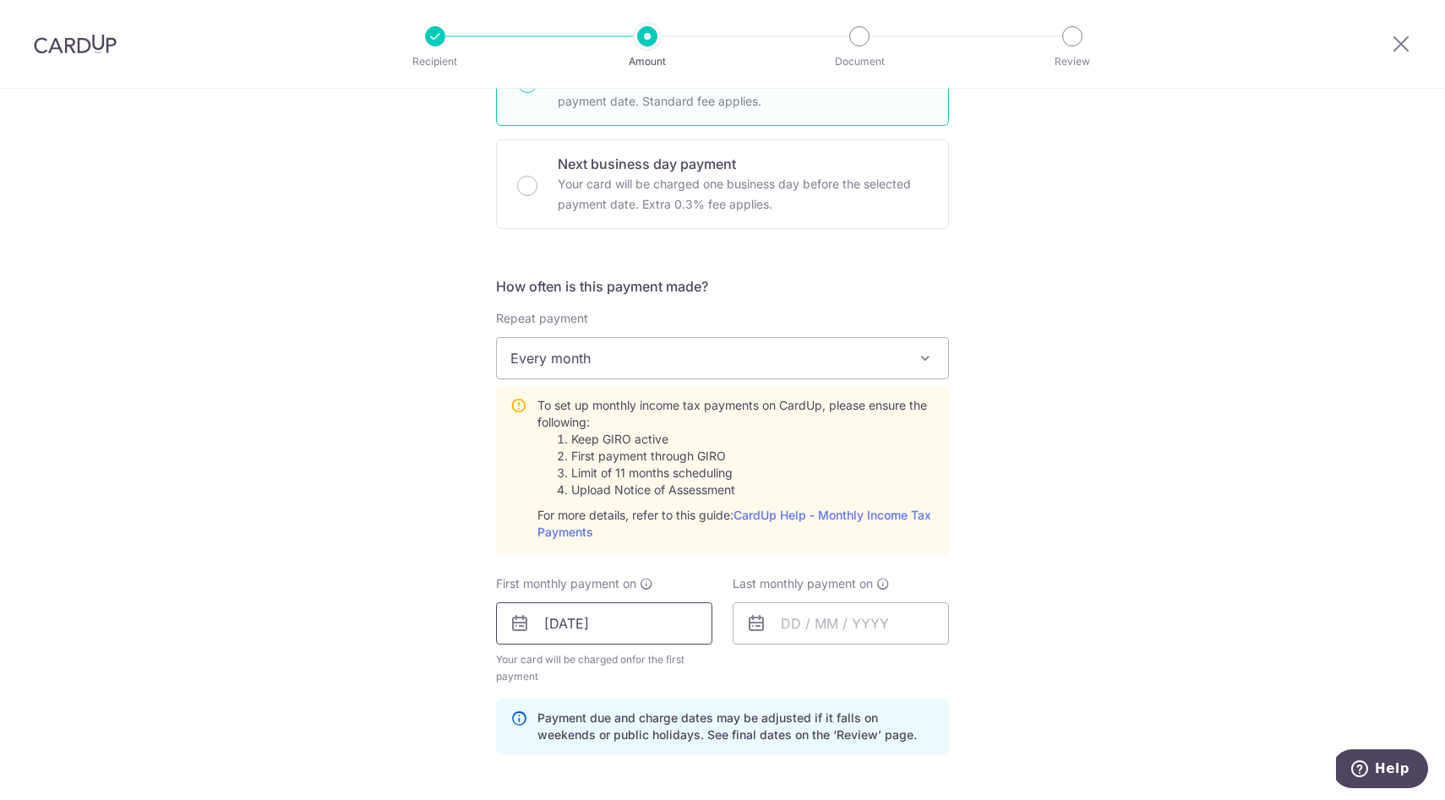
click at [615, 626] on input "07/10/2025" at bounding box center [604, 623] width 216 height 42
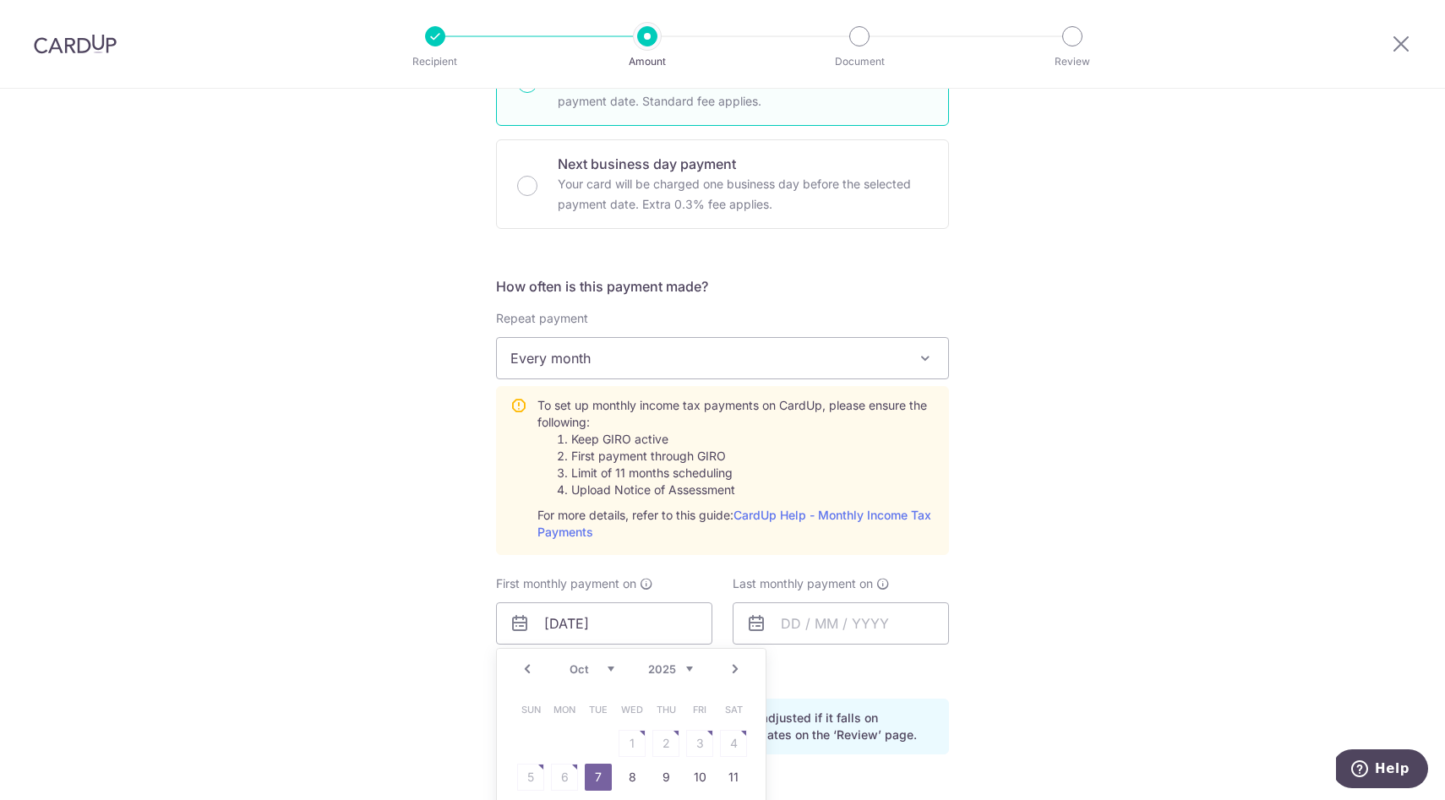
click at [590, 783] on link "7" at bounding box center [598, 777] width 27 height 27
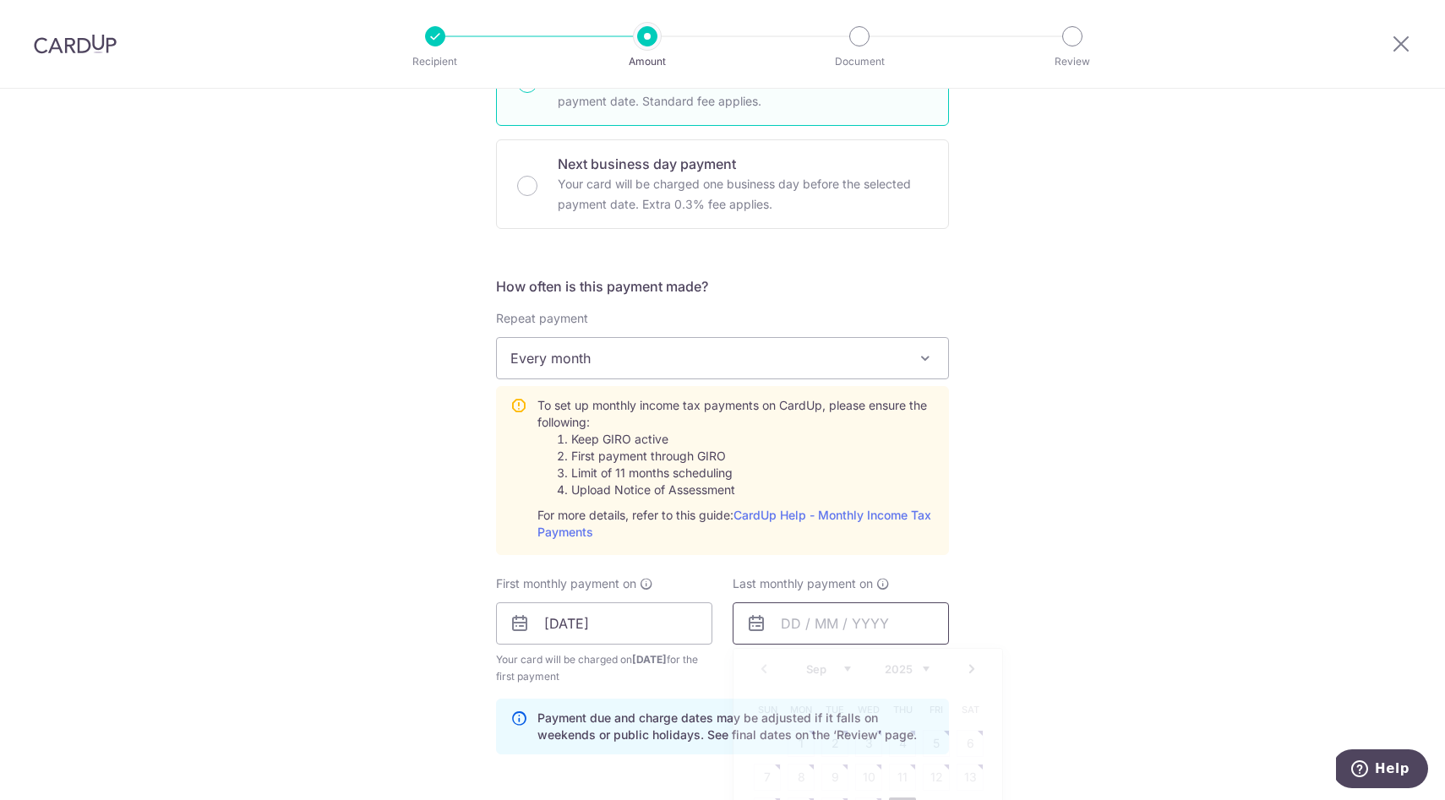
click at [815, 621] on input "text" at bounding box center [841, 623] width 216 height 42
click at [927, 668] on select "2025 2026" at bounding box center [907, 669] width 45 height 14
click at [846, 667] on select "Jan Feb Mar Apr May Jun Jul Aug Sep Oct" at bounding box center [828, 669] width 45 height 14
click at [868, 780] on link "7" at bounding box center [868, 777] width 27 height 27
type input "07/10/2026"
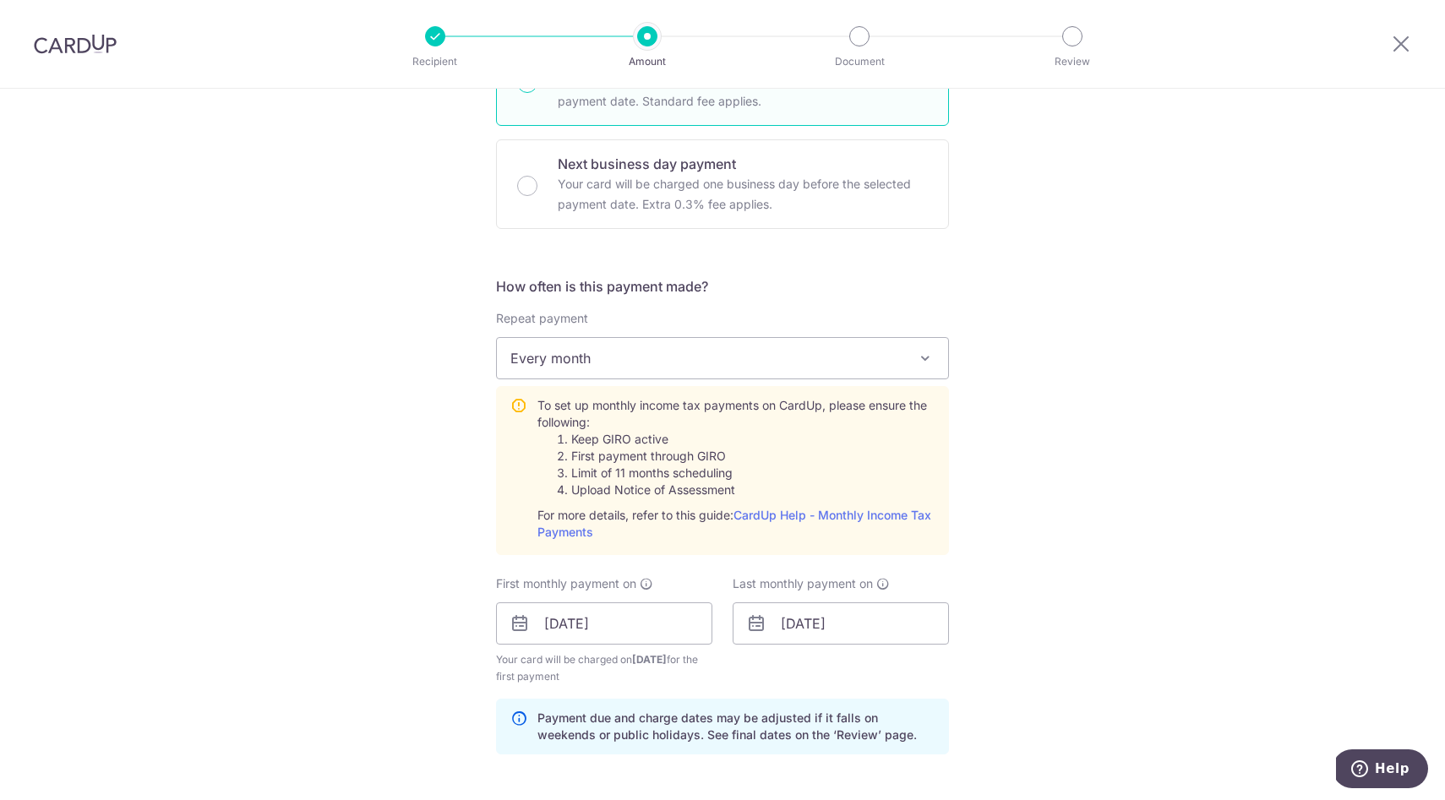
click at [1033, 734] on div "Tell us more about your payment Enter one-time or monthly payment amount SGD 89…" at bounding box center [722, 497] width 1445 height 1831
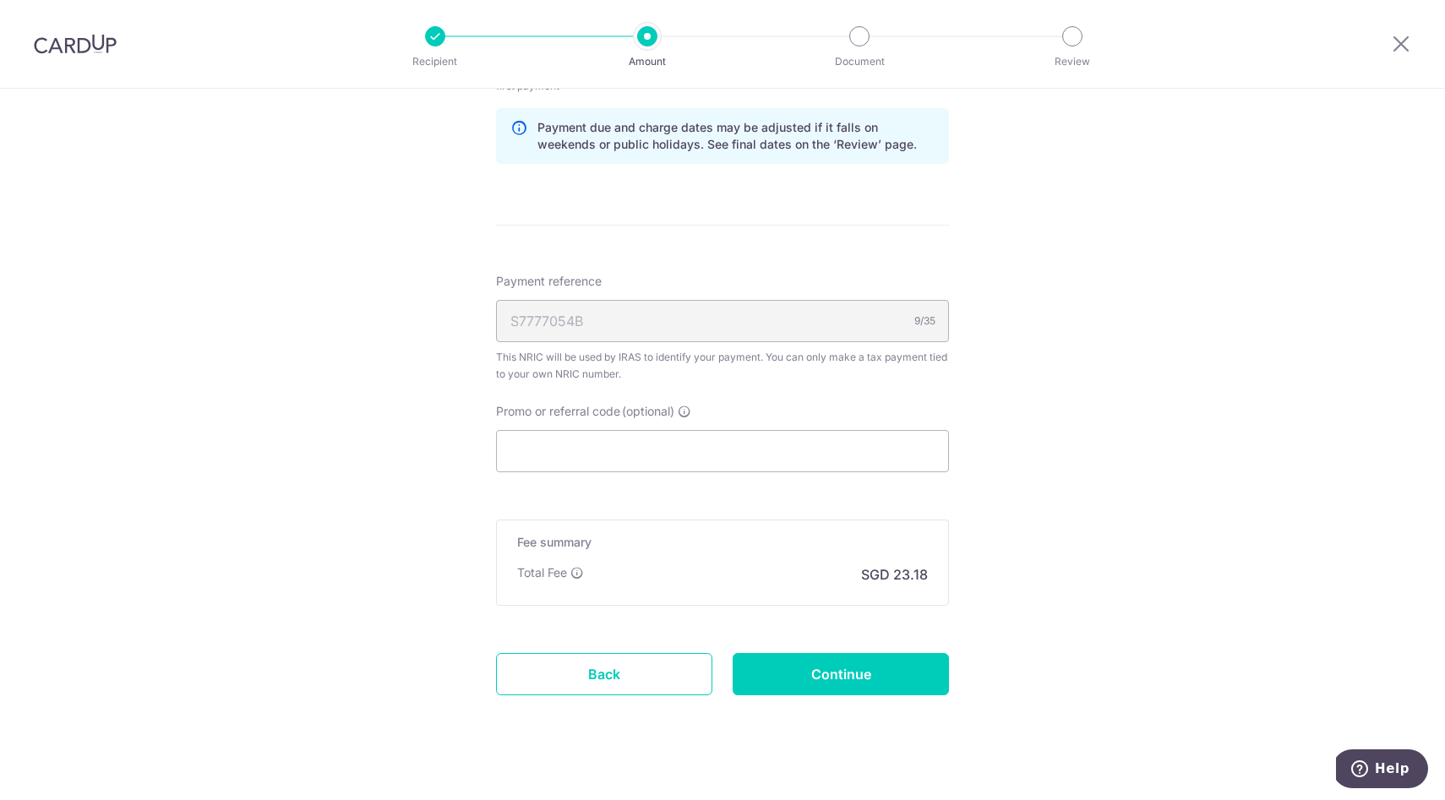
scroll to position [1120, 0]
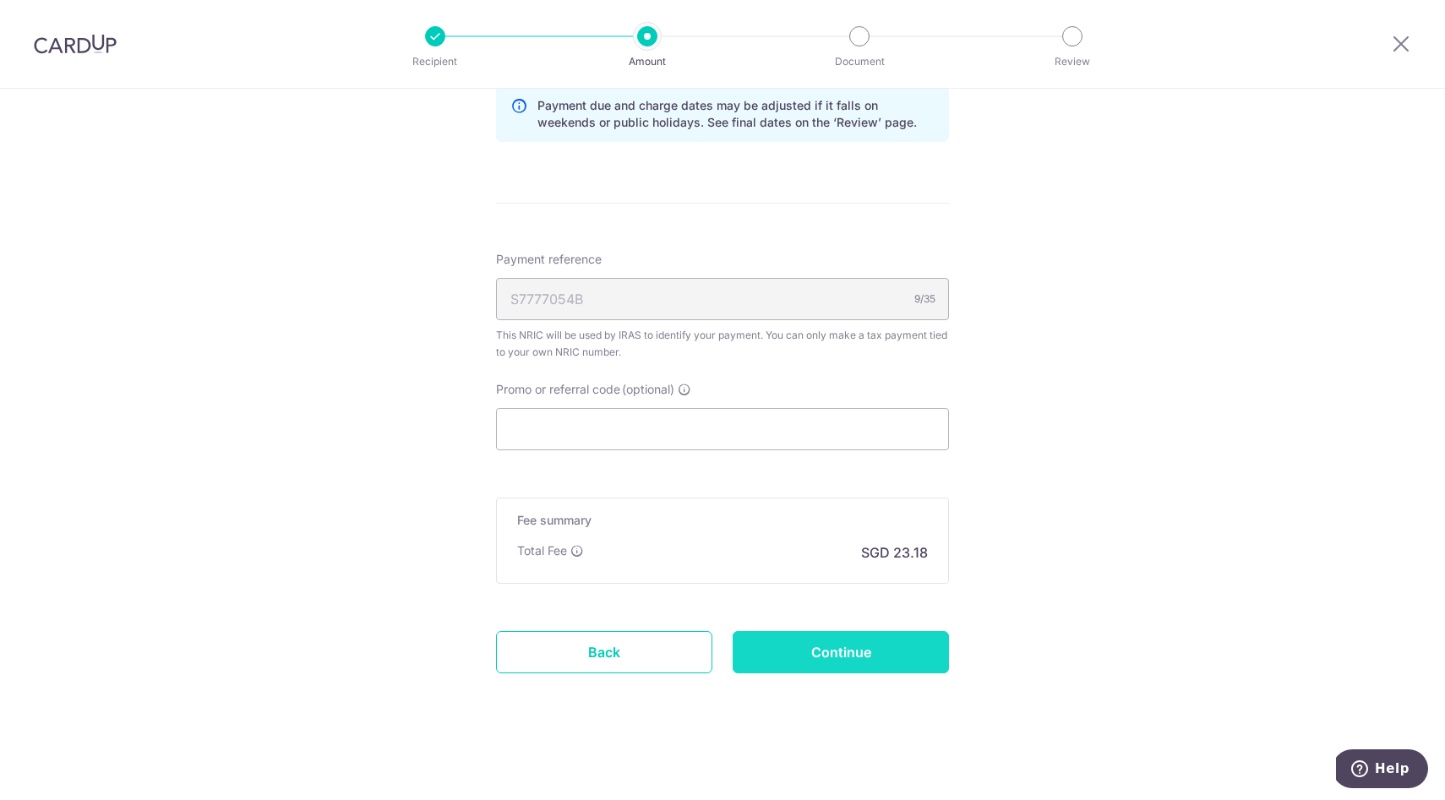
click at [872, 658] on input "Continue" at bounding box center [841, 652] width 216 height 42
type input "Create Schedule"
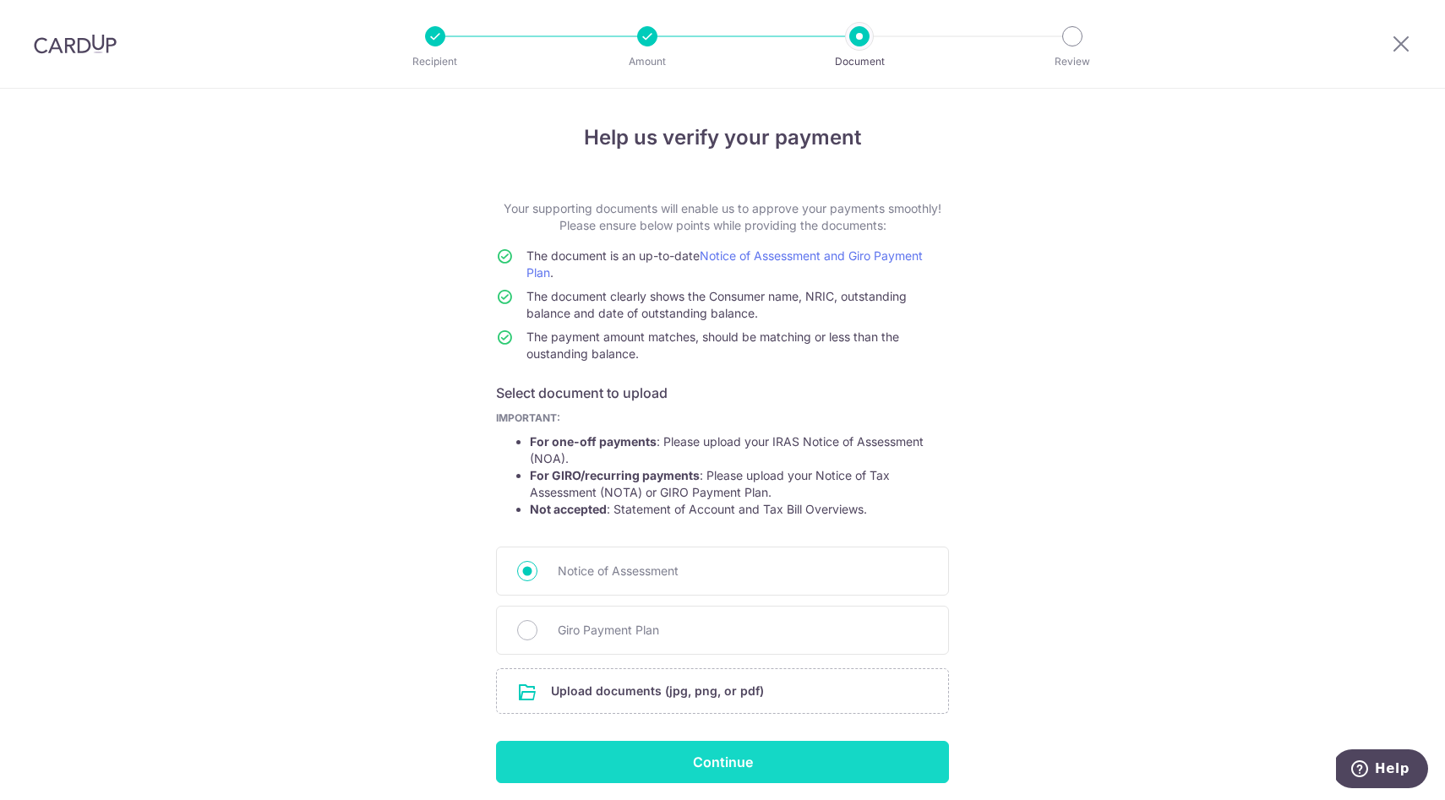
click at [813, 760] on input "Continue" at bounding box center [722, 762] width 453 height 42
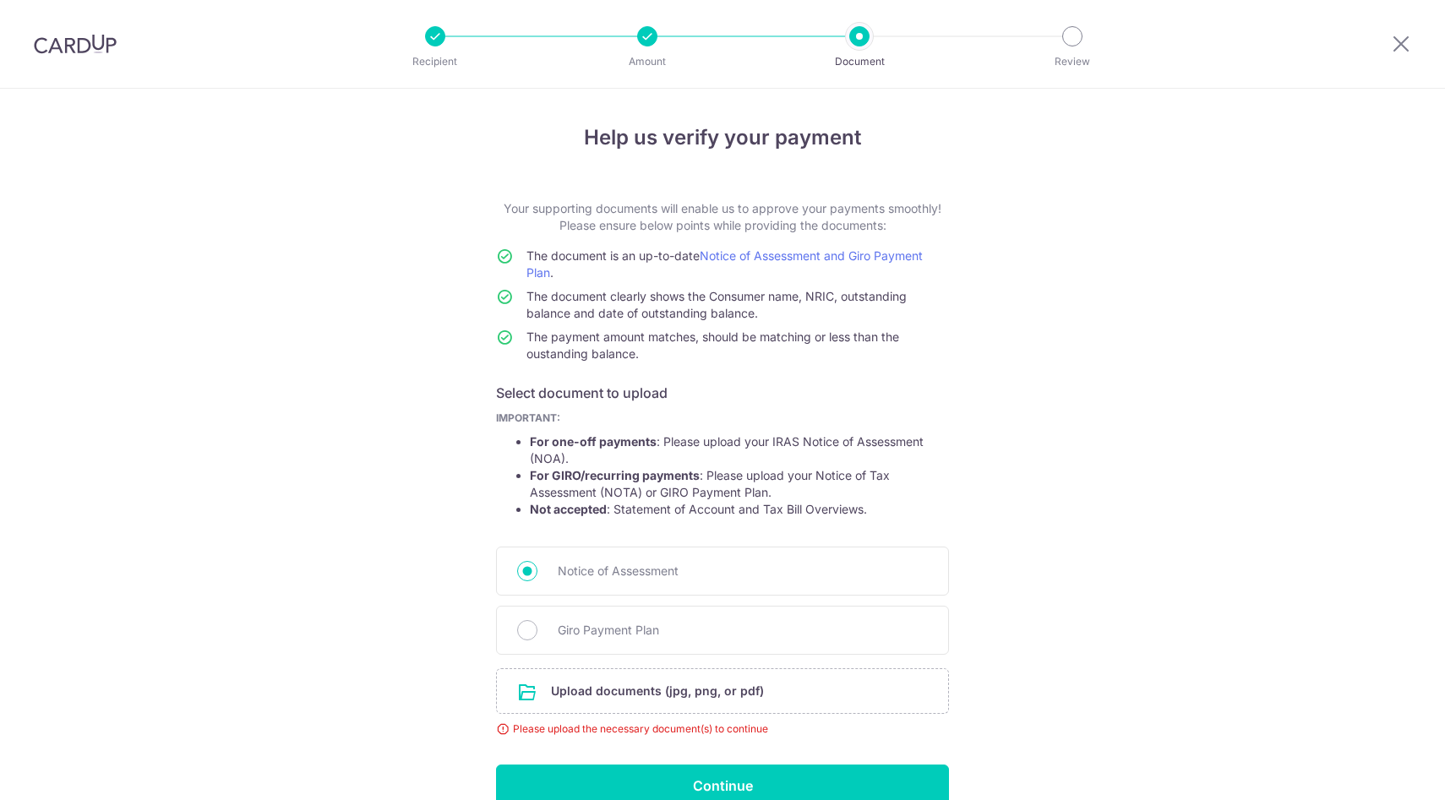
scroll to position [86, 0]
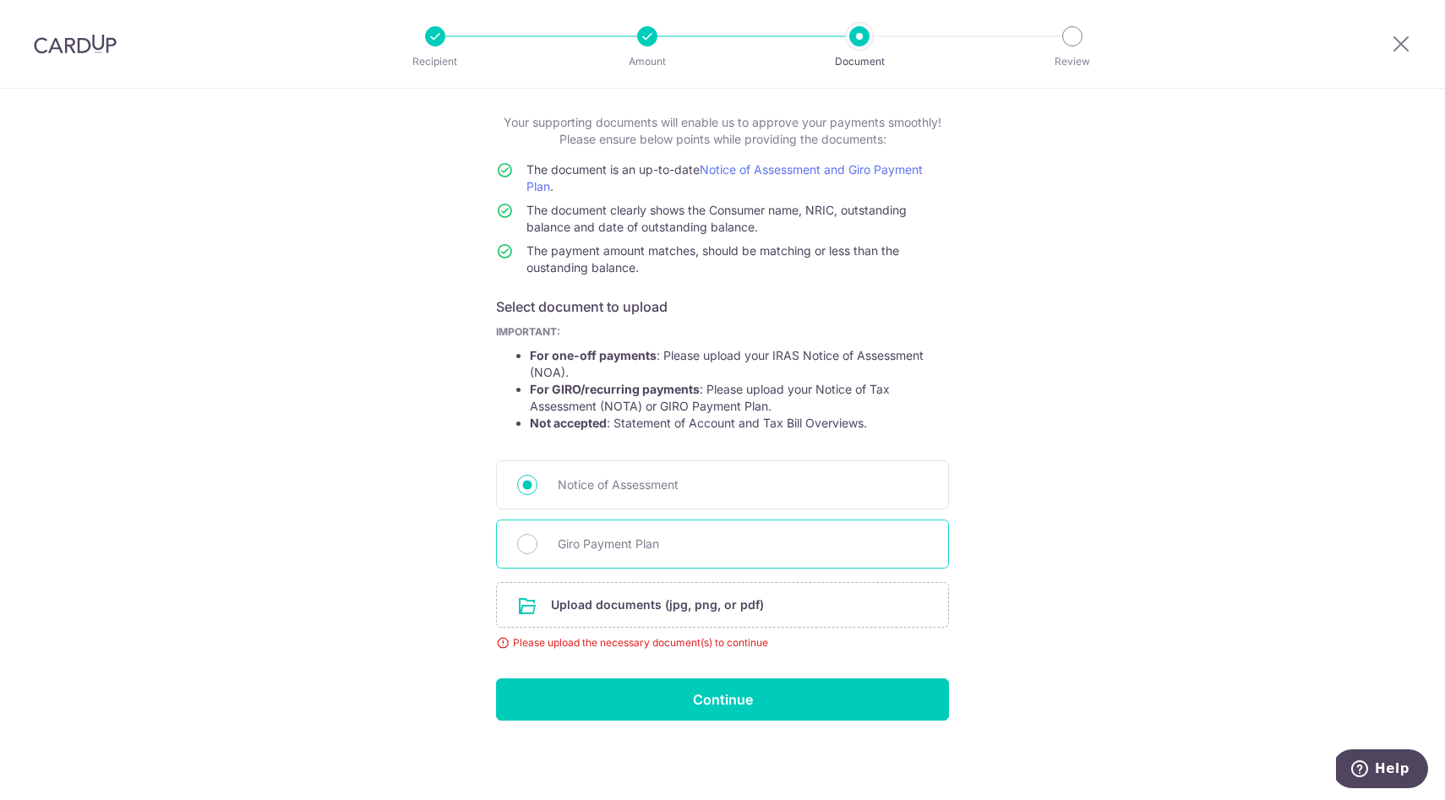
click at [619, 547] on span "Giro Payment Plan" at bounding box center [743, 544] width 370 height 20
click at [537, 547] on input "Giro Payment Plan" at bounding box center [527, 544] width 20 height 20
radio input "true"
click at [627, 606] on input "file" at bounding box center [722, 605] width 451 height 44
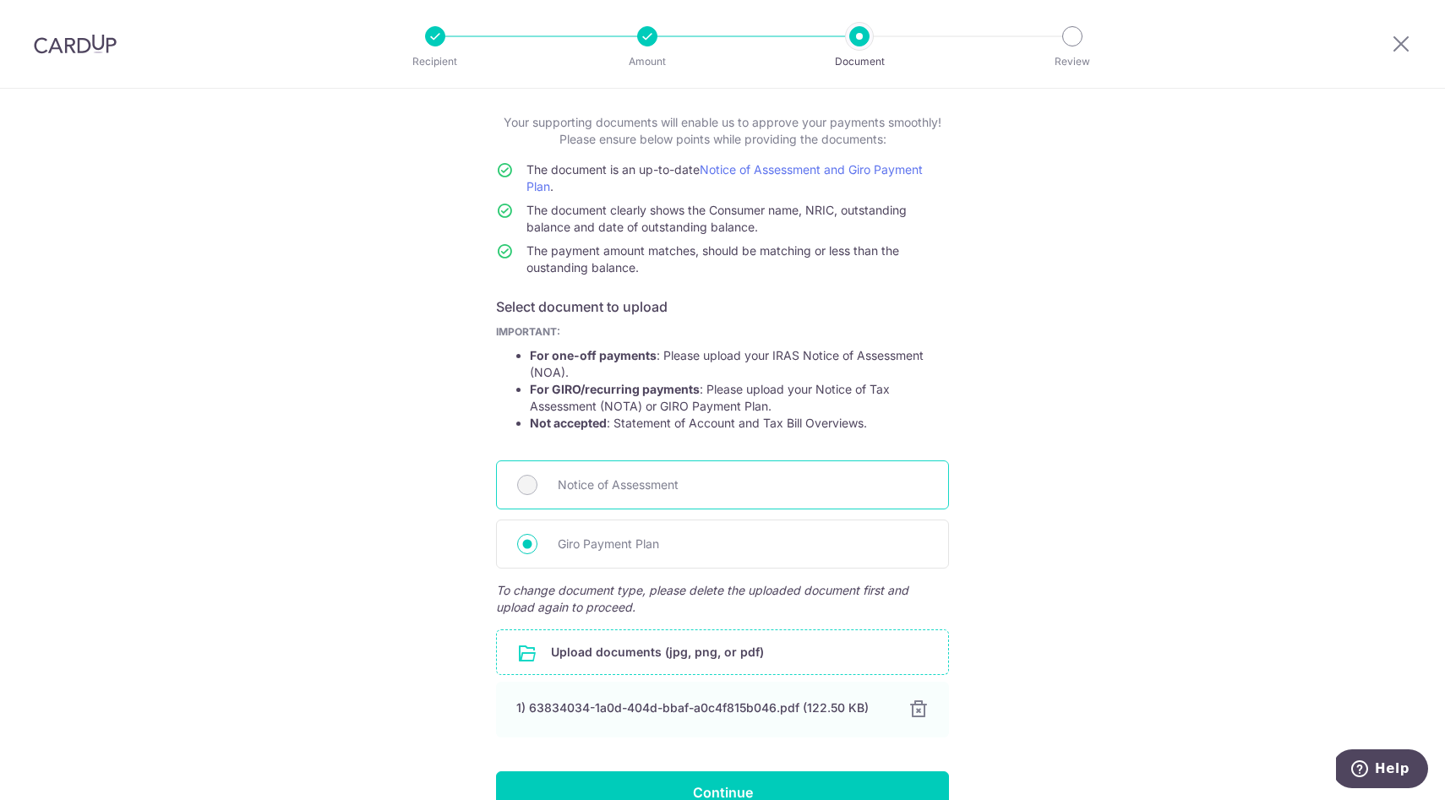
click at [644, 478] on span "Notice of Assessment" at bounding box center [743, 485] width 370 height 20
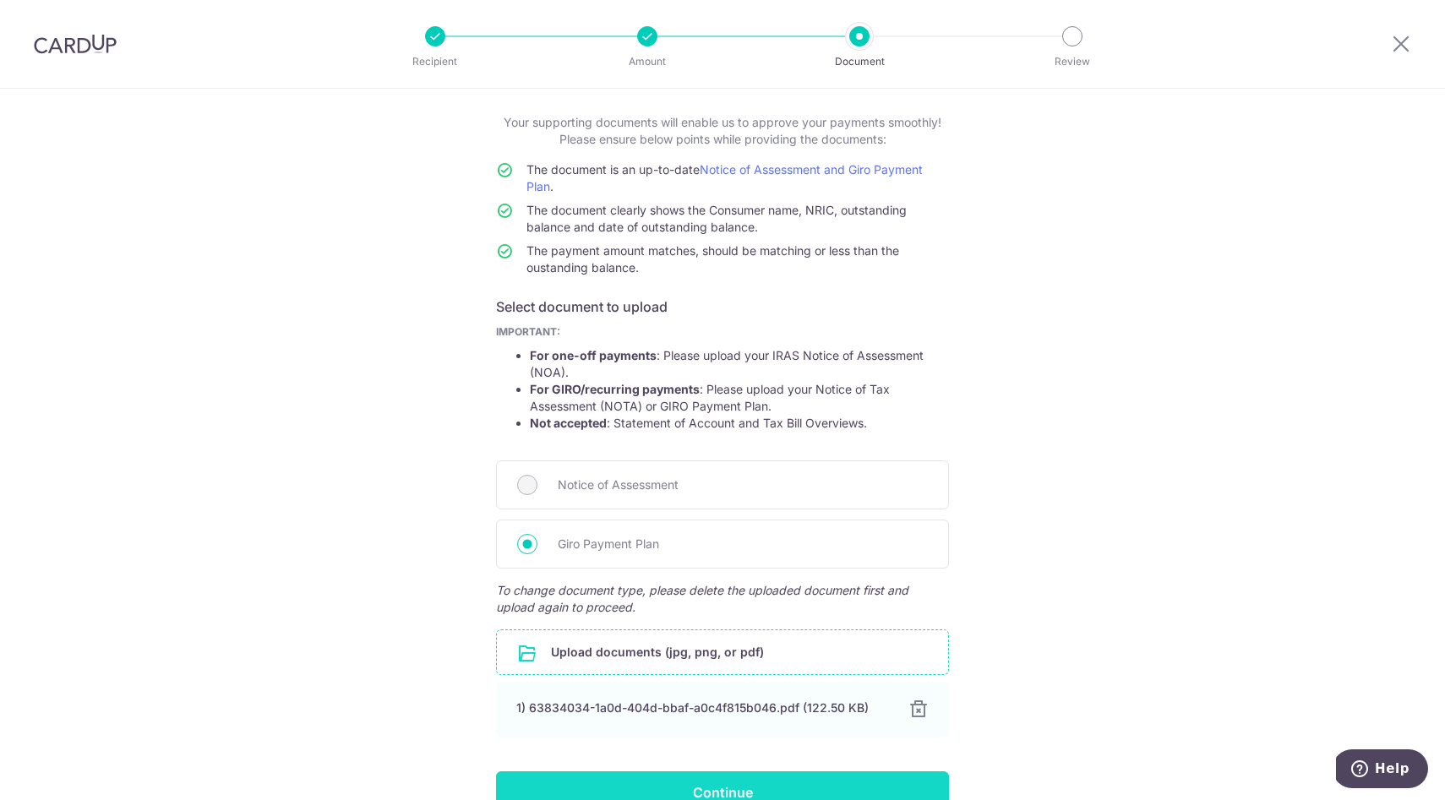
click at [750, 786] on input "Continue" at bounding box center [722, 792] width 453 height 42
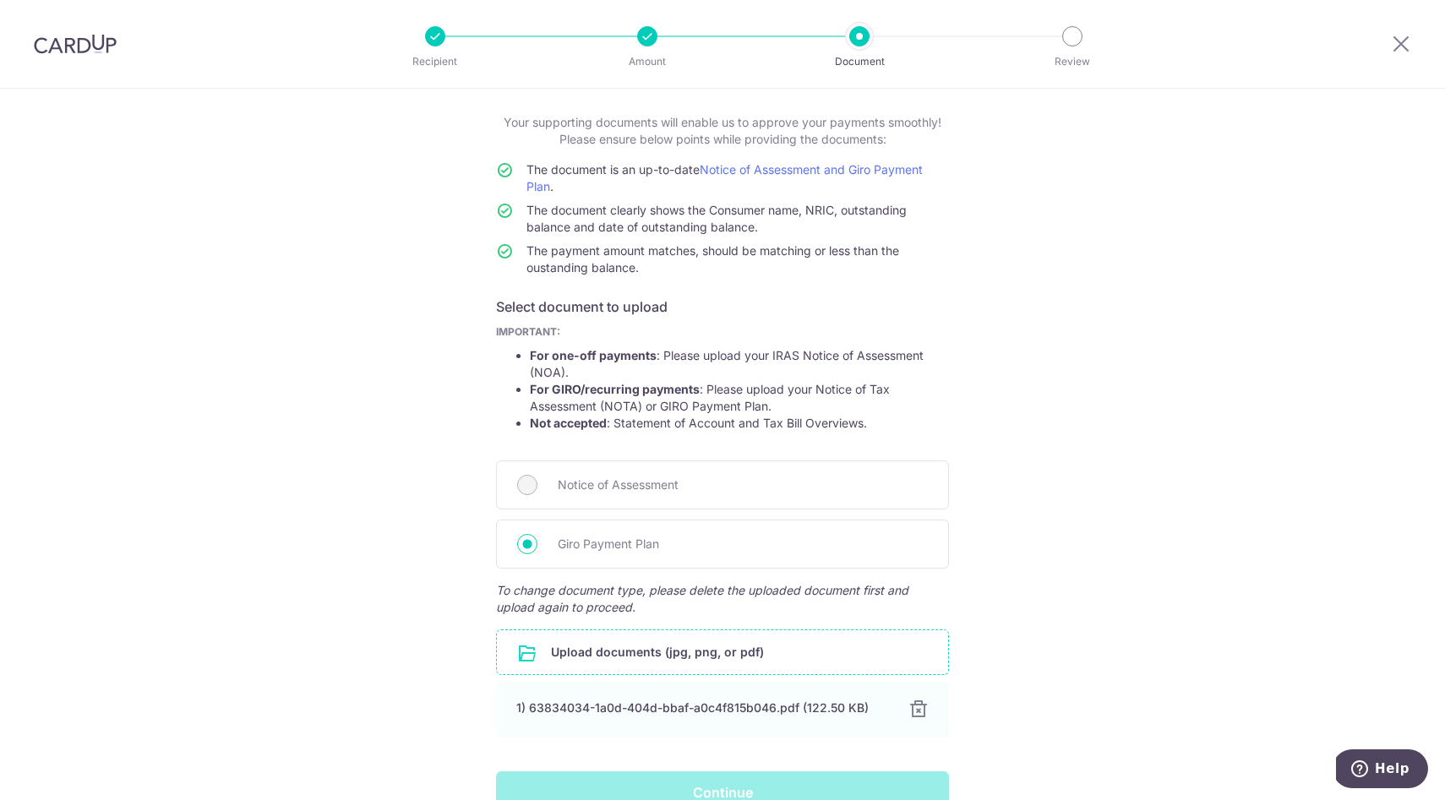
click at [1083, 508] on div "Help us verify your payment Your supporting documents will enable us to approve…" at bounding box center [722, 448] width 1445 height 891
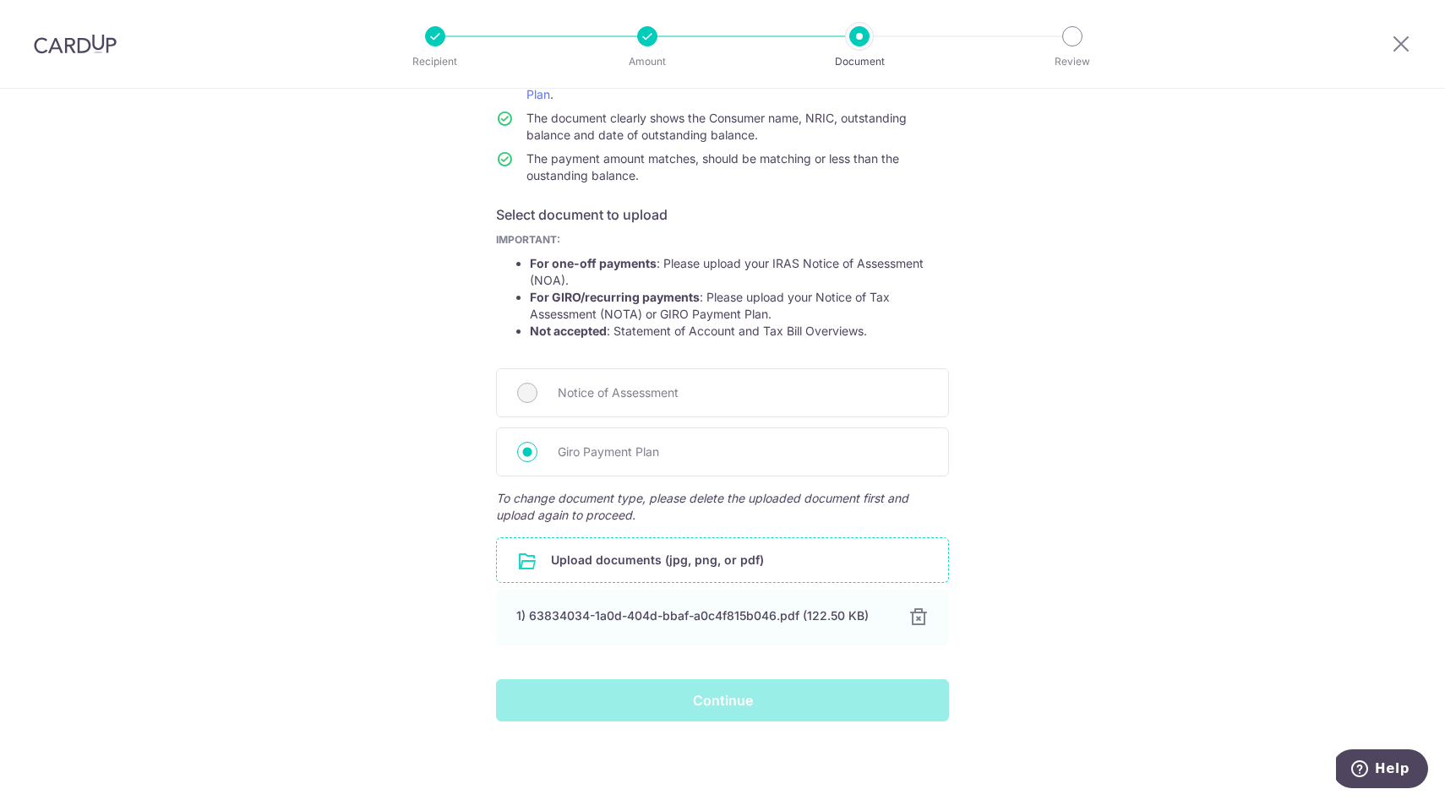
scroll to position [179, 0]
click at [1139, 628] on div "Help us verify your payment Your supporting documents will enable us to approve…" at bounding box center [722, 355] width 1445 height 891
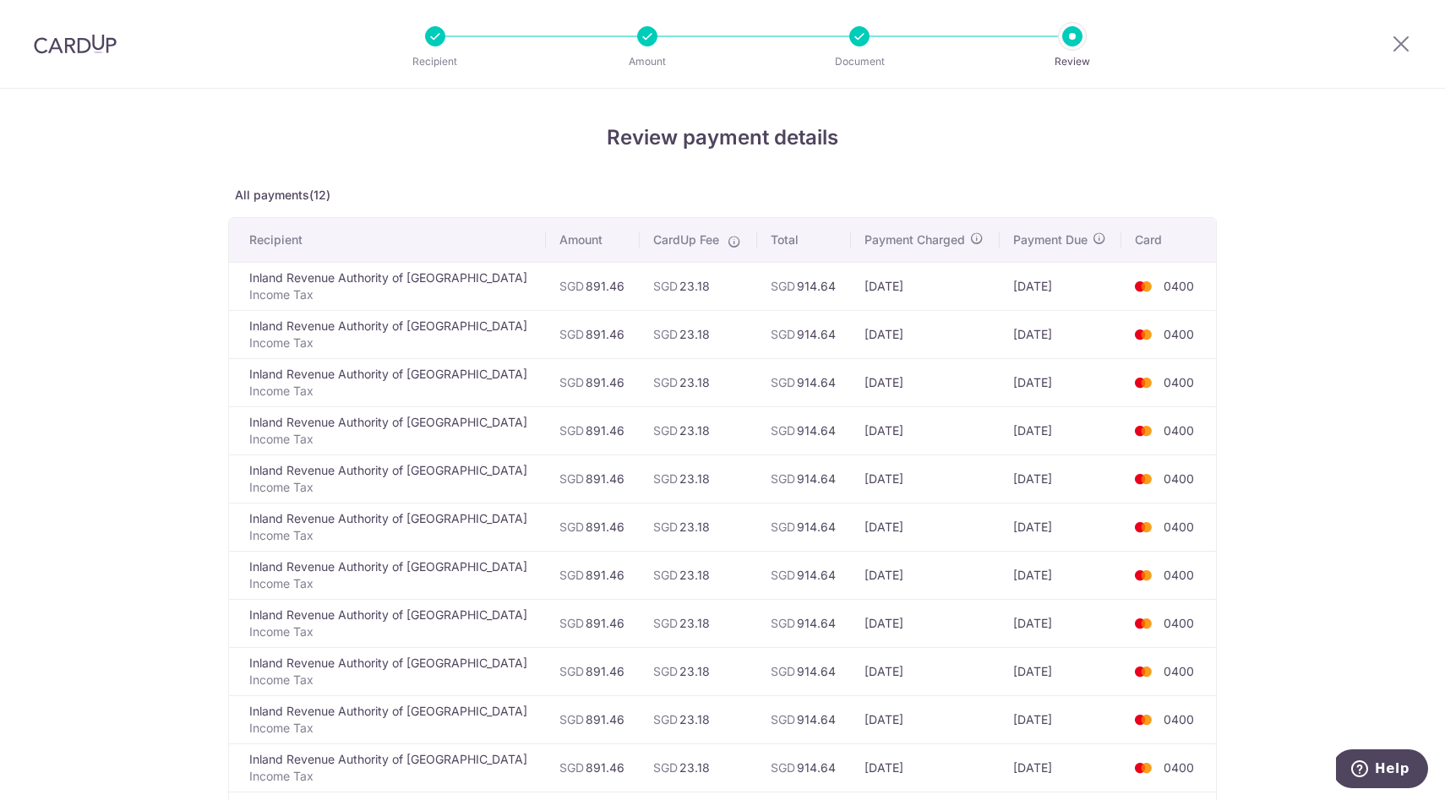
click at [1331, 455] on div "Review payment details All payments(12) Recipient Amount CardUp Fee Total Payme…" at bounding box center [722, 619] width 1445 height 1060
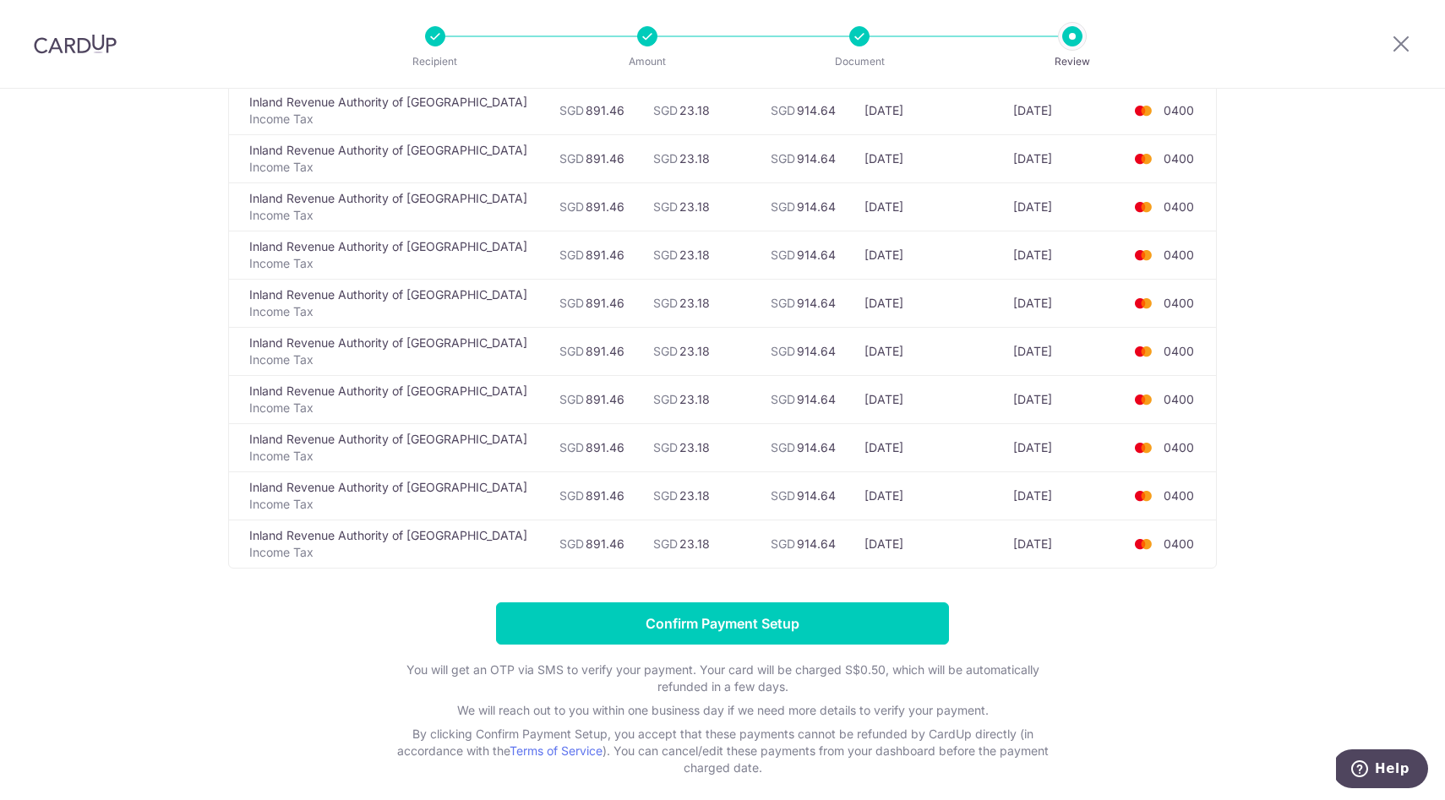
scroll to position [304, 0]
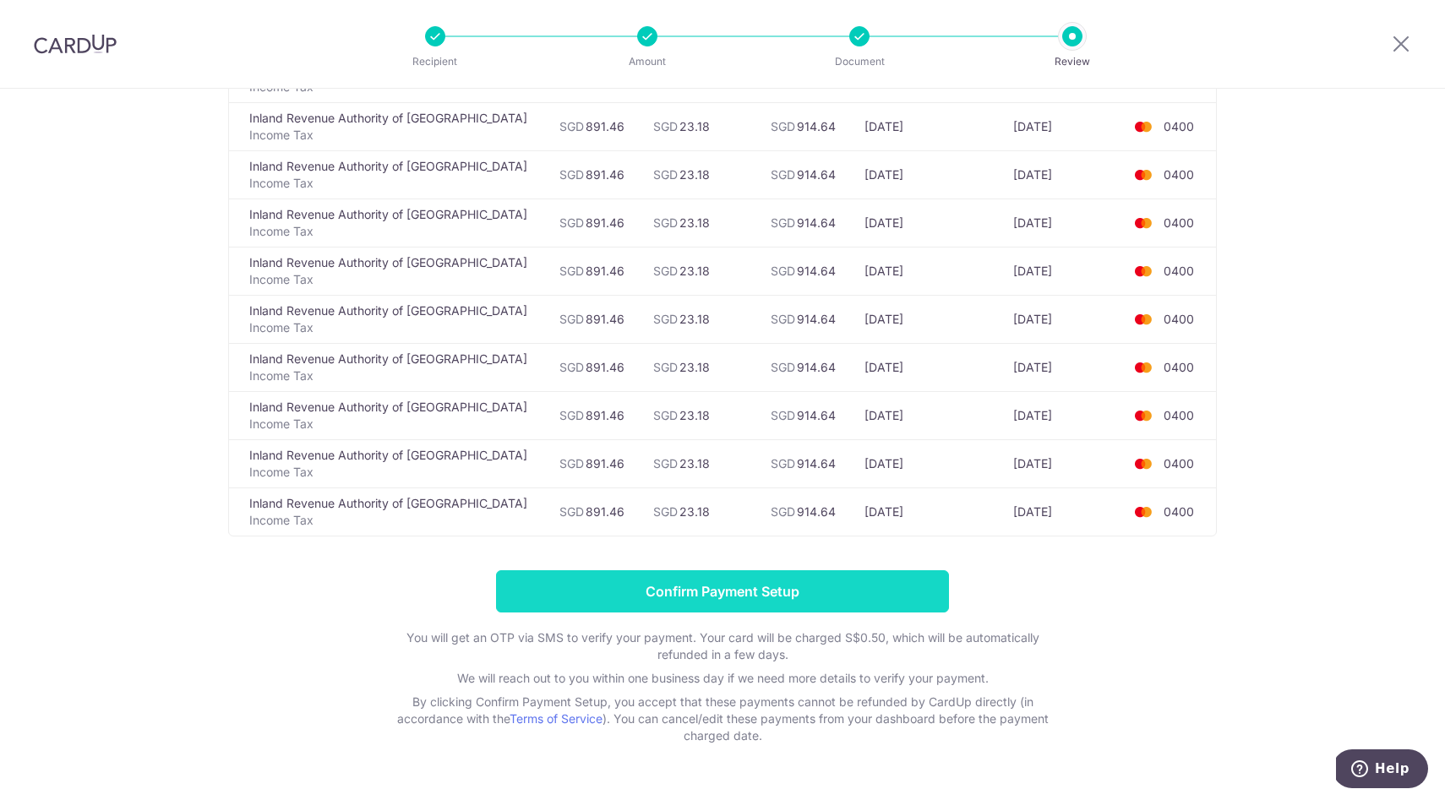
click at [821, 582] on input "Confirm Payment Setup" at bounding box center [722, 591] width 453 height 42
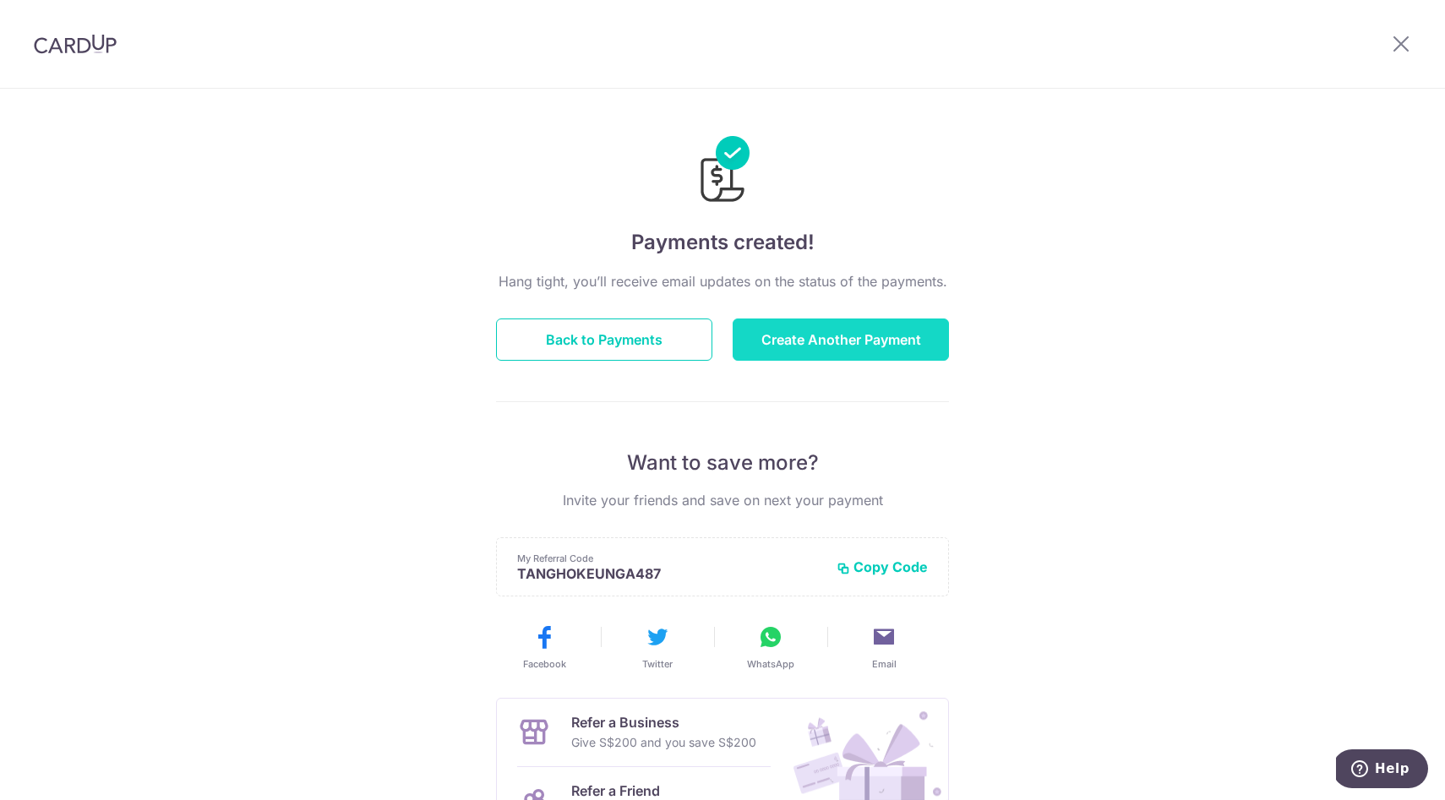
click at [871, 348] on button "Create Another Payment" at bounding box center [841, 340] width 216 height 42
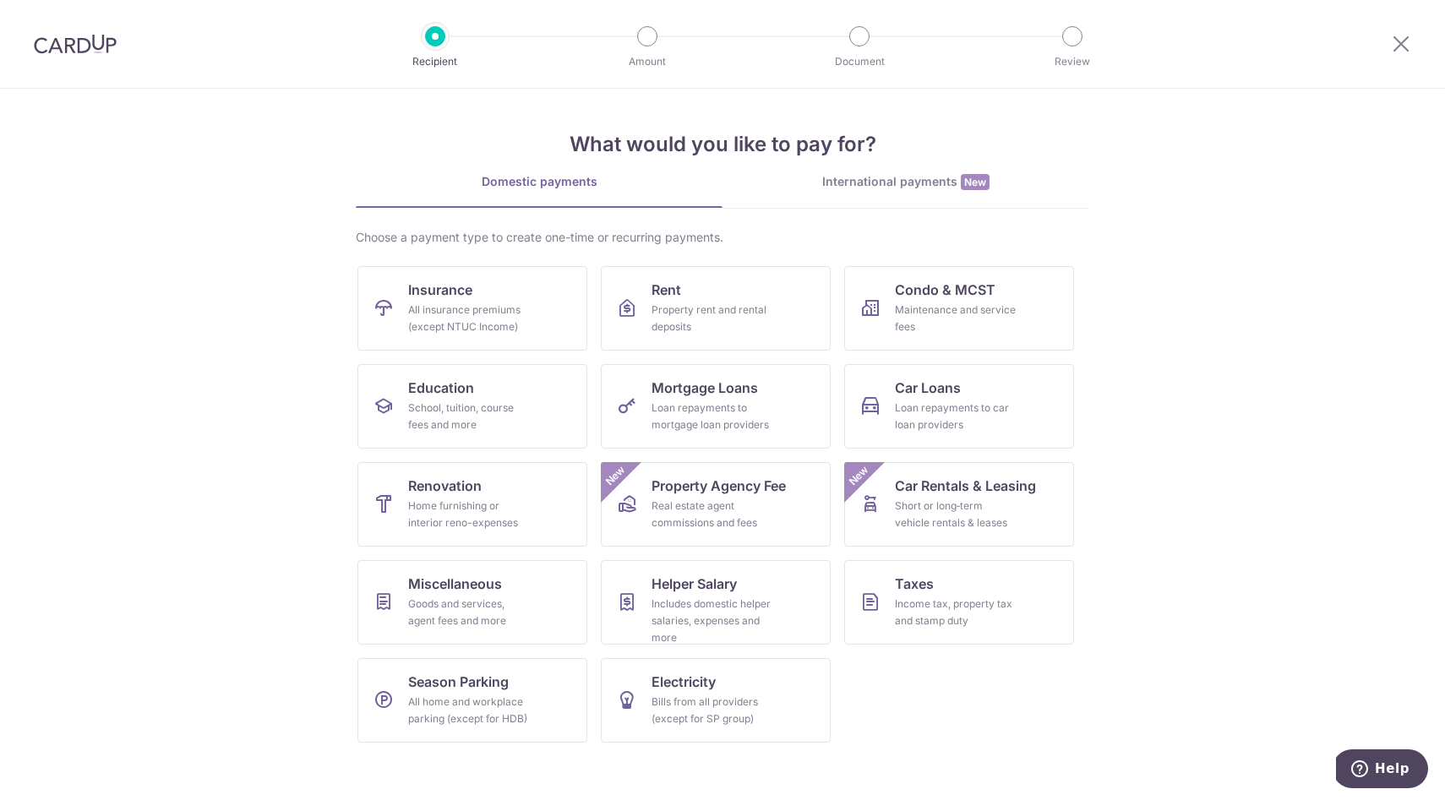
click at [882, 188] on div "International payments New" at bounding box center [905, 182] width 367 height 18
